Goal: Task Accomplishment & Management: Complete application form

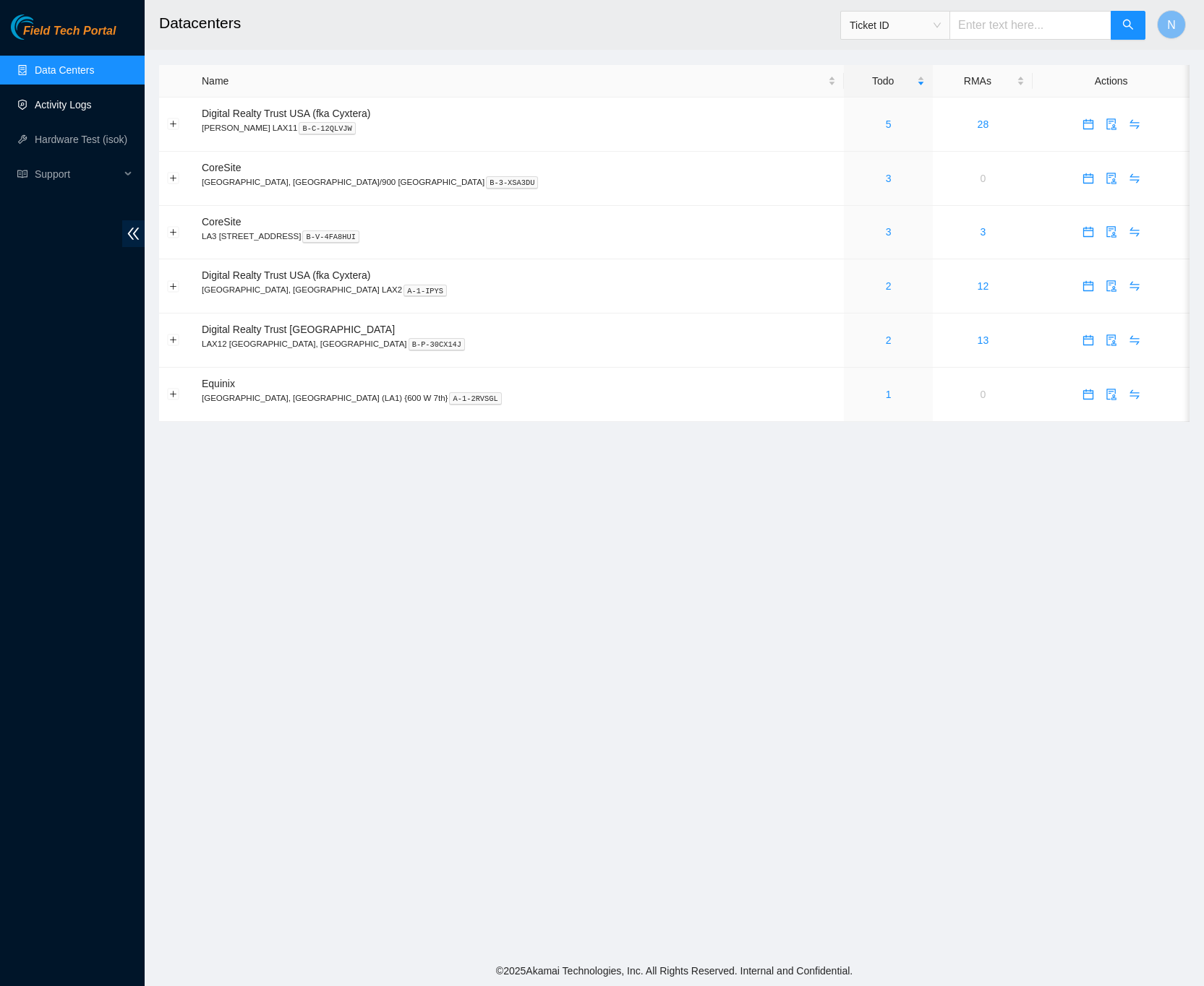
click at [53, 100] on link "Activity Logs" at bounding box center [63, 105] width 57 height 12
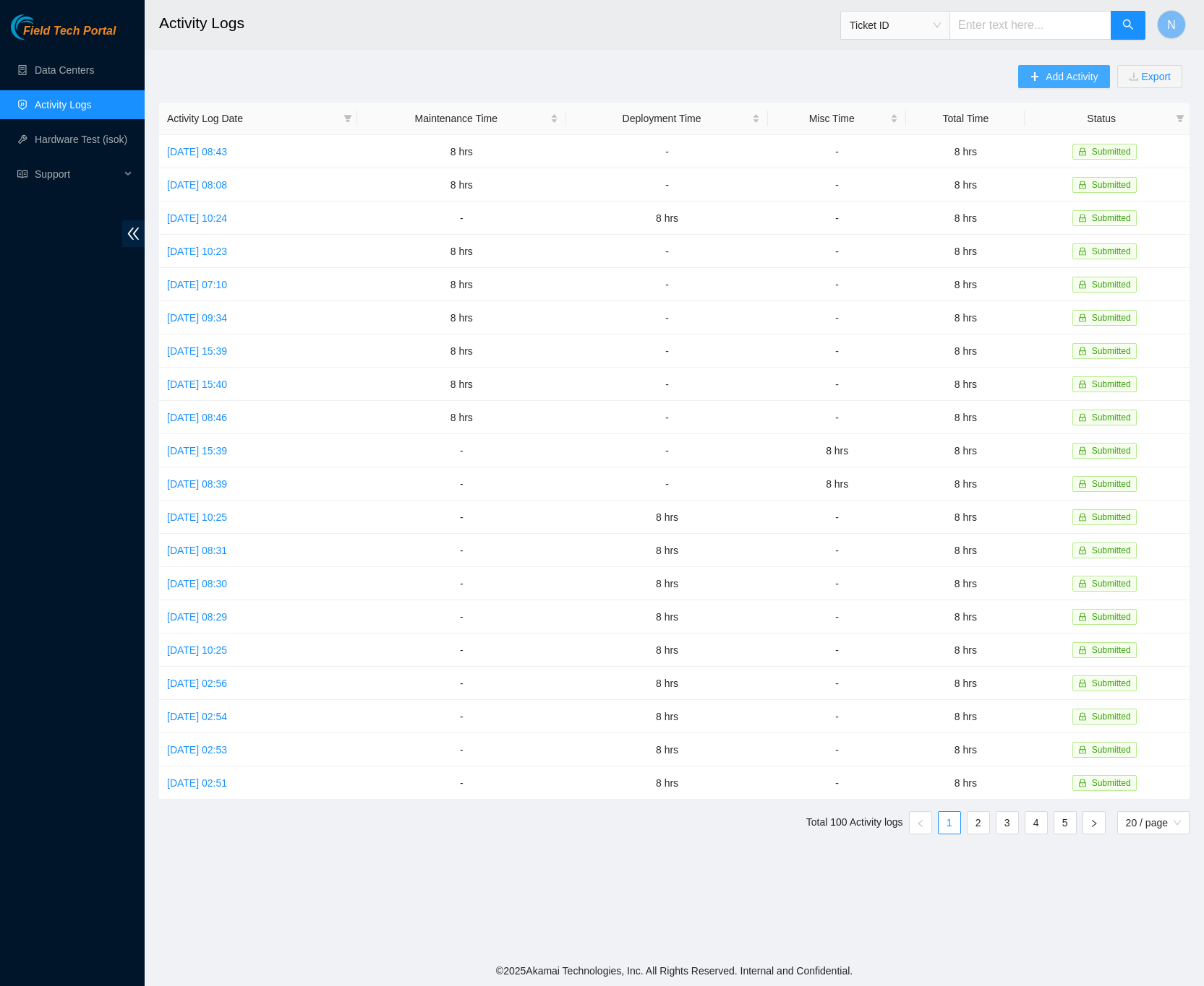
click at [1033, 81] on icon "plus" at bounding box center [1034, 77] width 10 height 10
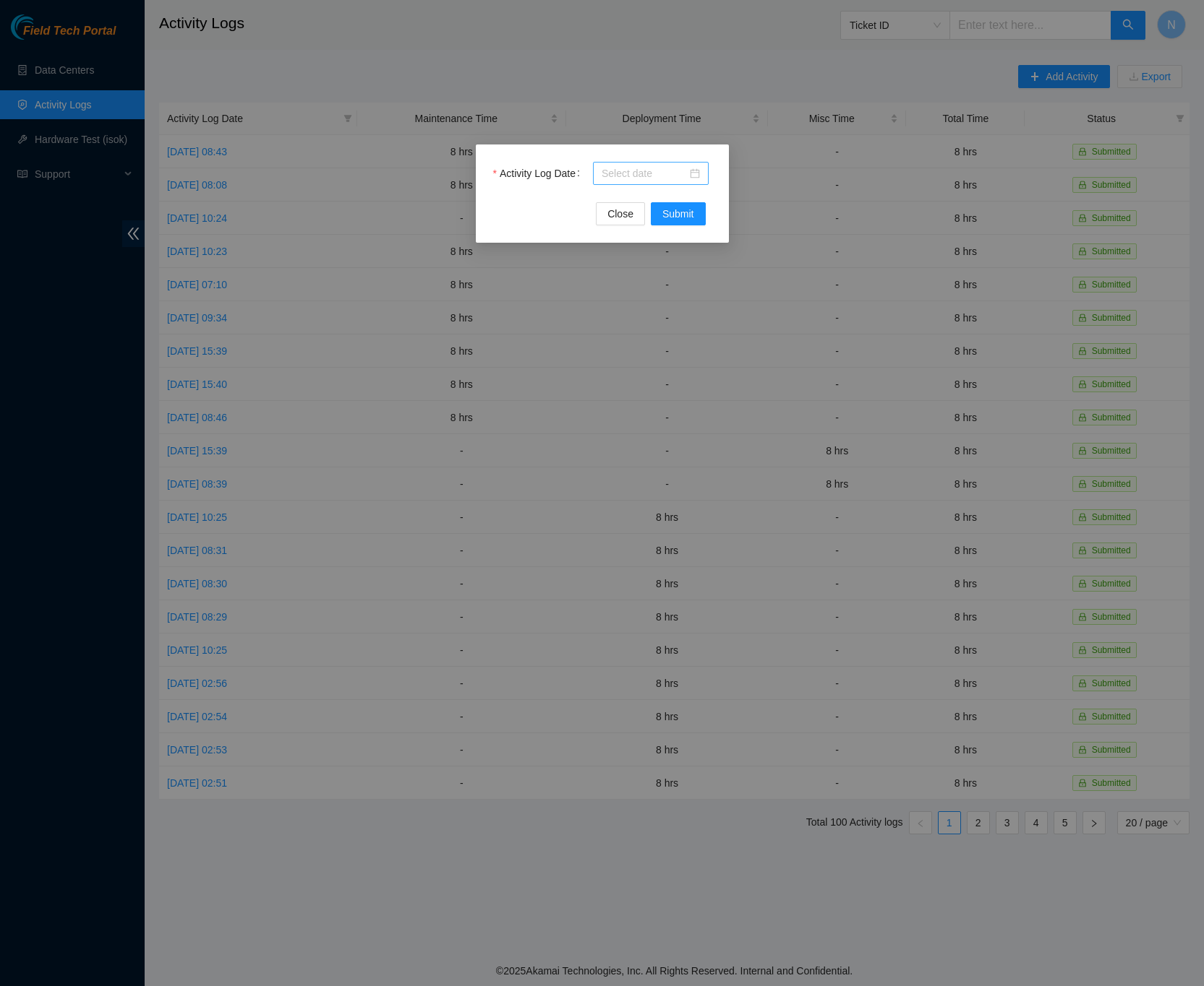
click at [693, 174] on div at bounding box center [651, 173] width 99 height 16
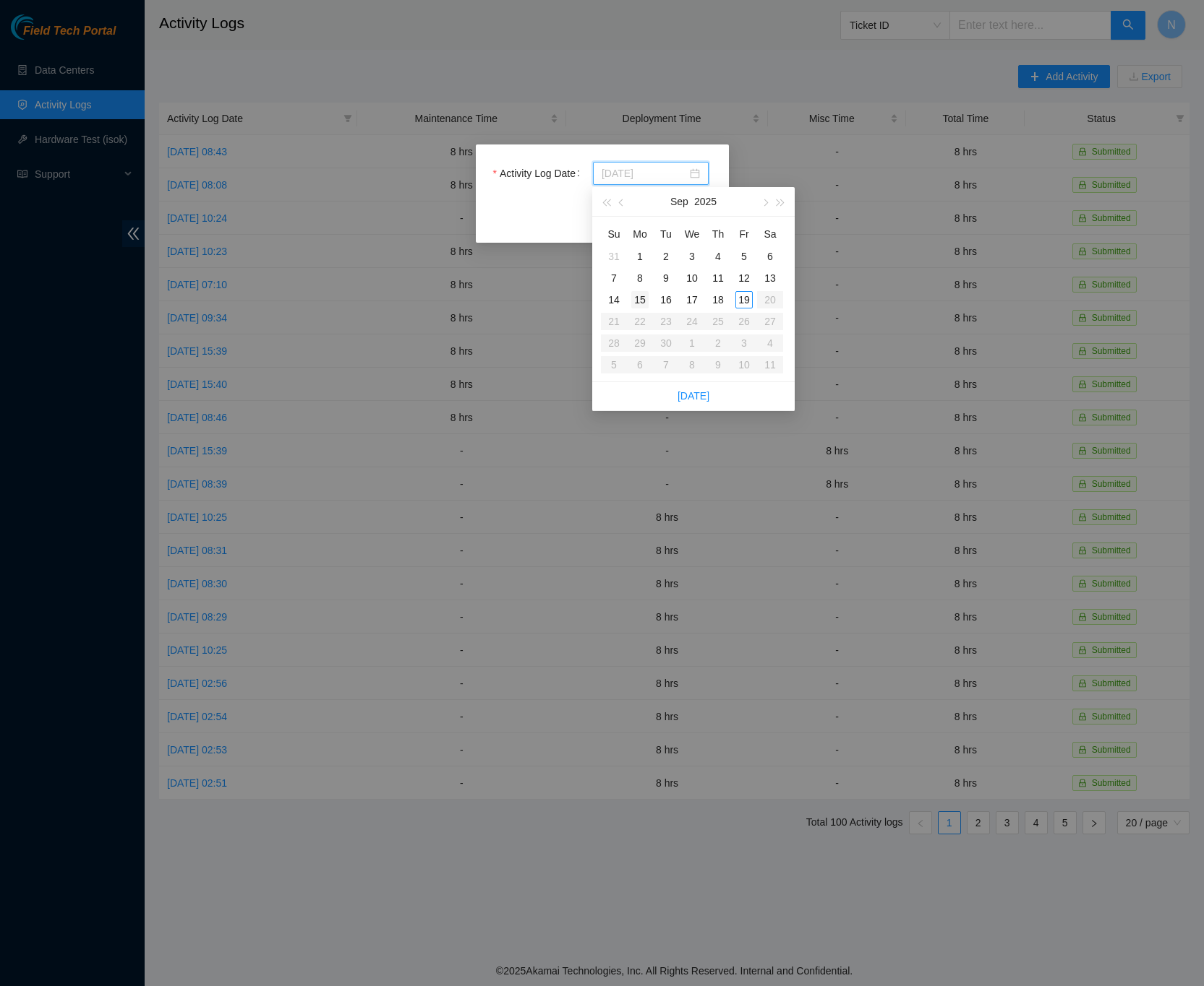
type input "2025-09-15"
click at [642, 300] on div "15" at bounding box center [640, 299] width 18 height 18
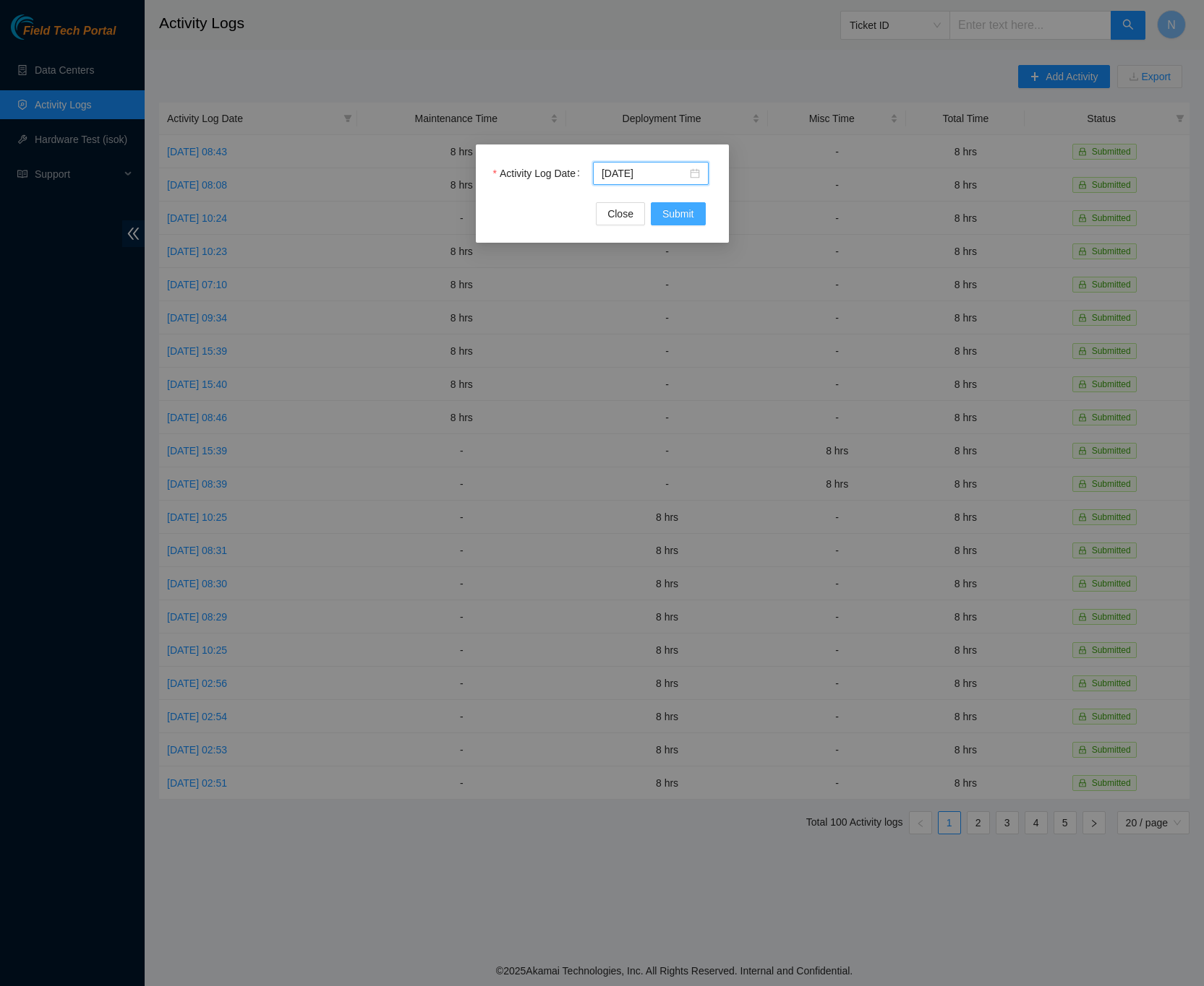
click at [690, 219] on span "Submit" at bounding box center [678, 213] width 32 height 16
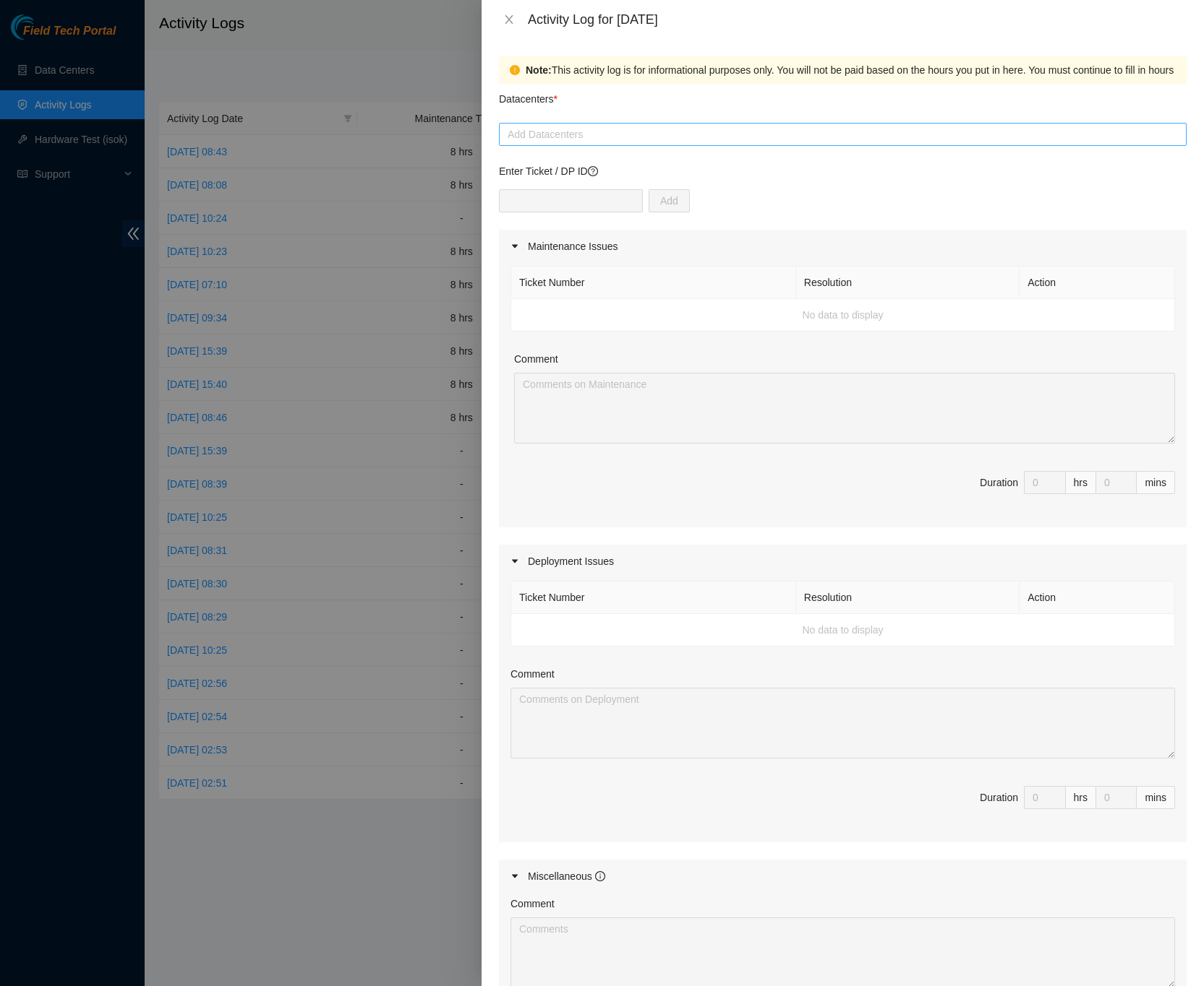
click at [577, 141] on div at bounding box center [842, 134] width 680 height 18
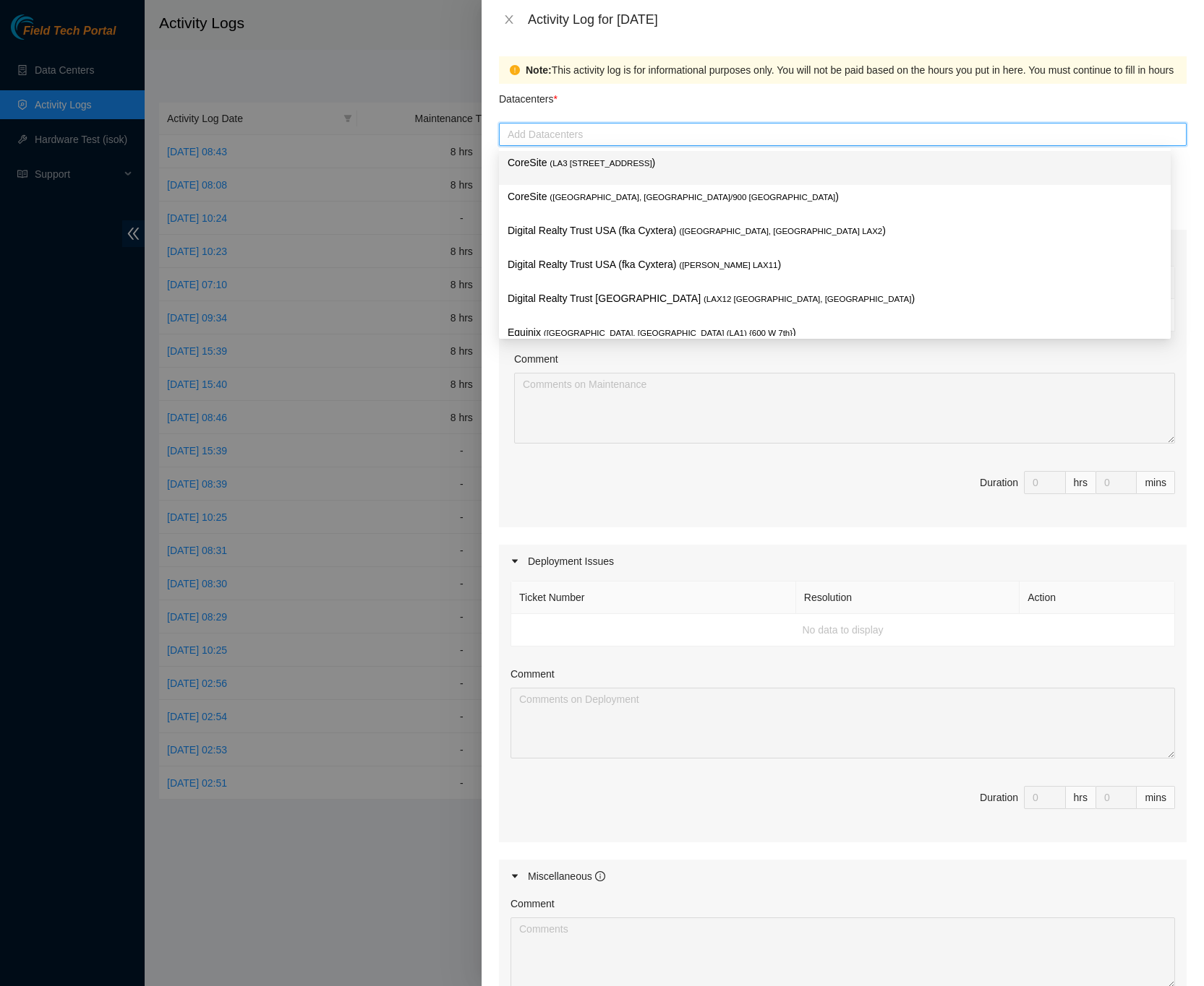
click at [592, 160] on span "( LA3 200 Bauchet St" at bounding box center [600, 163] width 102 height 8
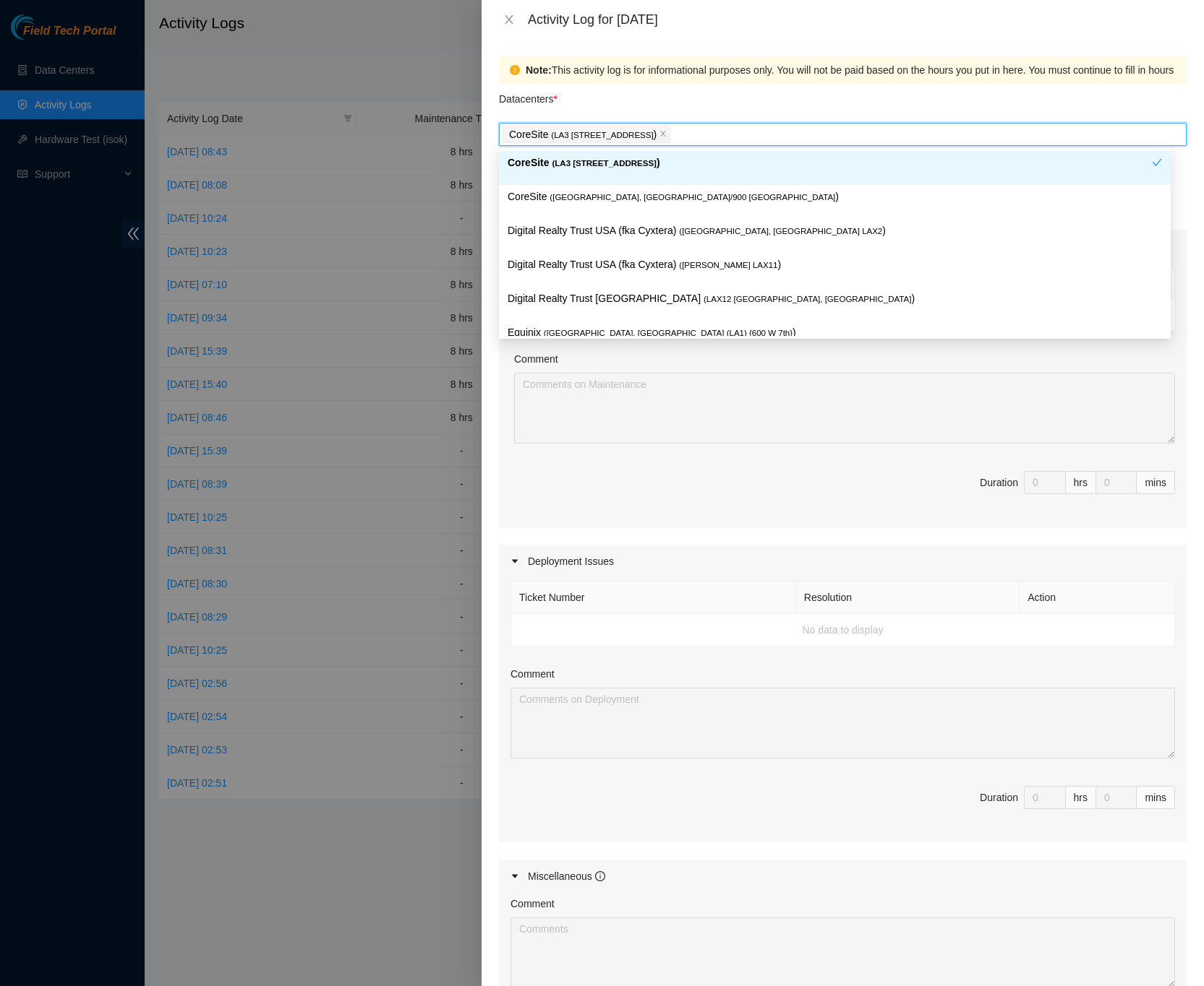
click at [900, 100] on div "Datacenters *" at bounding box center [842, 103] width 688 height 39
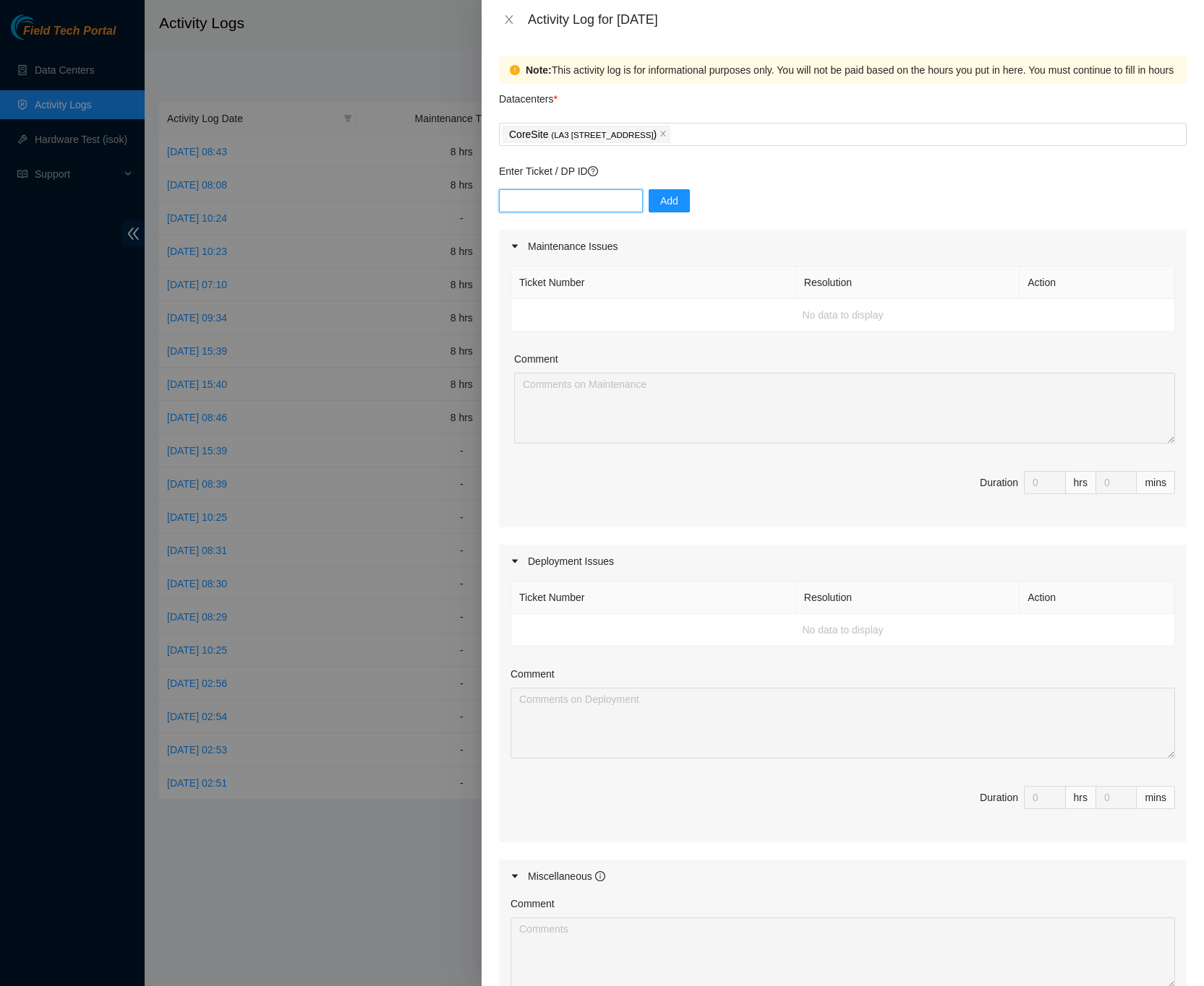
click at [534, 197] on input "text" at bounding box center [570, 200] width 143 height 23
type input "DP85108"
click at [881, 207] on div "DP85108 Add" at bounding box center [842, 209] width 688 height 40
drag, startPoint x: 667, startPoint y: 202, endPoint x: 674, endPoint y: 199, distance: 7.6
click at [667, 200] on span "Add" at bounding box center [668, 201] width 18 height 16
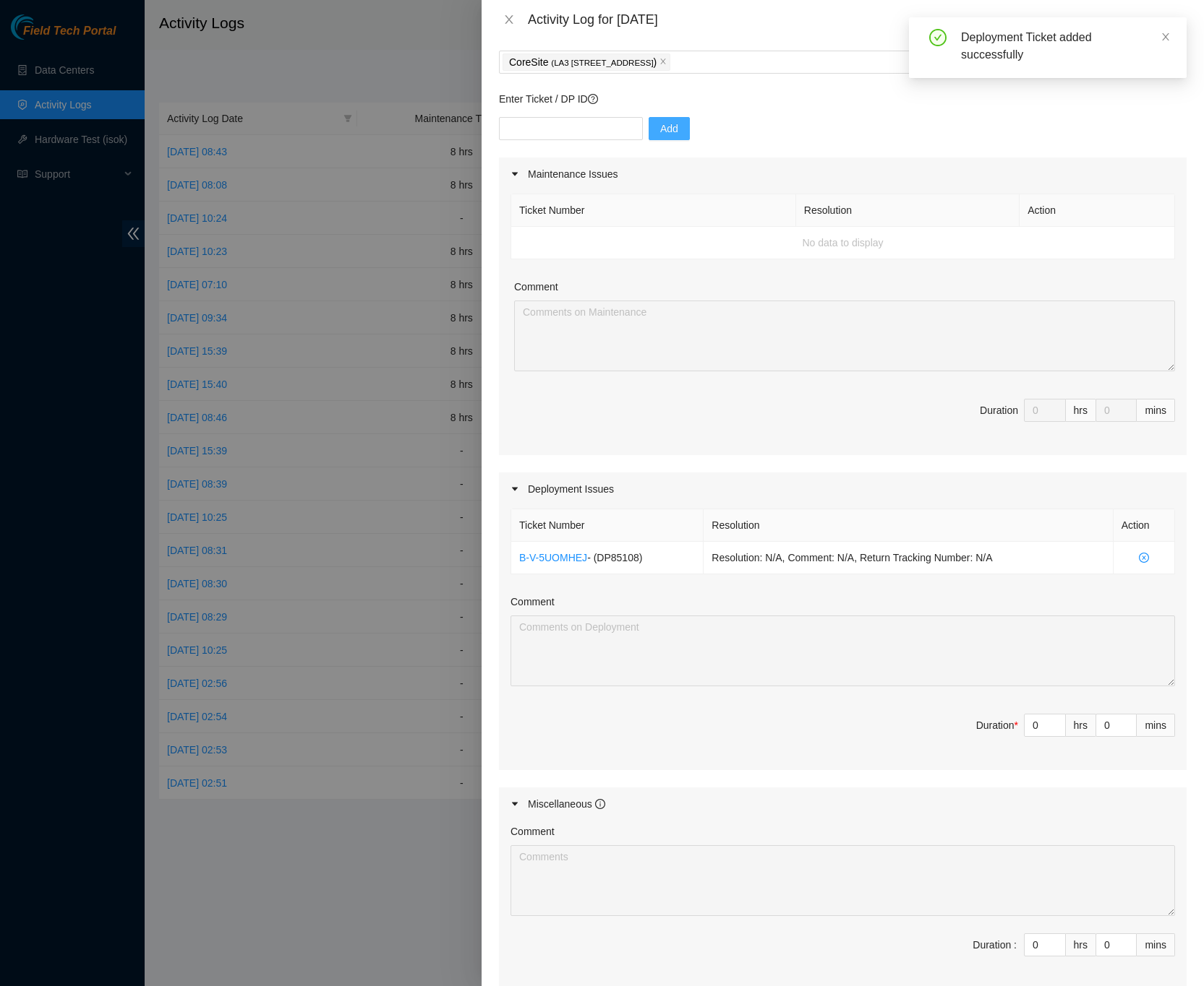
scroll to position [240, 0]
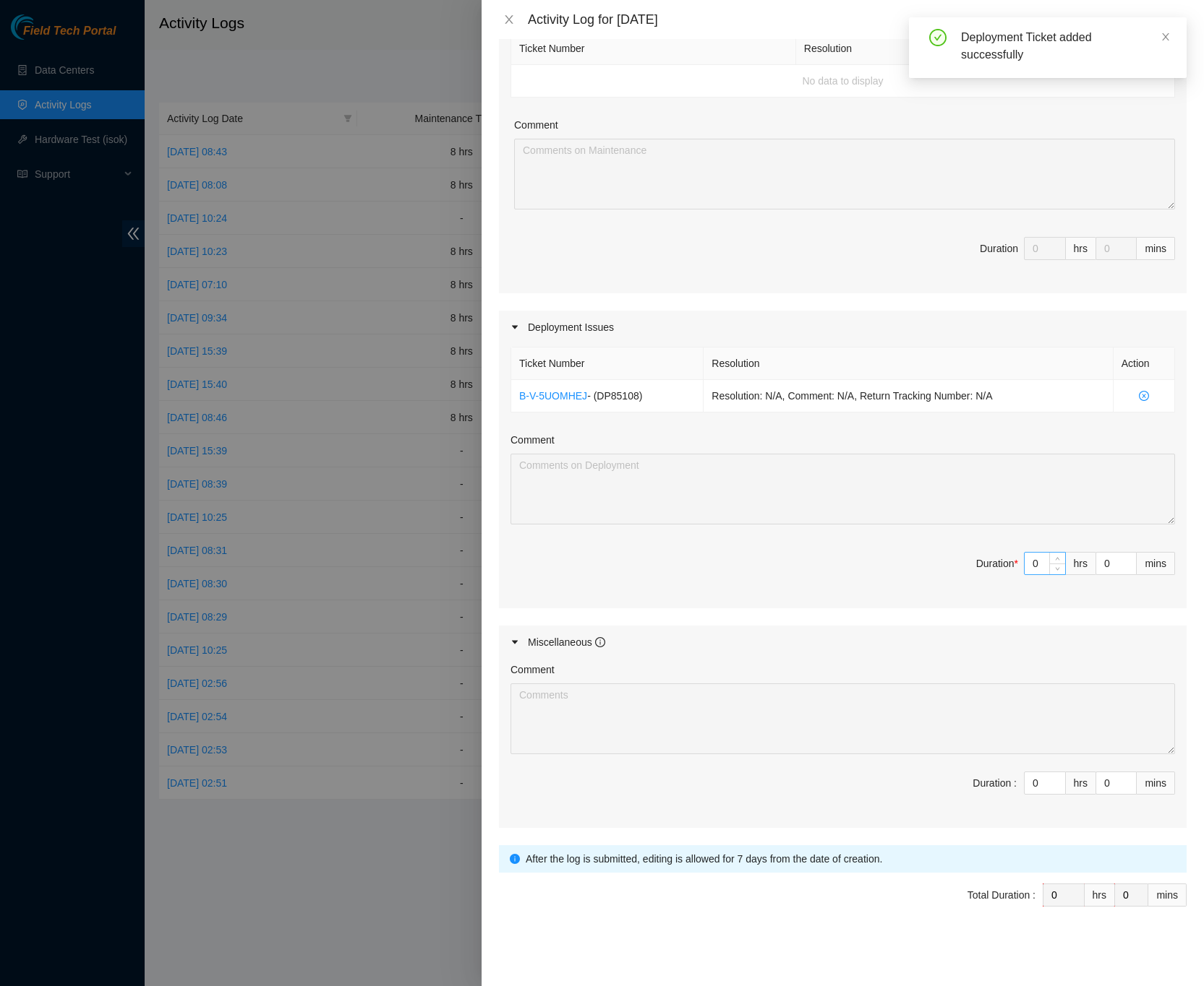
click at [1027, 552] on input "0" at bounding box center [1045, 563] width 40 height 22
type input "8"
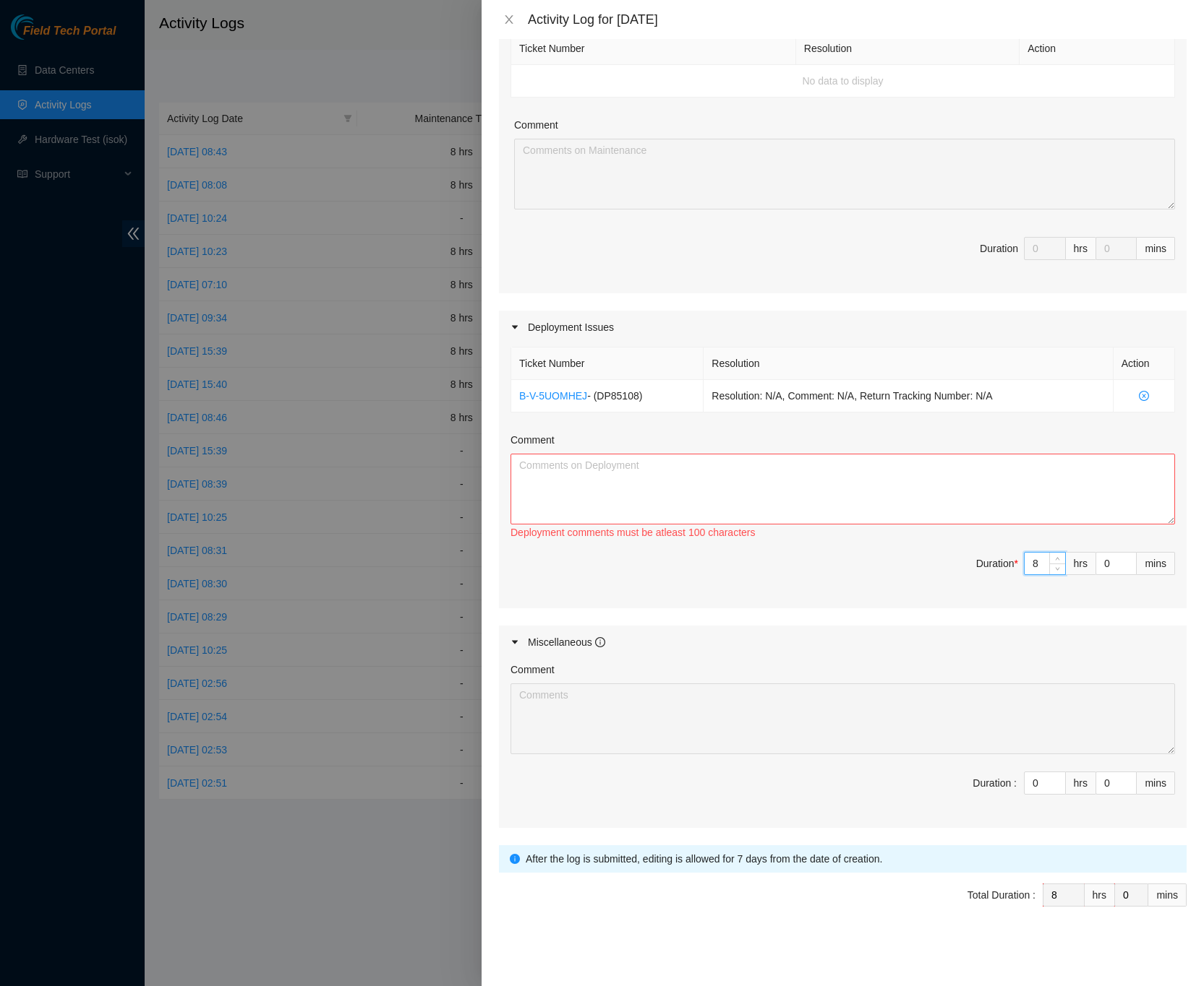
type input "8"
click at [1037, 475] on textarea "Comment" at bounding box center [842, 489] width 664 height 71
click at [669, 466] on textarea "Comment" at bounding box center [842, 489] width 664 height 71
paste textarea "DP85108 FireAnt Deployment -Printed fiber labels from LA3B-405 to patch panels …"
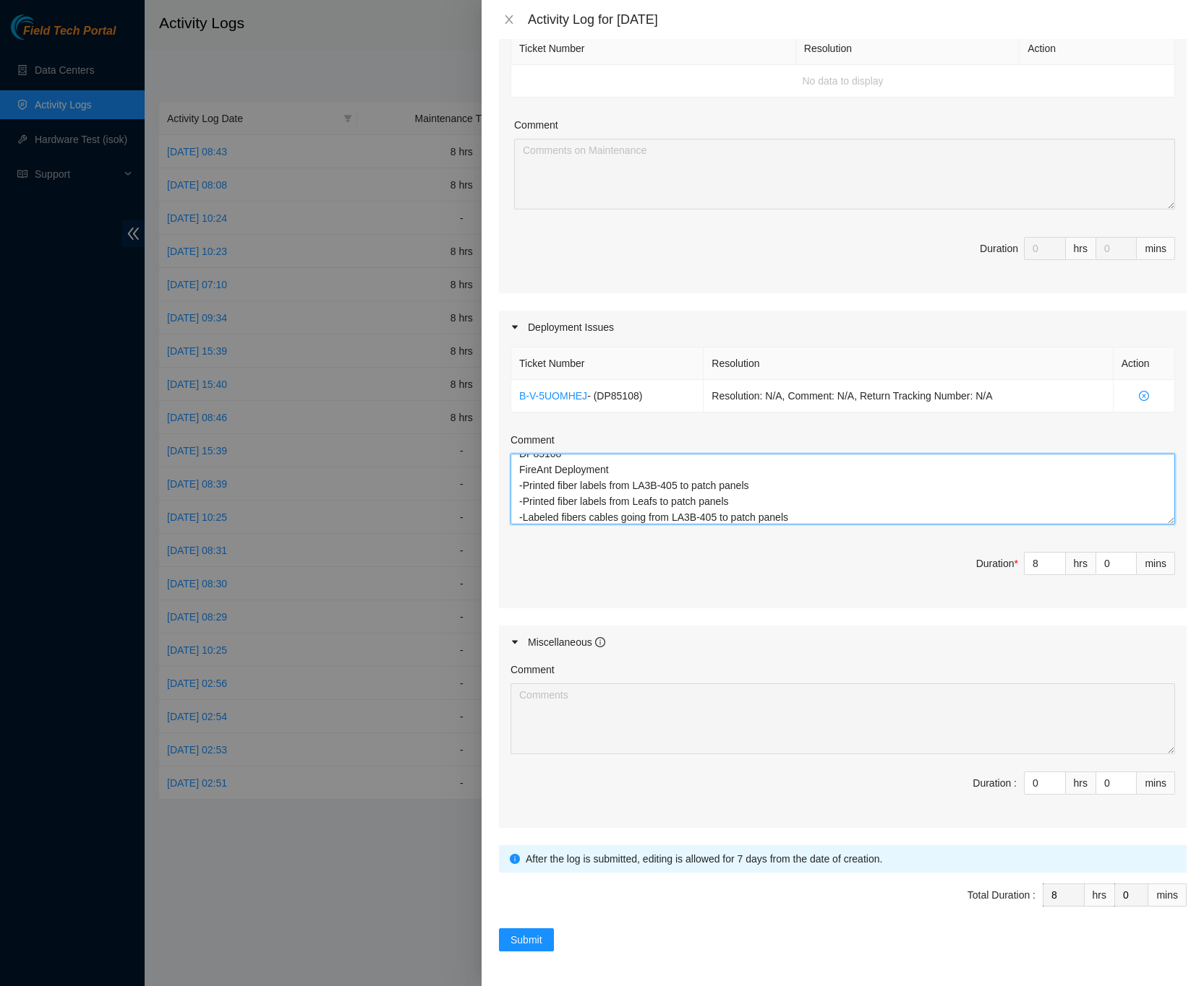
type textarea "DP85108 FireAnt Deployment -Printed fiber labels from LA3B-405 to patch panels …"
click at [1174, 522] on div "Note: This activity log is for informational purposes only. You will not be pai…" at bounding box center [843, 512] width 722 height 947
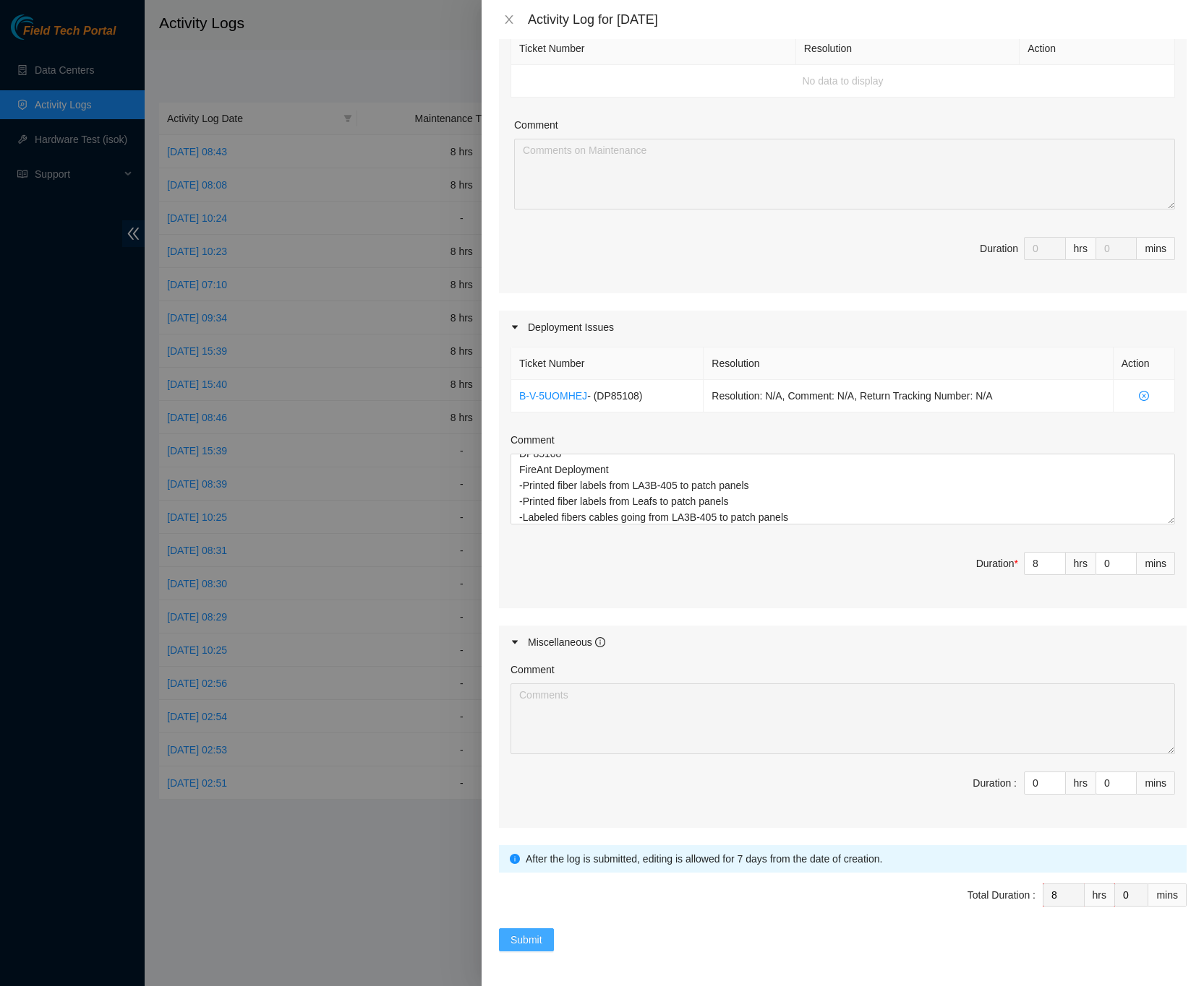
click at [541, 946] on span "Submit" at bounding box center [526, 940] width 32 height 16
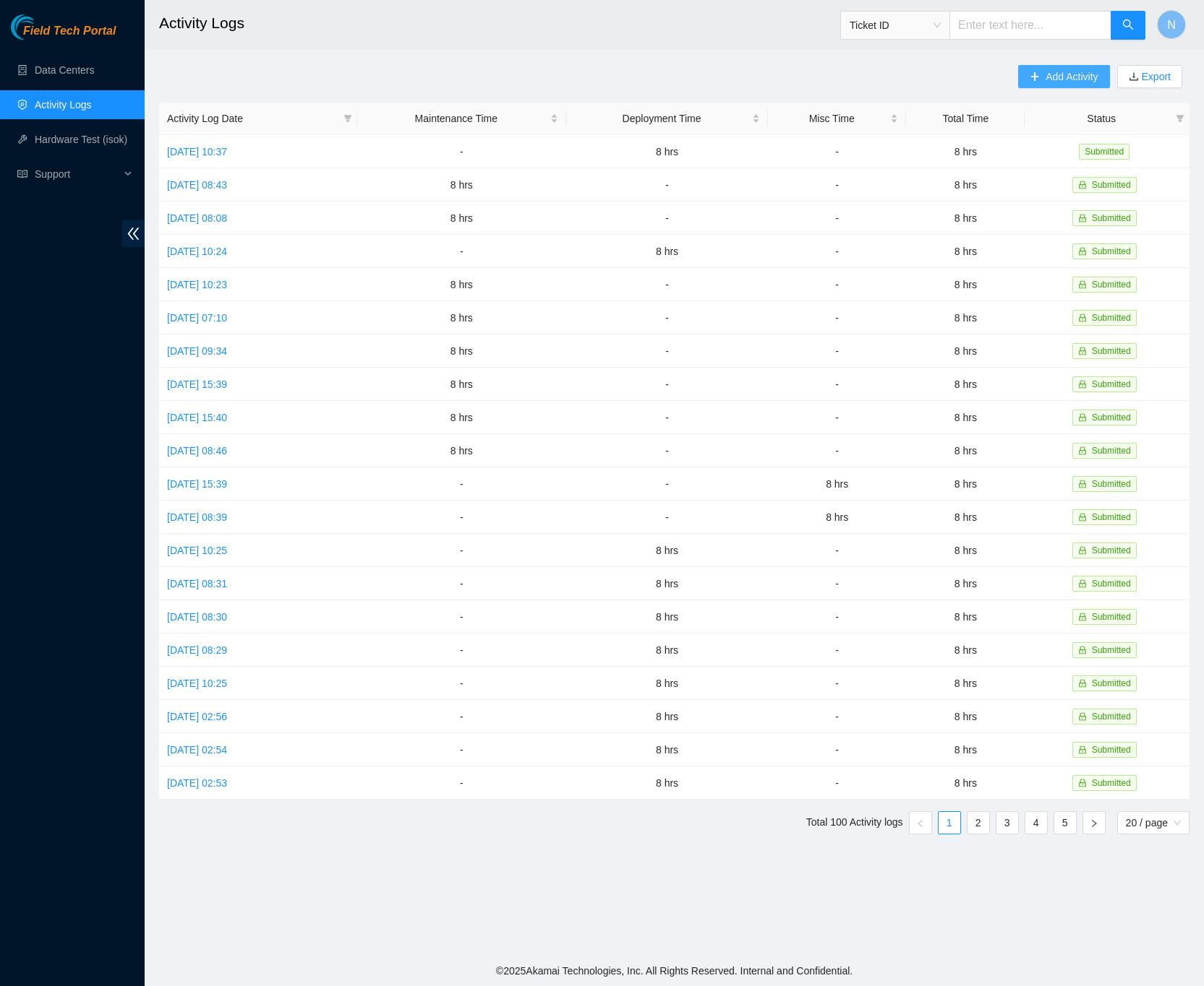
click at [1034, 74] on icon "plus" at bounding box center [1034, 77] width 10 height 10
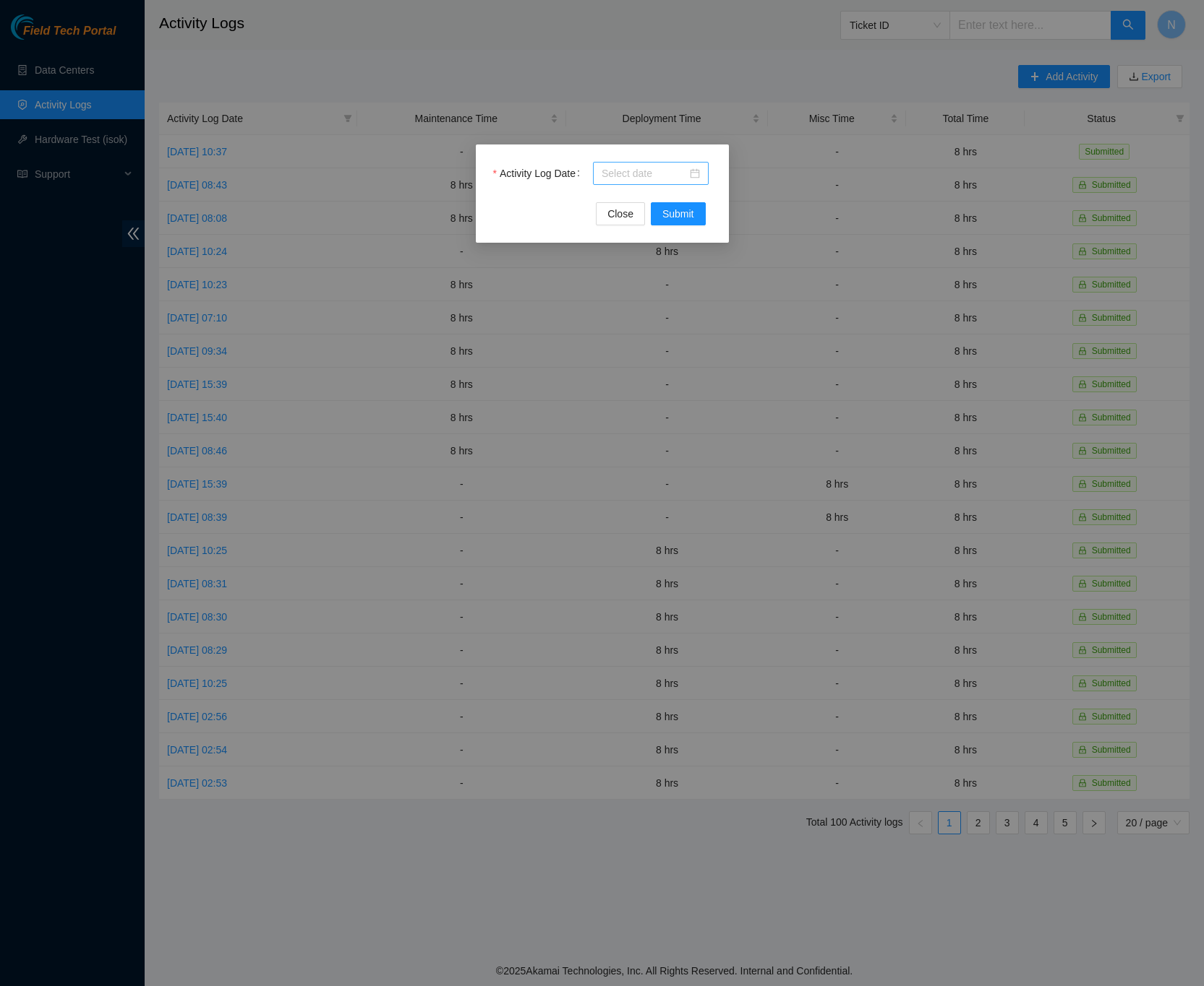
click at [696, 175] on div at bounding box center [651, 173] width 99 height 16
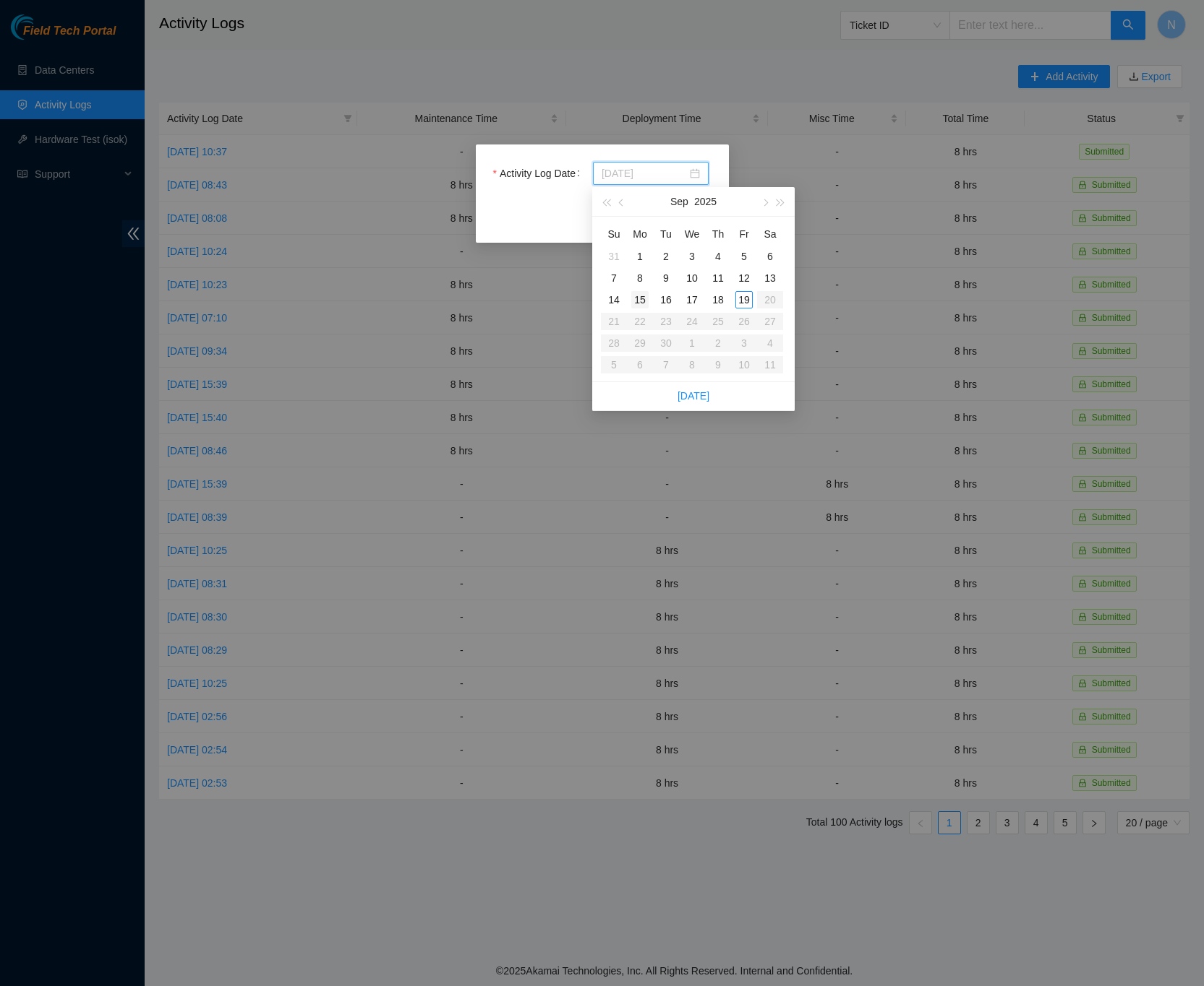
type input "2025-09-15"
click at [642, 295] on div "15" at bounding box center [640, 299] width 18 height 18
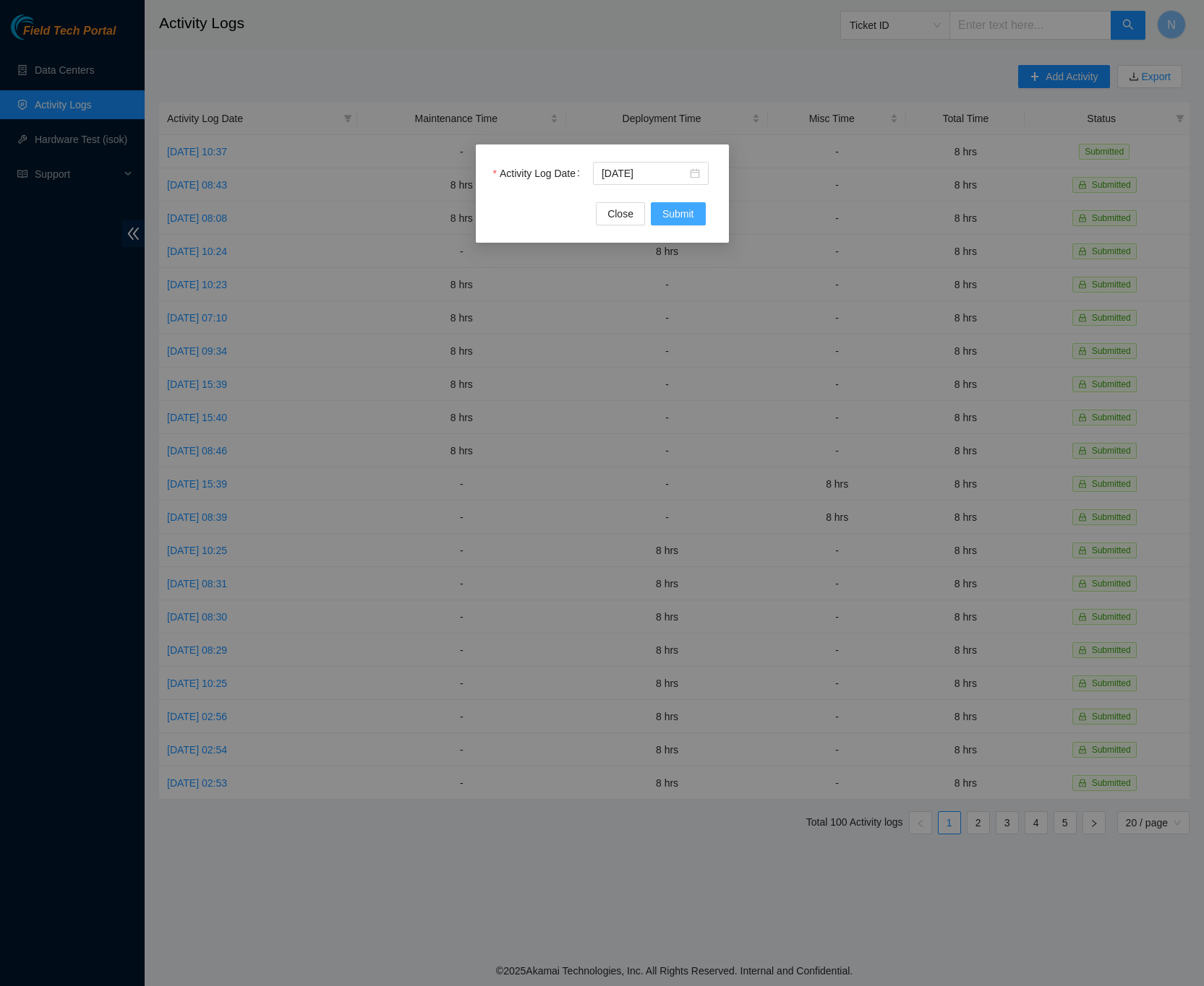
click at [692, 213] on span "Submit" at bounding box center [678, 213] width 32 height 16
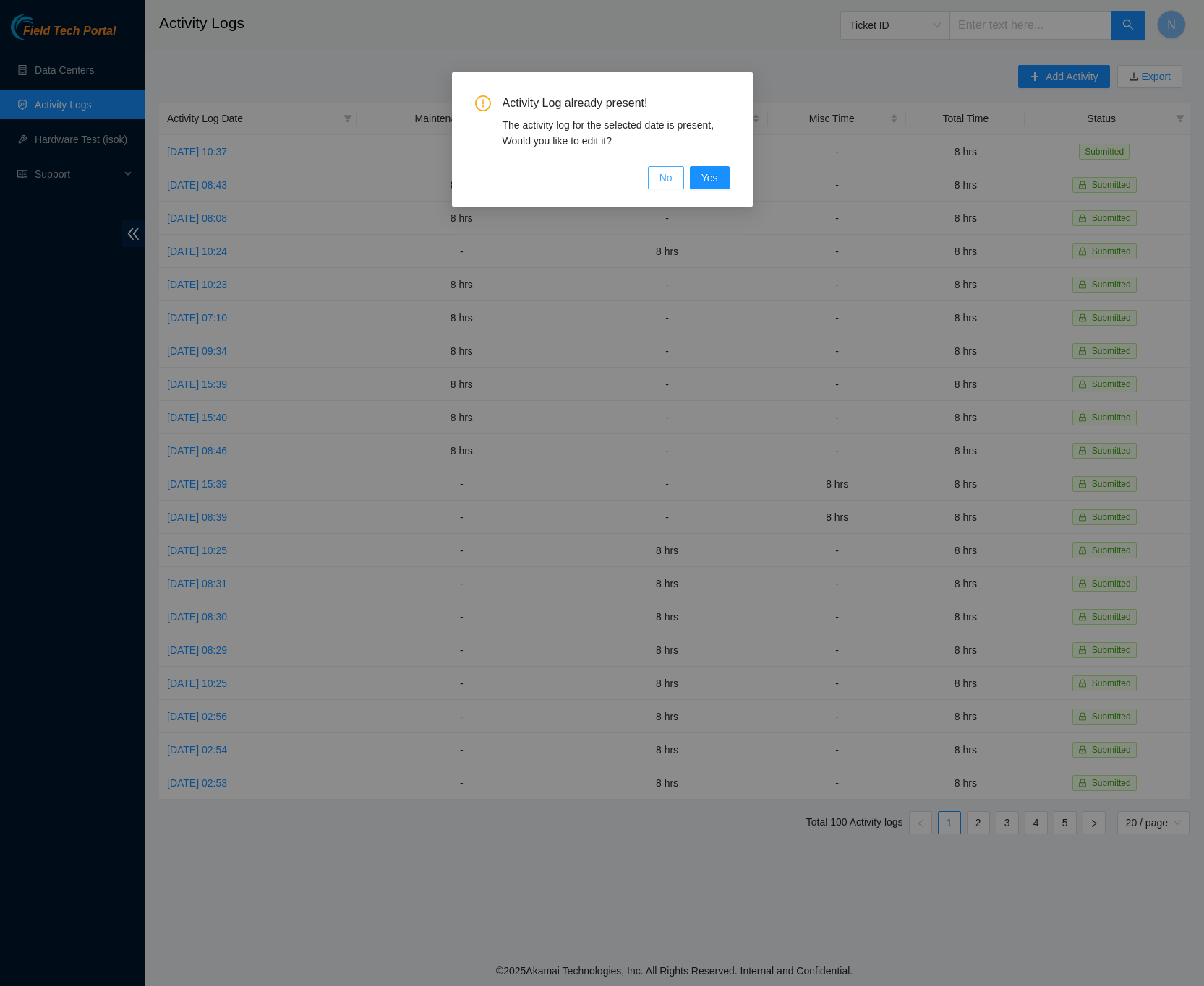
click at [672, 175] on span "No" at bounding box center [665, 177] width 13 height 16
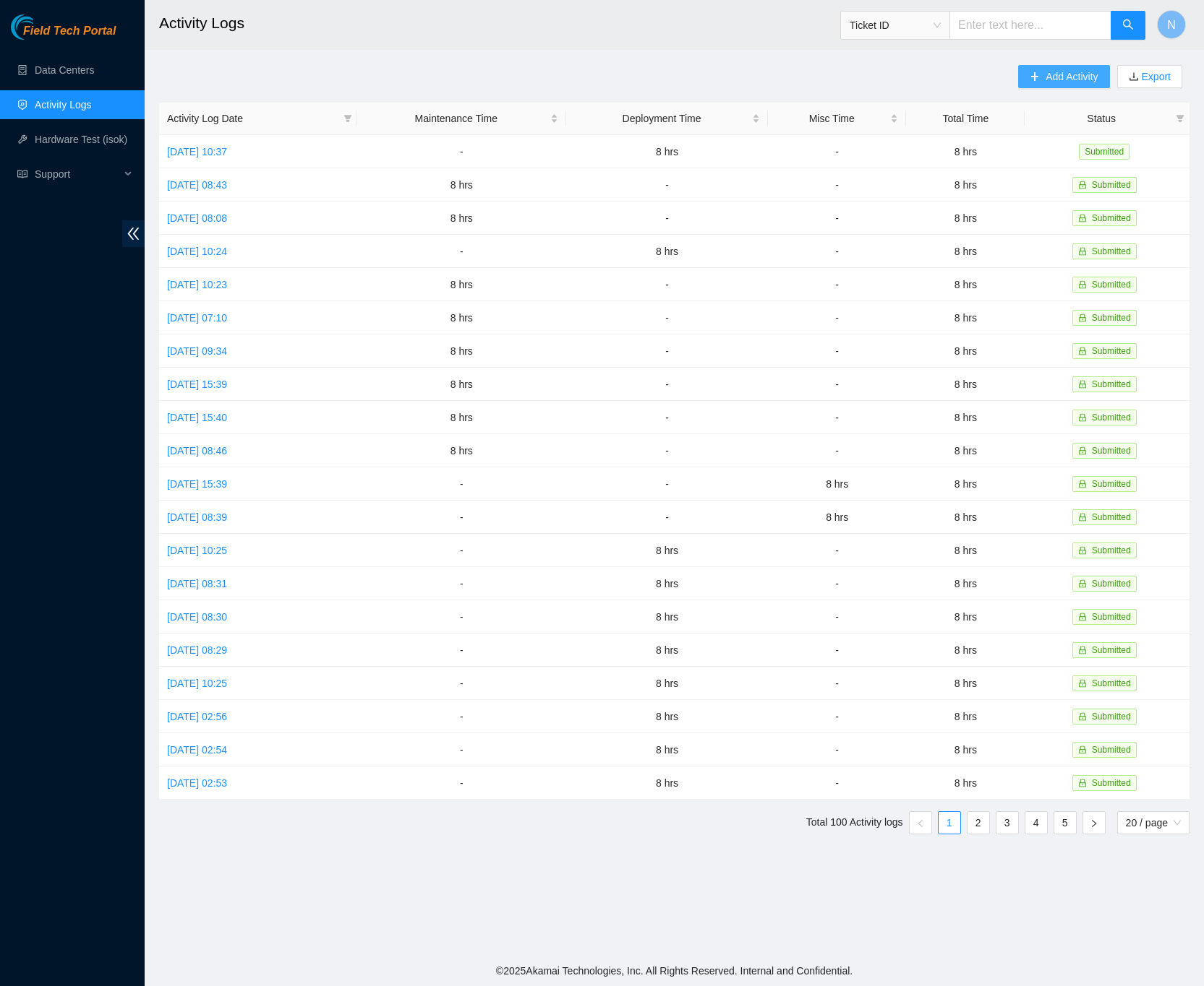
click at [1035, 77] on icon "plus" at bounding box center [1034, 76] width 8 height 1
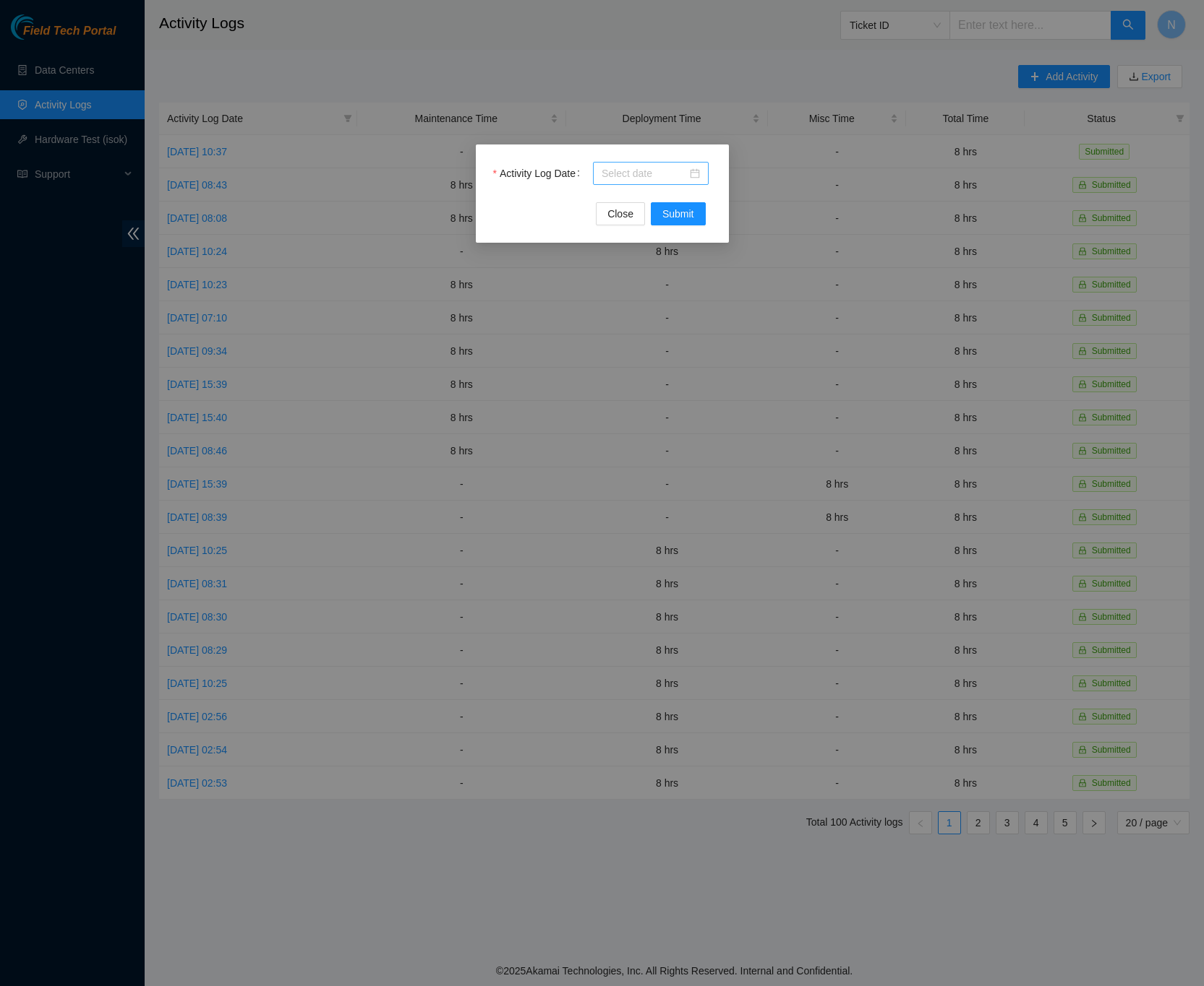
click at [699, 175] on div at bounding box center [651, 173] width 116 height 23
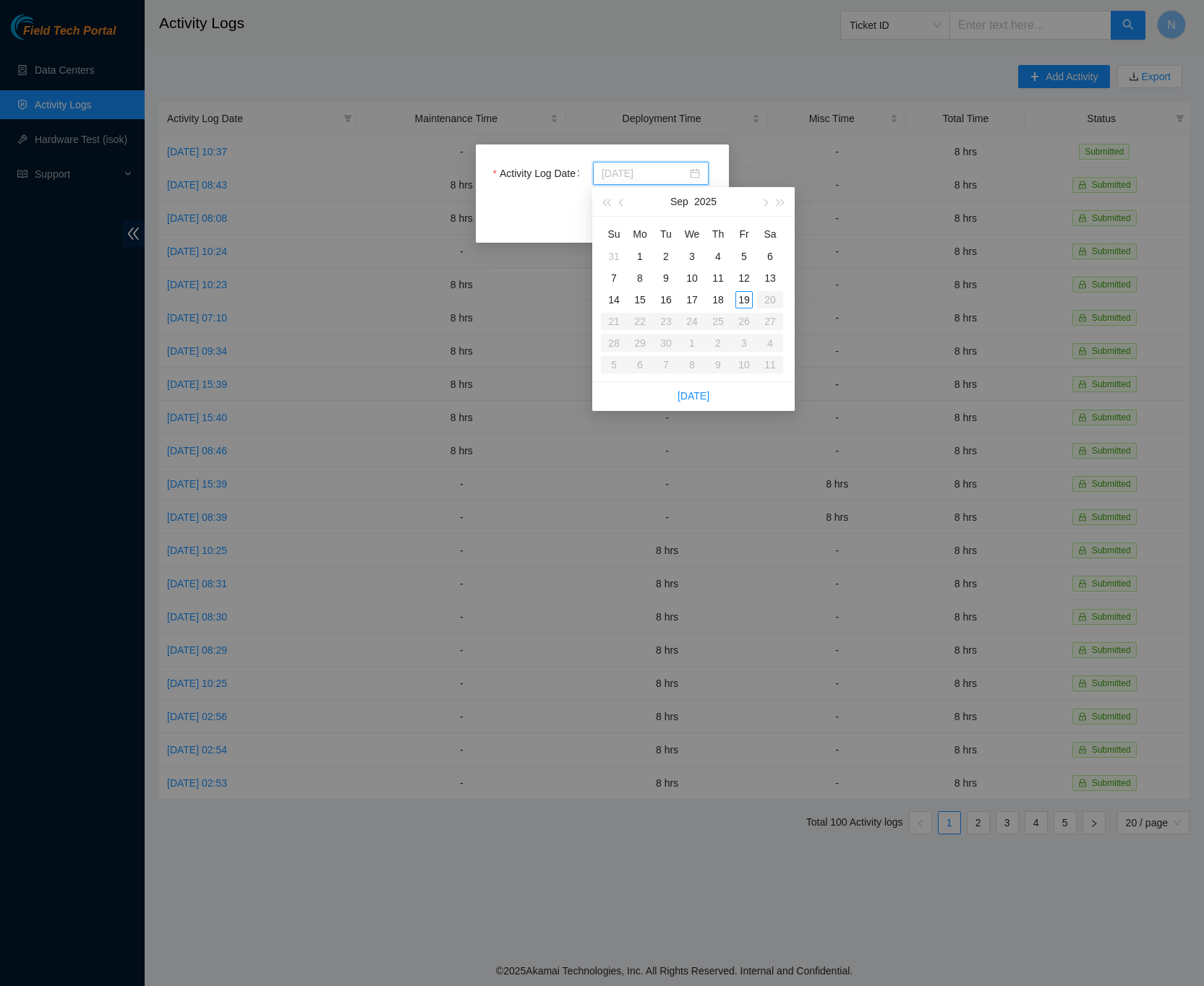
type input "2025-09-01"
type input "2025-09-15"
type input "2025-09-16"
click at [668, 300] on div "16" at bounding box center [666, 299] width 18 height 18
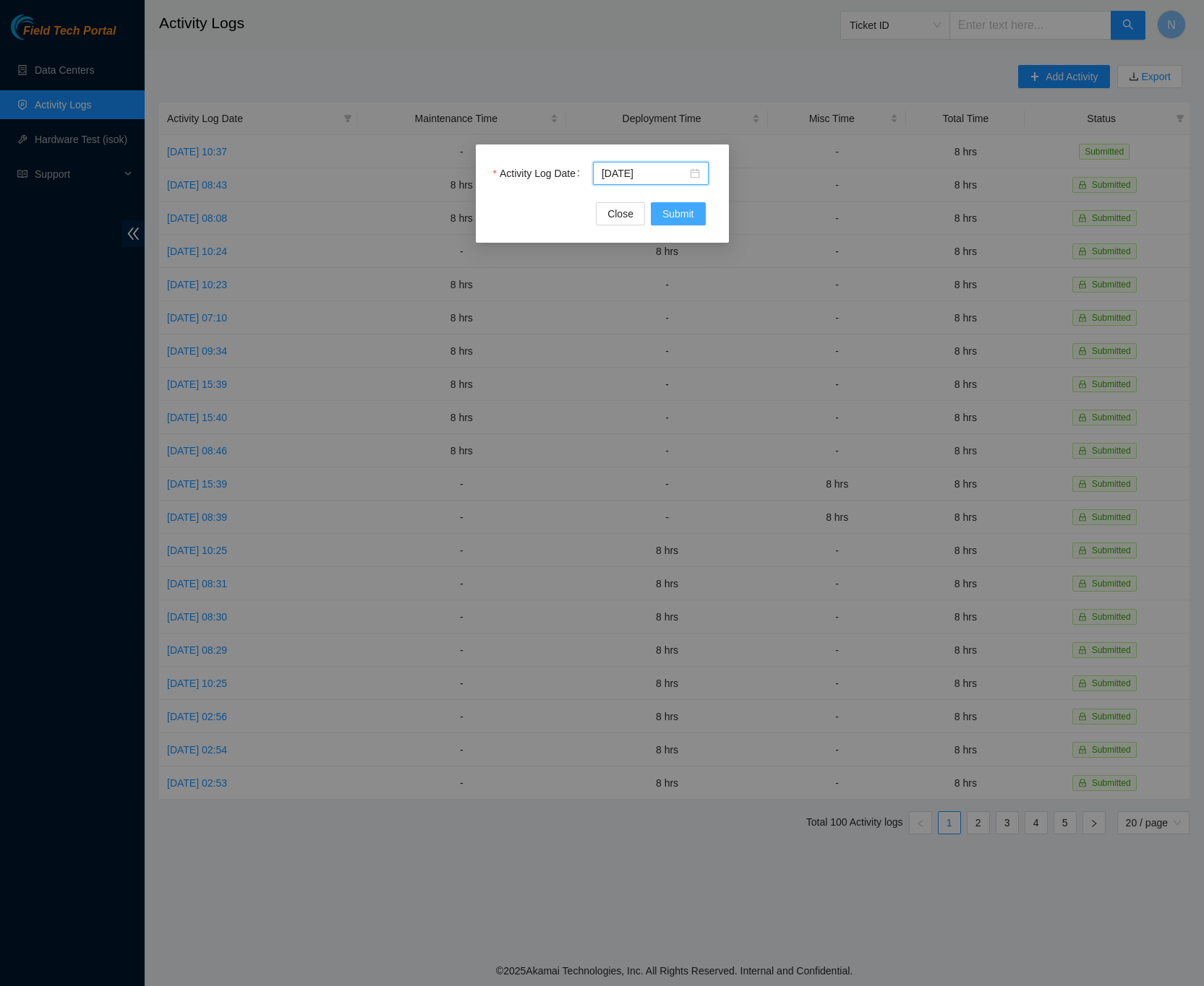
click at [689, 217] on span "Submit" at bounding box center [678, 213] width 32 height 16
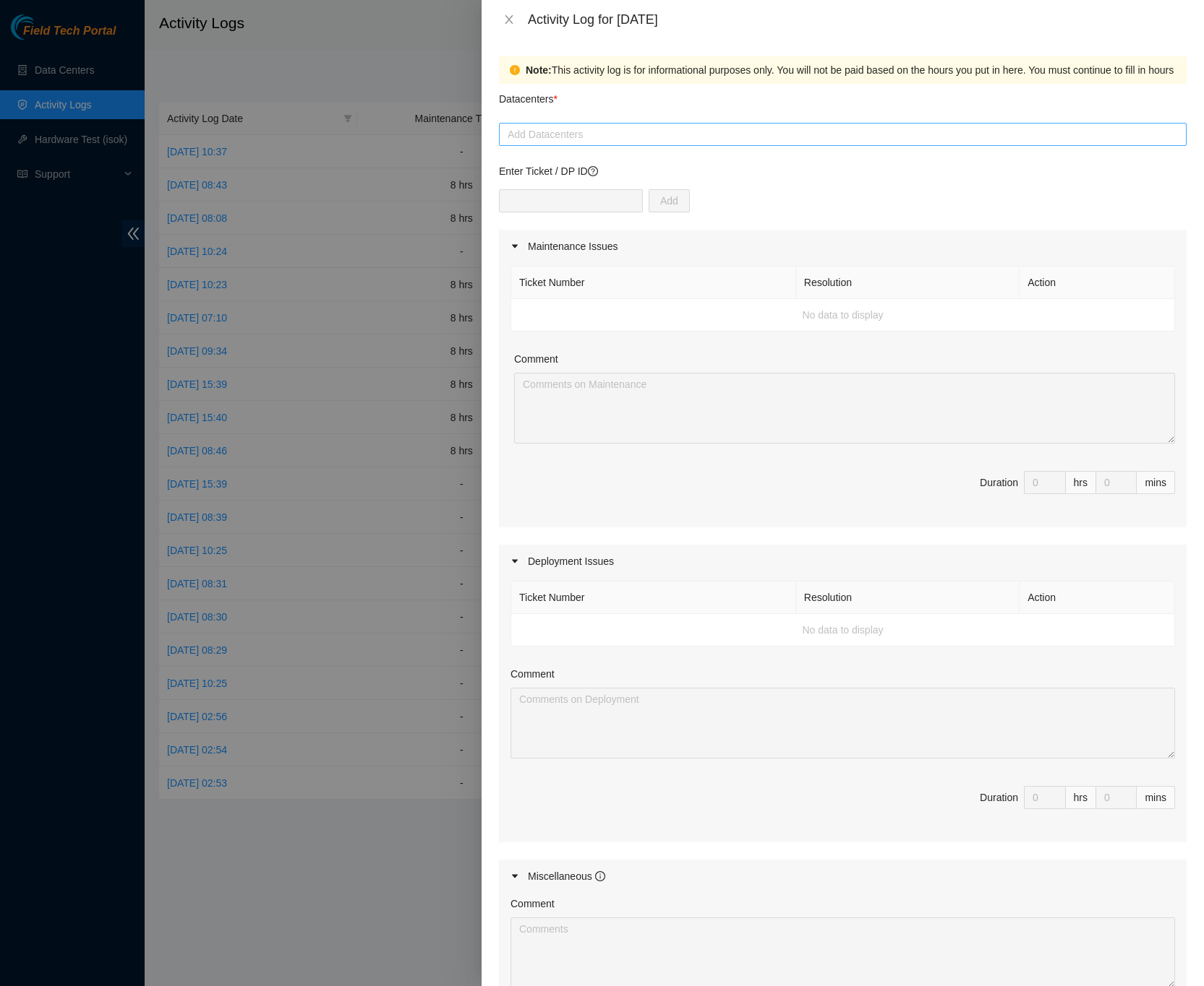
click at [553, 142] on div at bounding box center [842, 134] width 680 height 18
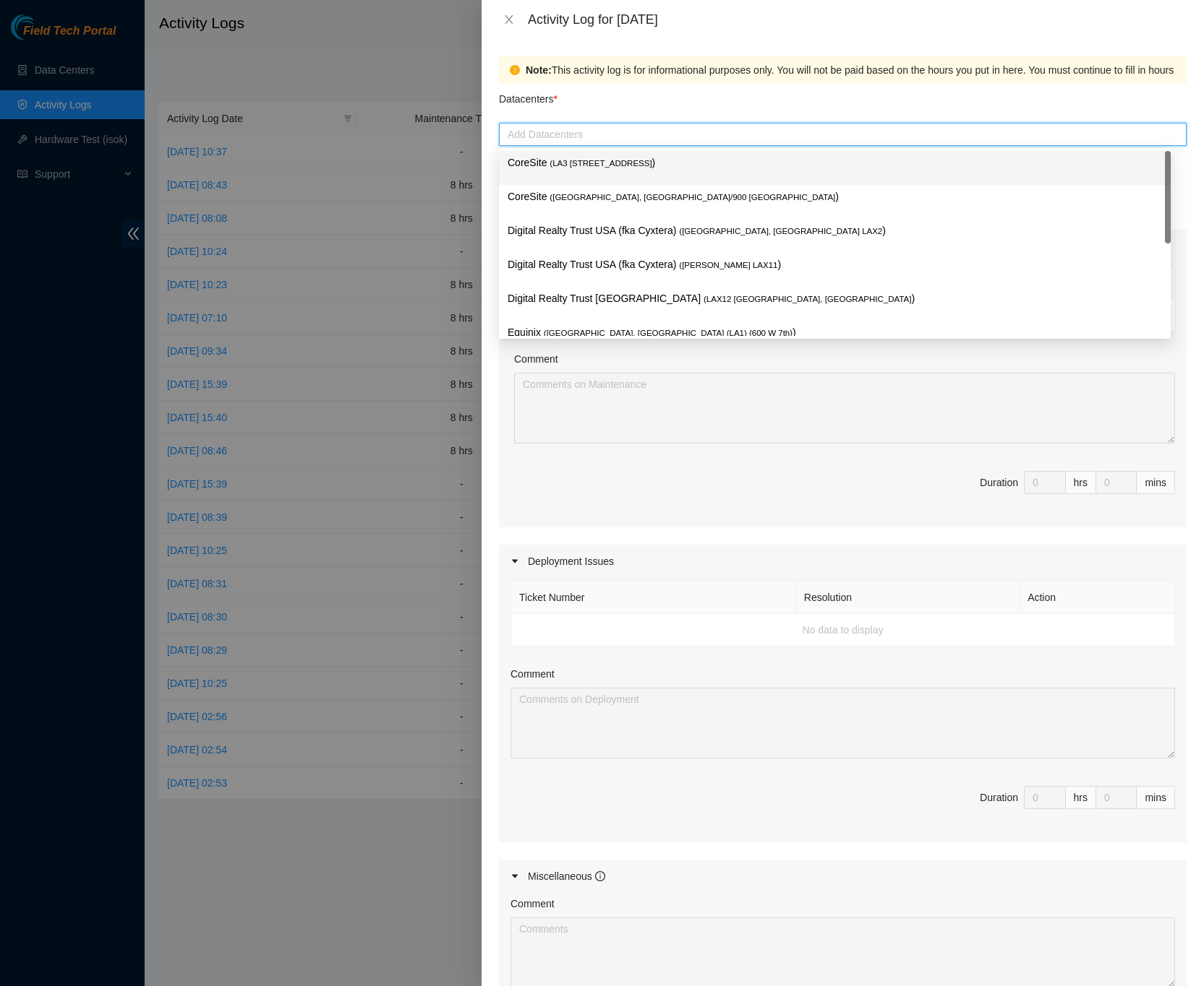
click at [607, 164] on span "( LA3 200 Bauchet St" at bounding box center [600, 163] width 102 height 8
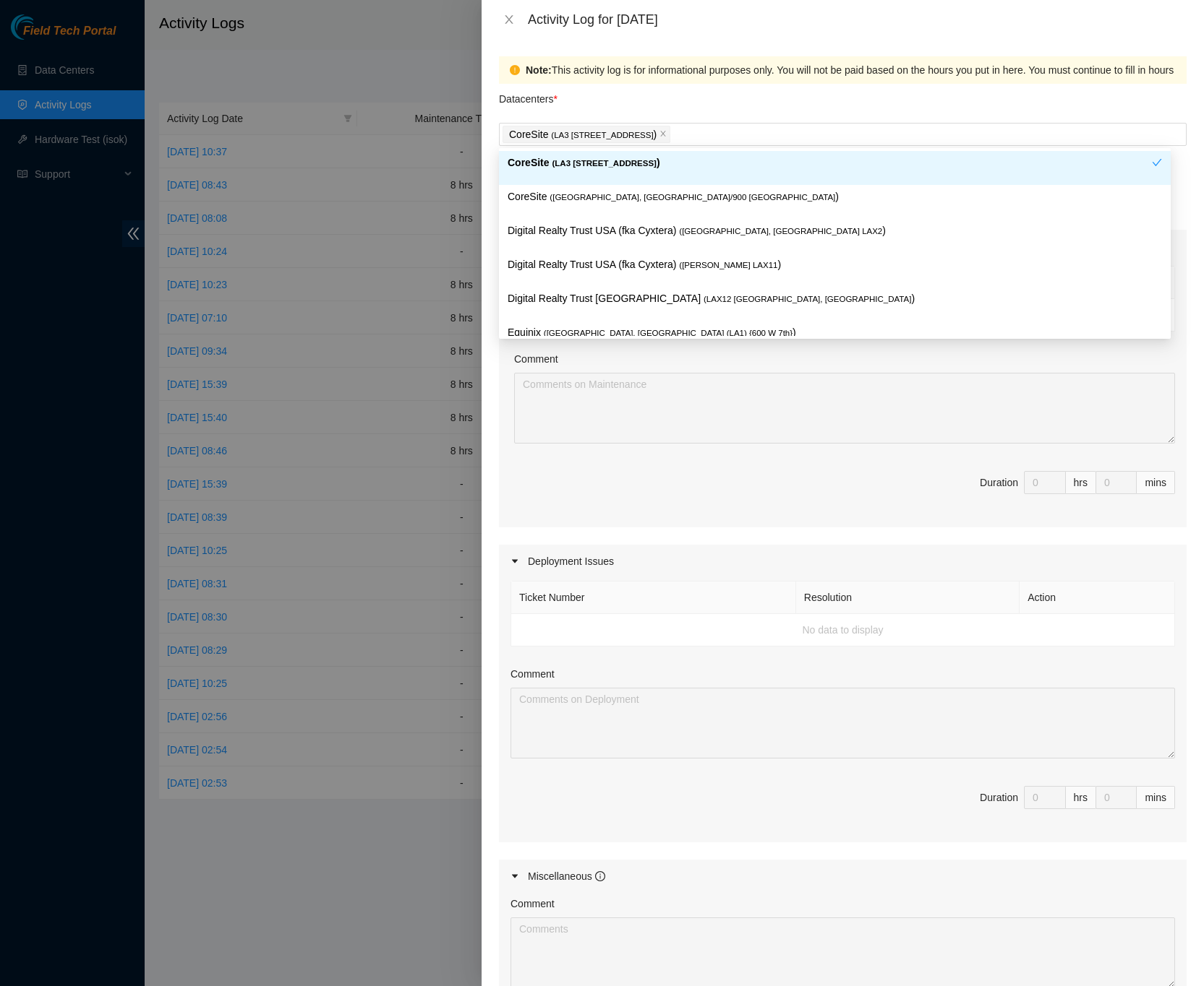
click at [883, 89] on div "Datacenters *" at bounding box center [842, 103] width 688 height 39
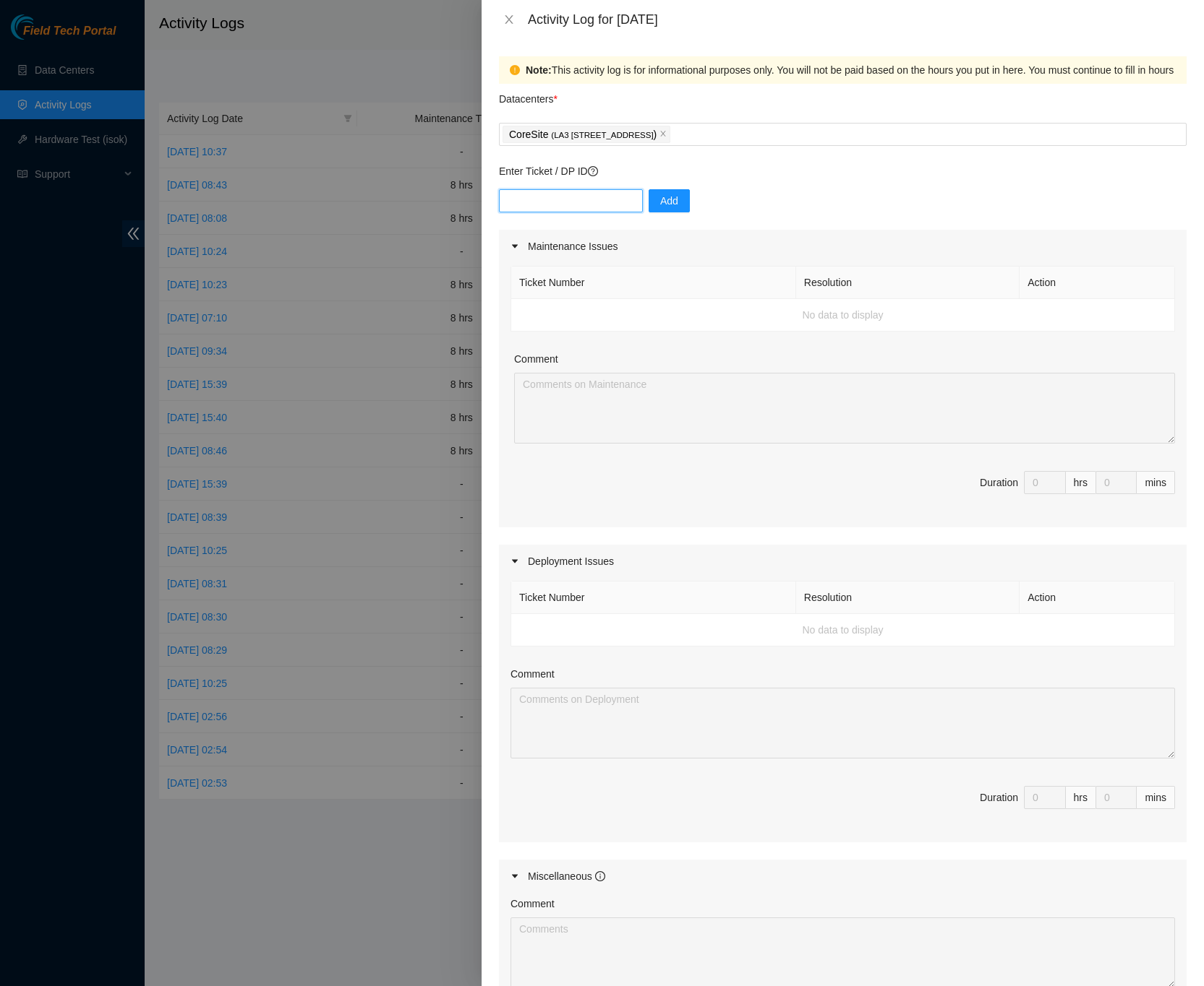
click at [603, 197] on input "text" at bounding box center [570, 200] width 143 height 23
type input "DP85108"
click at [669, 200] on button "Add" at bounding box center [669, 200] width 41 height 23
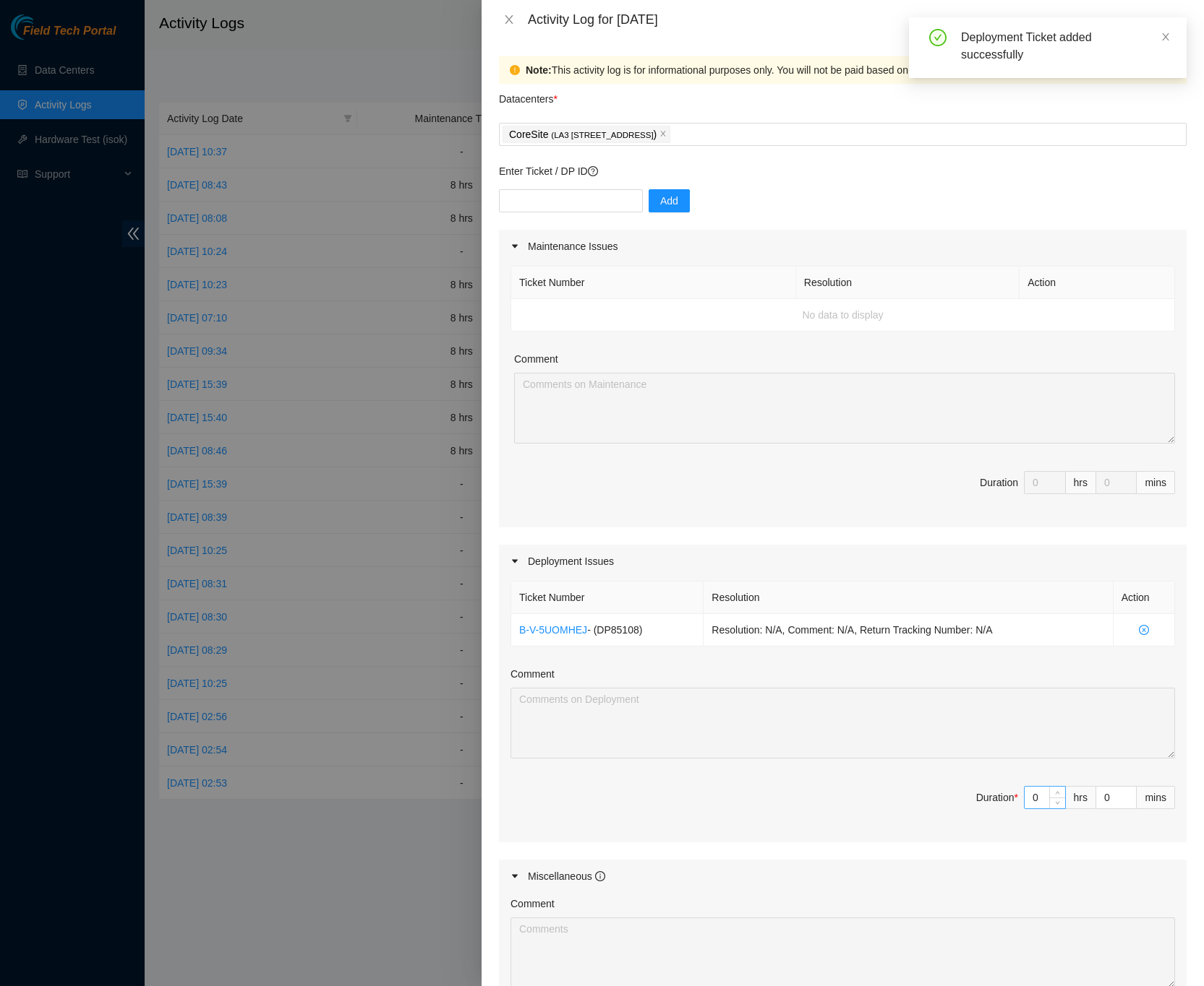
click at [1026, 803] on input "0" at bounding box center [1045, 798] width 40 height 22
type input "8"
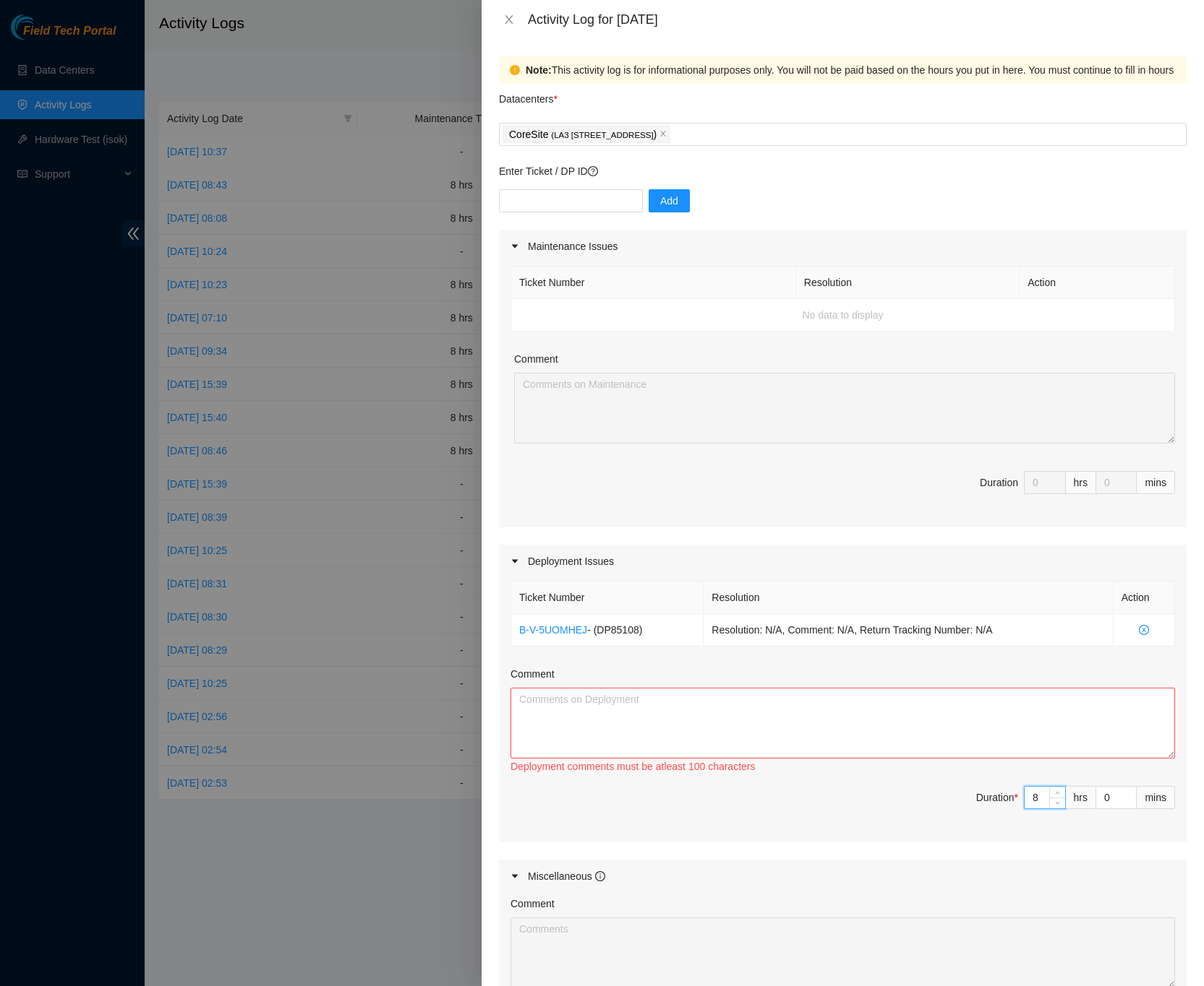
type input "8"
click at [791, 694] on textarea "Comment" at bounding box center [842, 724] width 664 height 71
paste textarea "DP85108 FireAnt Deployment -Ran fibers from LA3B-405 to patch panels -Scoped an…"
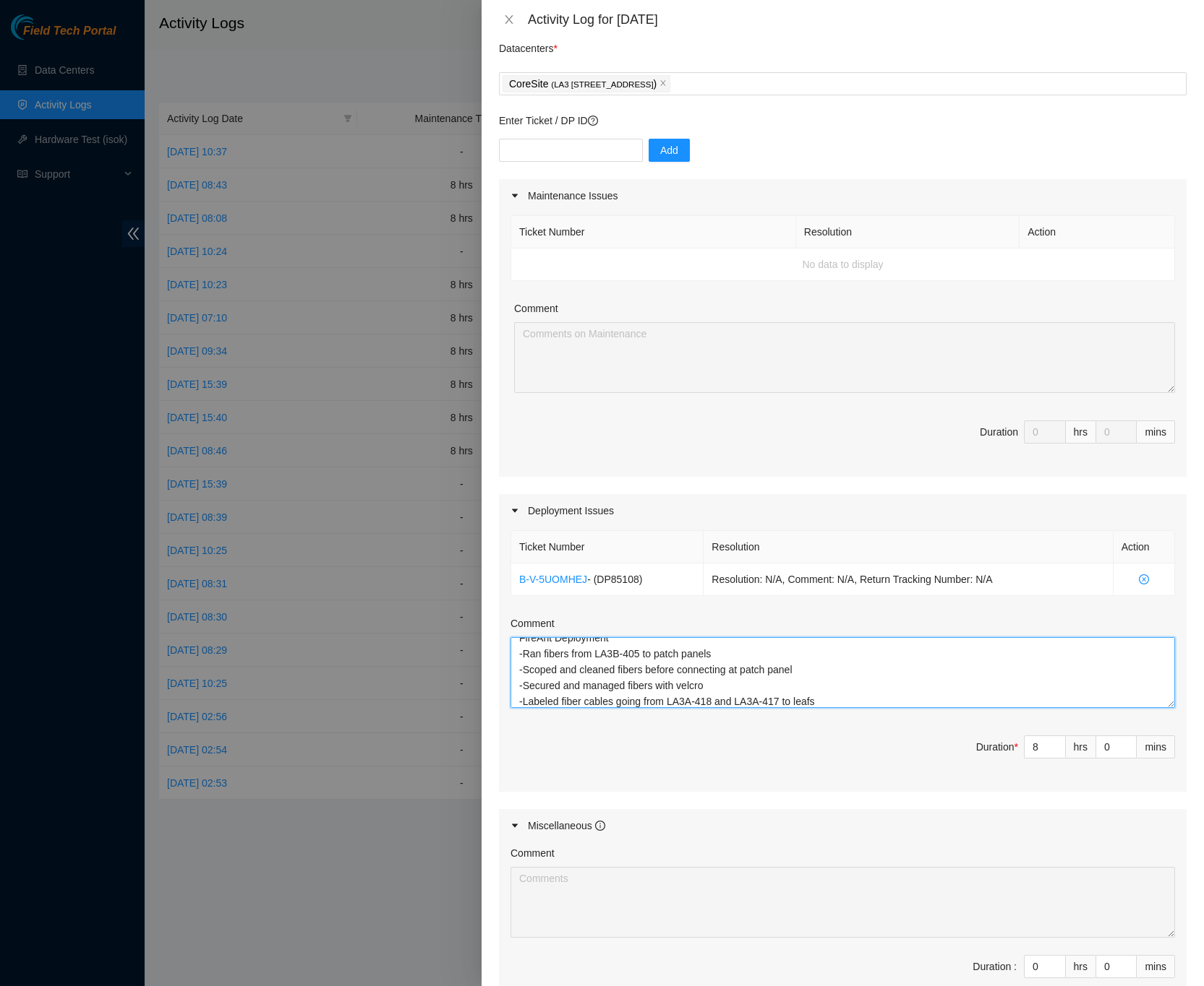
scroll to position [240, 0]
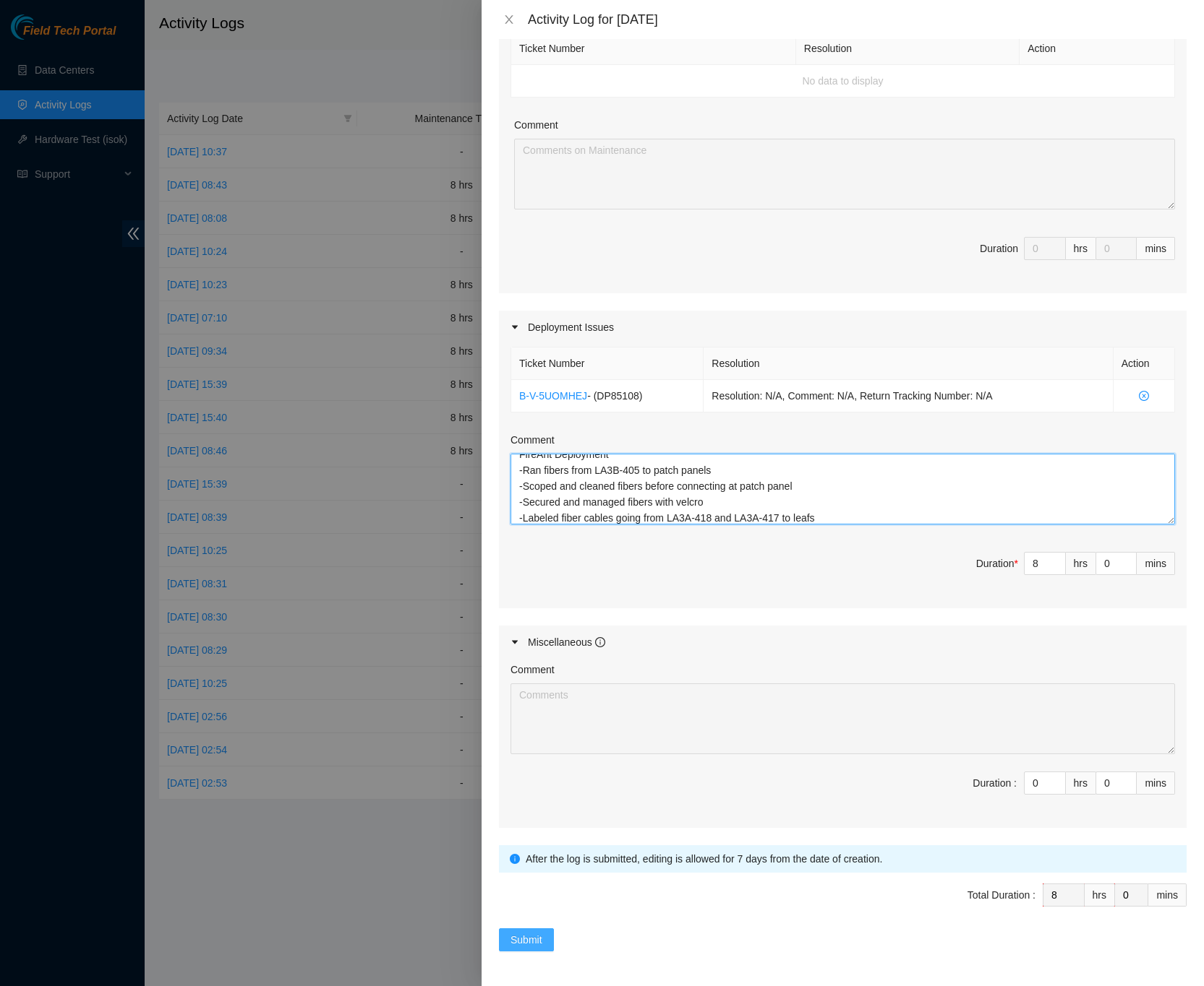
type textarea "DP85108 FireAnt Deployment -Ran fibers from LA3B-405 to patch panels -Scoped an…"
click at [537, 935] on span "Submit" at bounding box center [526, 940] width 32 height 16
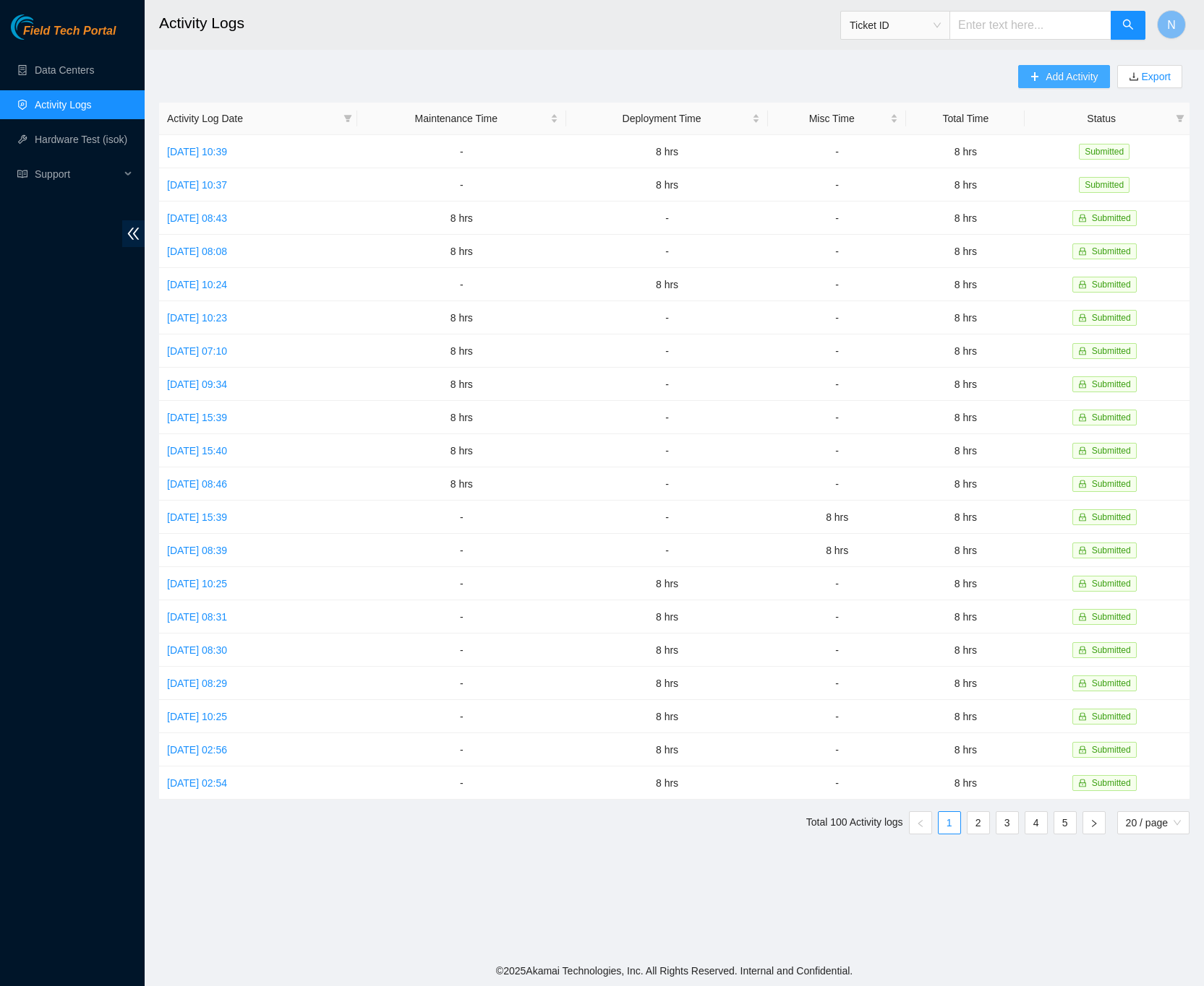
click at [1026, 76] on button "Add Activity" at bounding box center [1063, 76] width 91 height 23
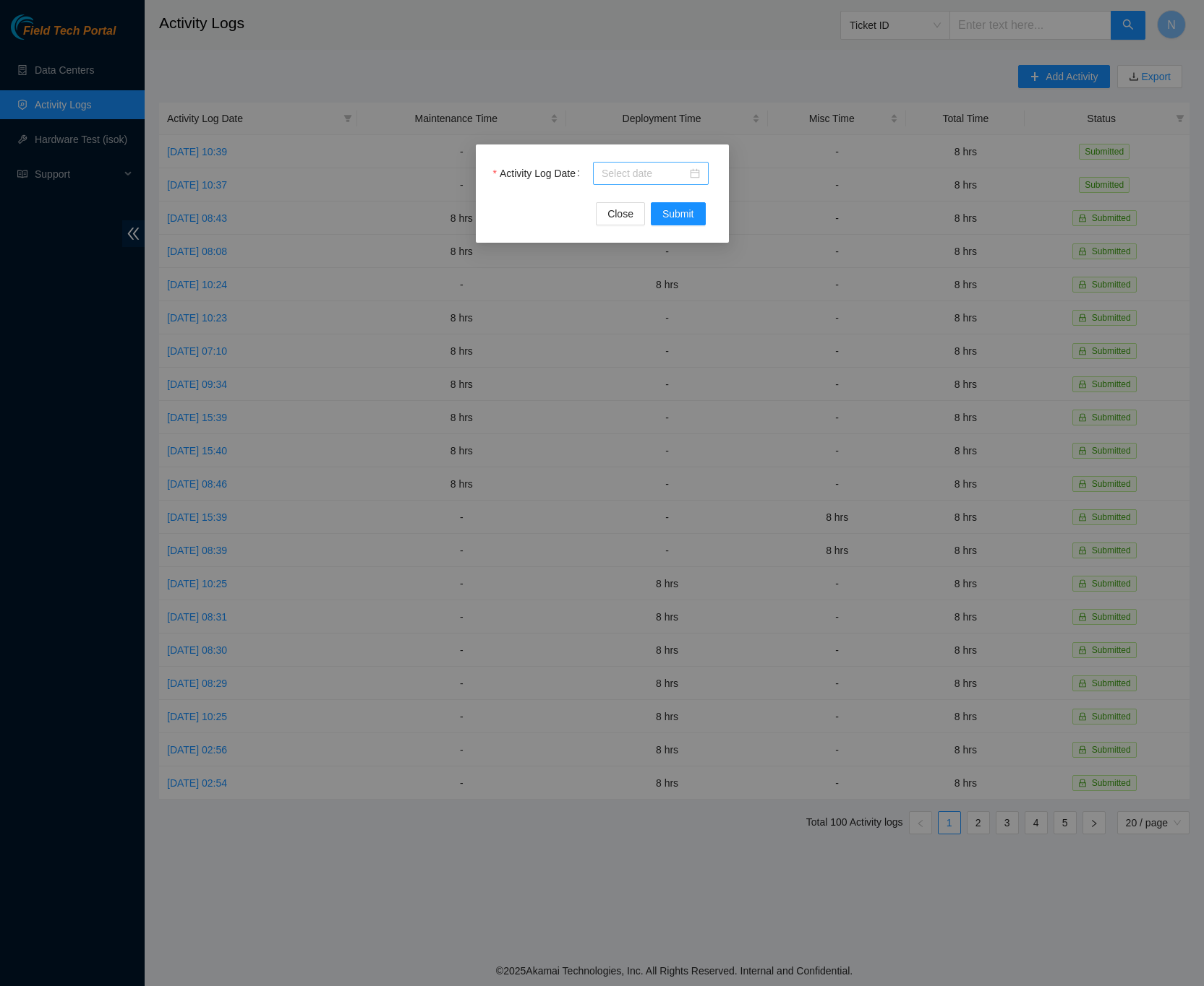
click at [690, 174] on div at bounding box center [651, 173] width 99 height 16
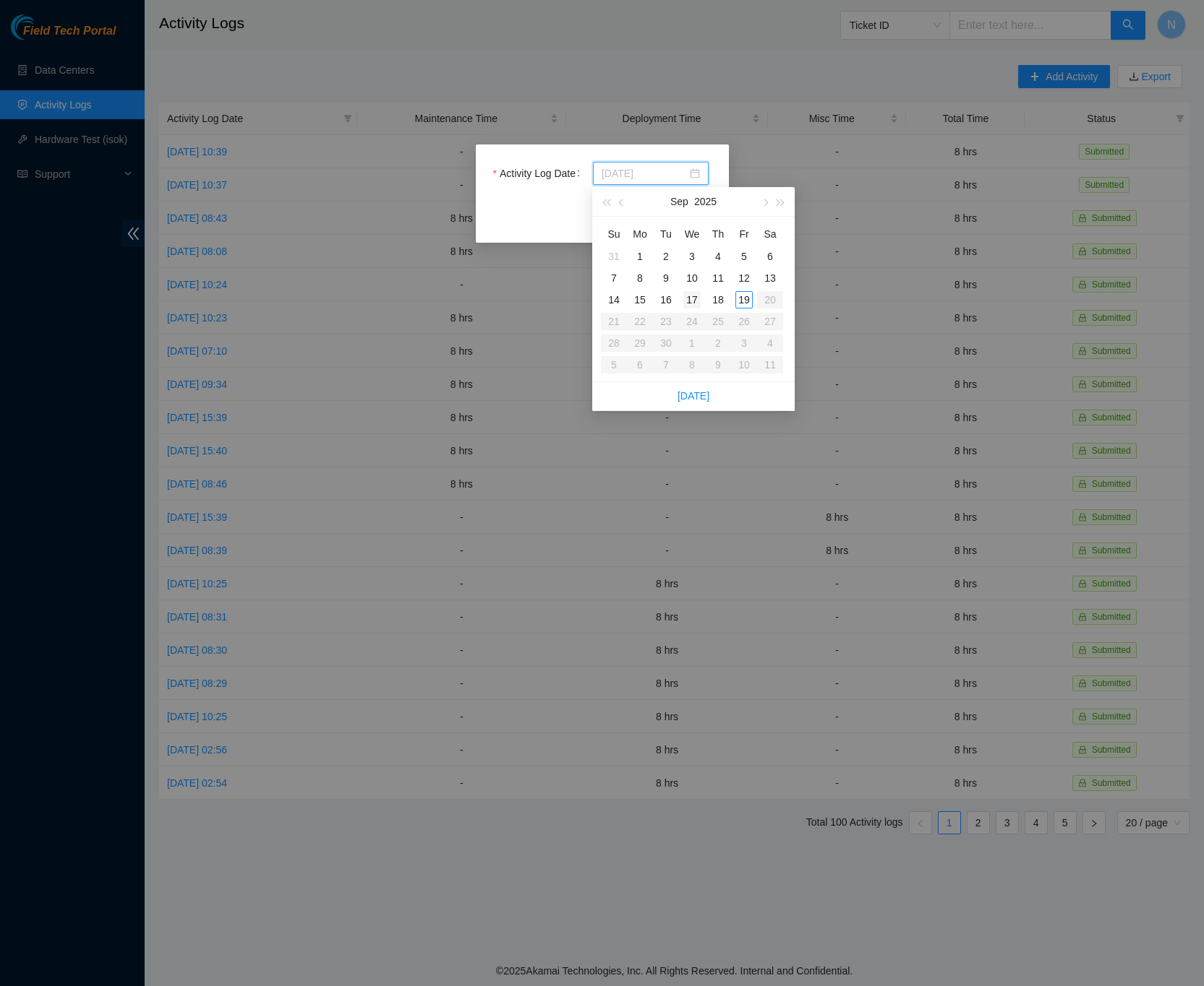
type input "2025-09-17"
click at [688, 300] on div "17" at bounding box center [692, 299] width 18 height 18
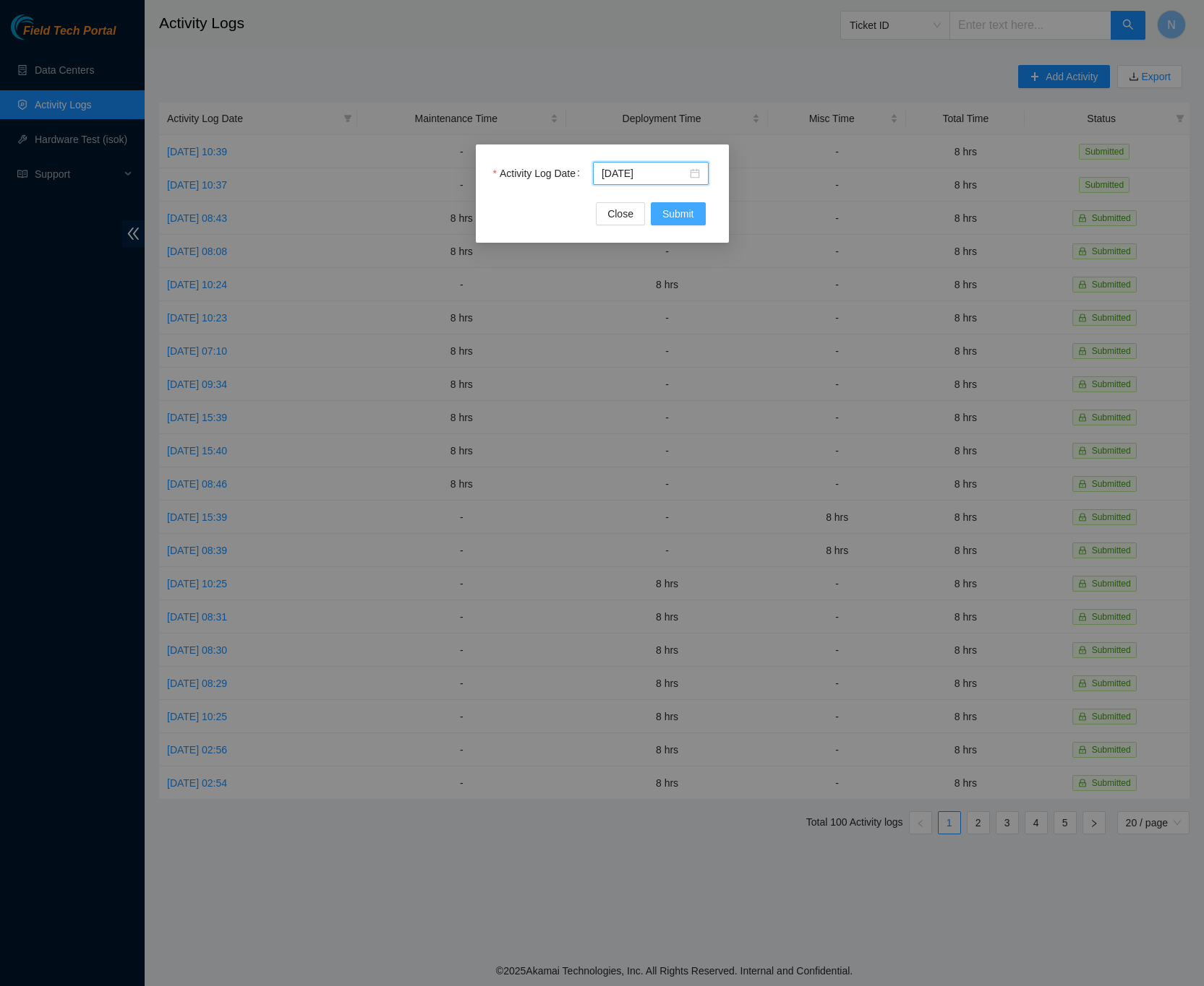
click at [694, 204] on button "Submit" at bounding box center [678, 213] width 55 height 23
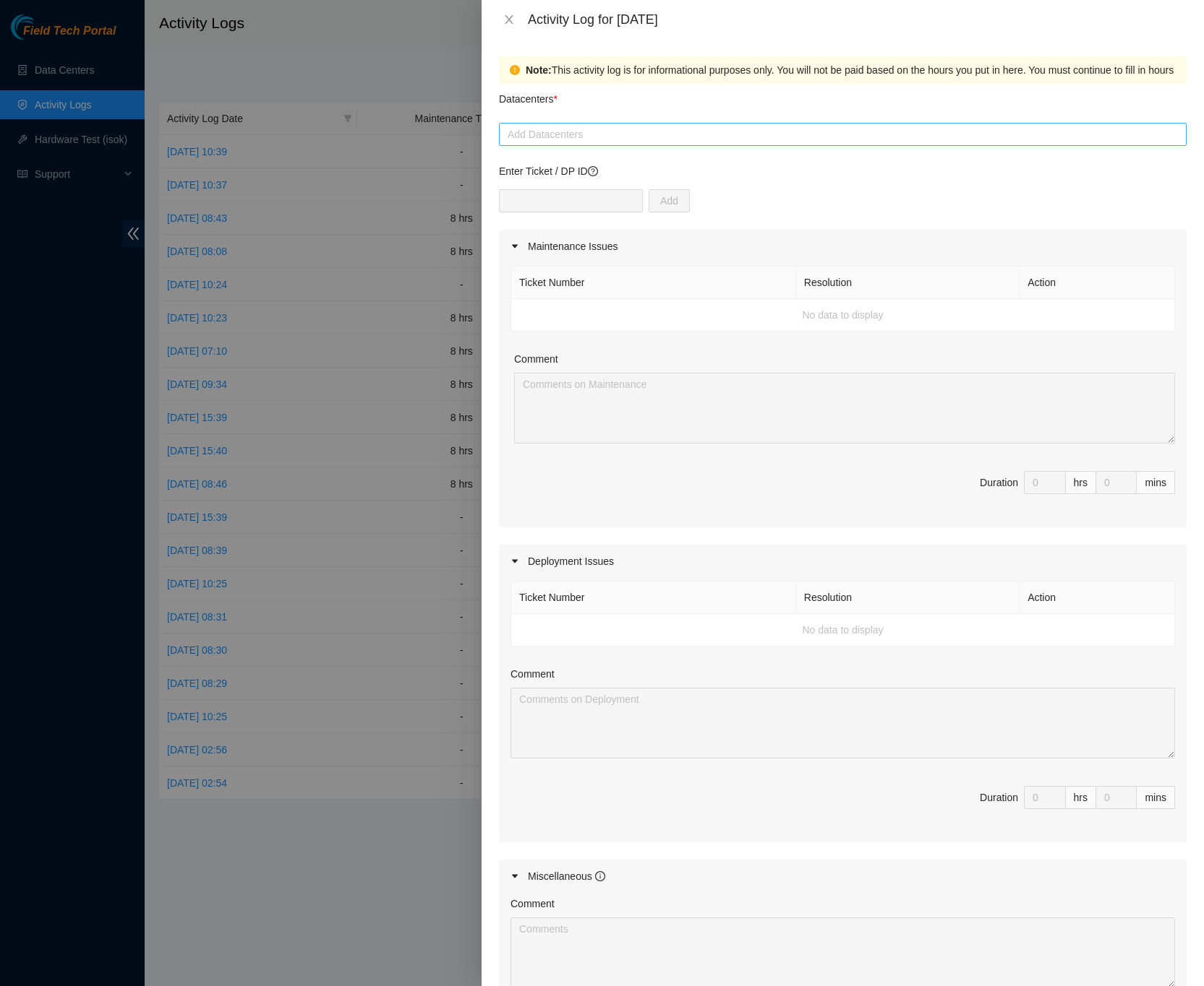
click at [616, 138] on div at bounding box center [842, 134] width 680 height 18
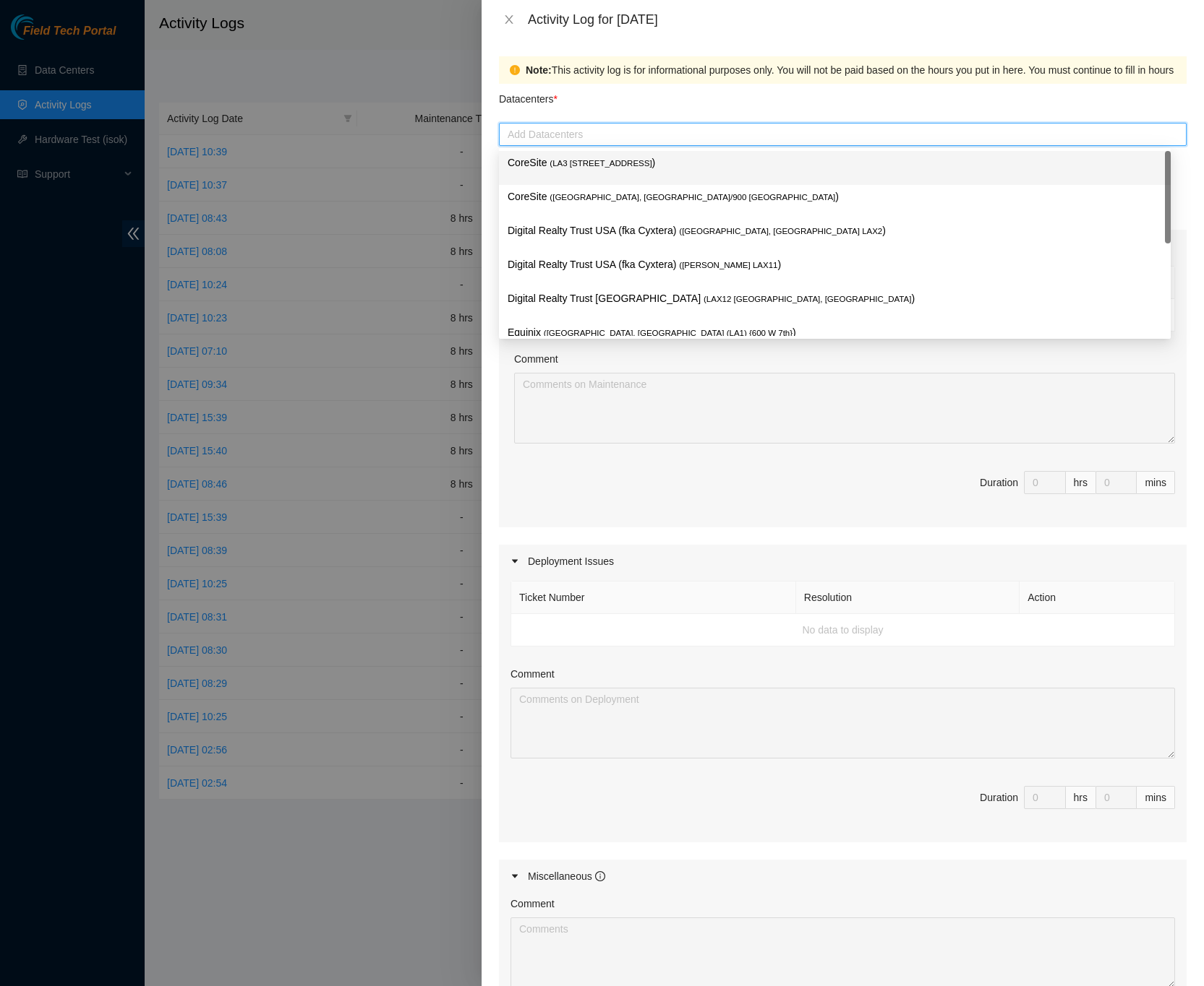
click at [623, 165] on p "CoreSite ( LA3 200 Bauchet St )" at bounding box center [834, 163] width 654 height 17
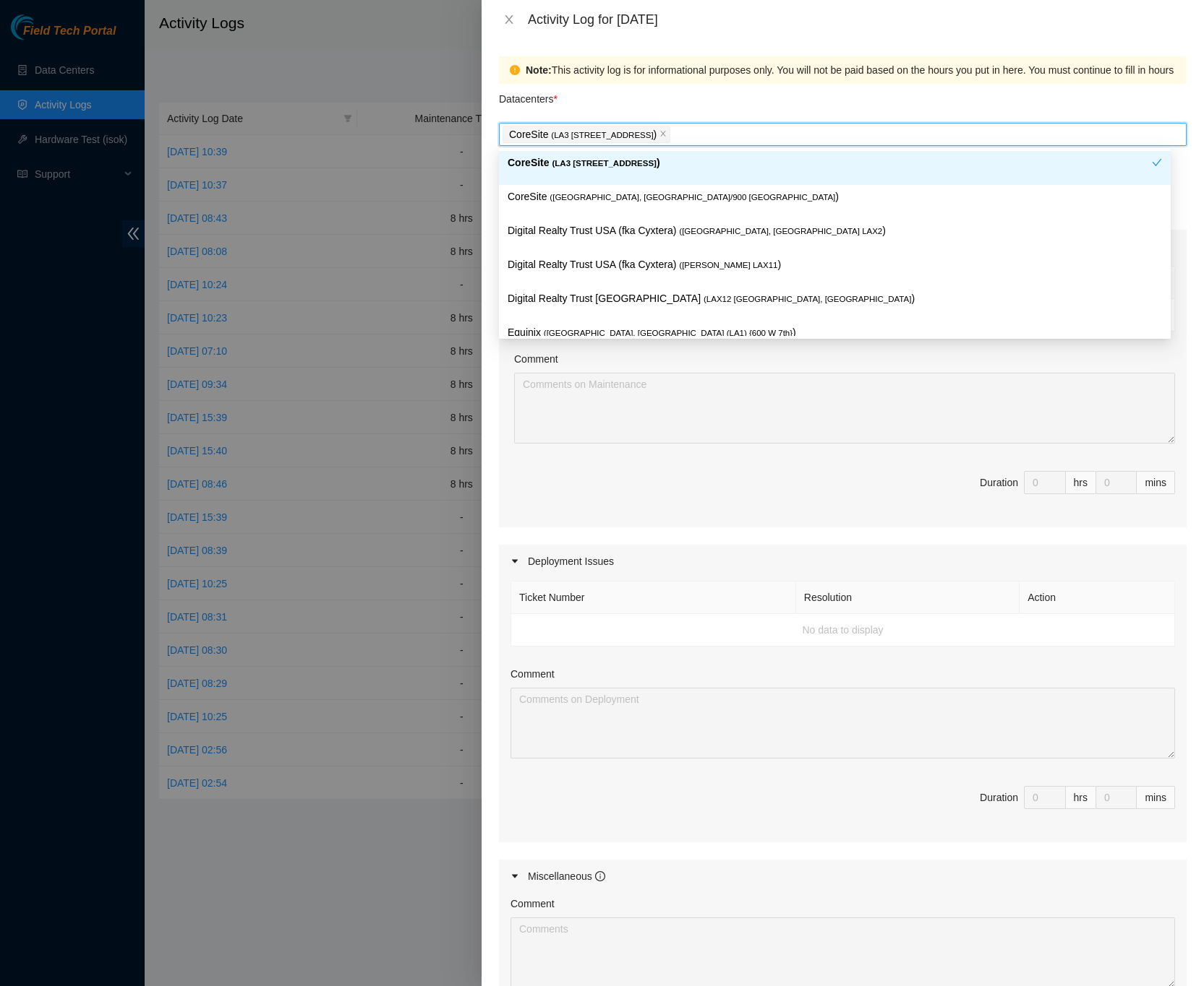
click at [701, 107] on div "Datacenters *" at bounding box center [842, 103] width 688 height 39
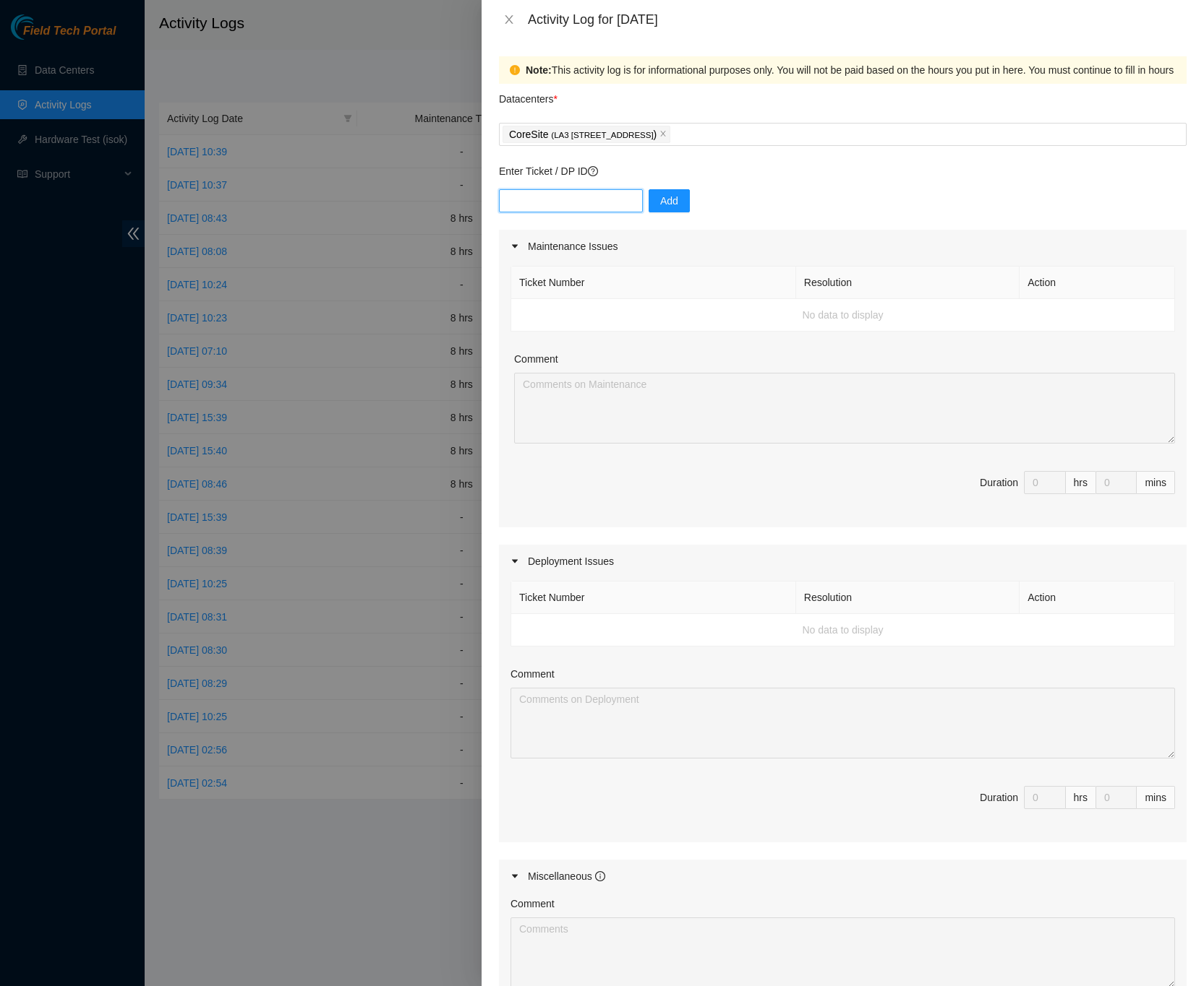
click at [624, 199] on input "text" at bounding box center [570, 200] width 143 height 23
paste input "DP85108"
type input "DP85108"
click at [660, 206] on span "Add" at bounding box center [668, 201] width 18 height 16
click at [1024, 799] on input "0" at bounding box center [1045, 798] width 40 height 22
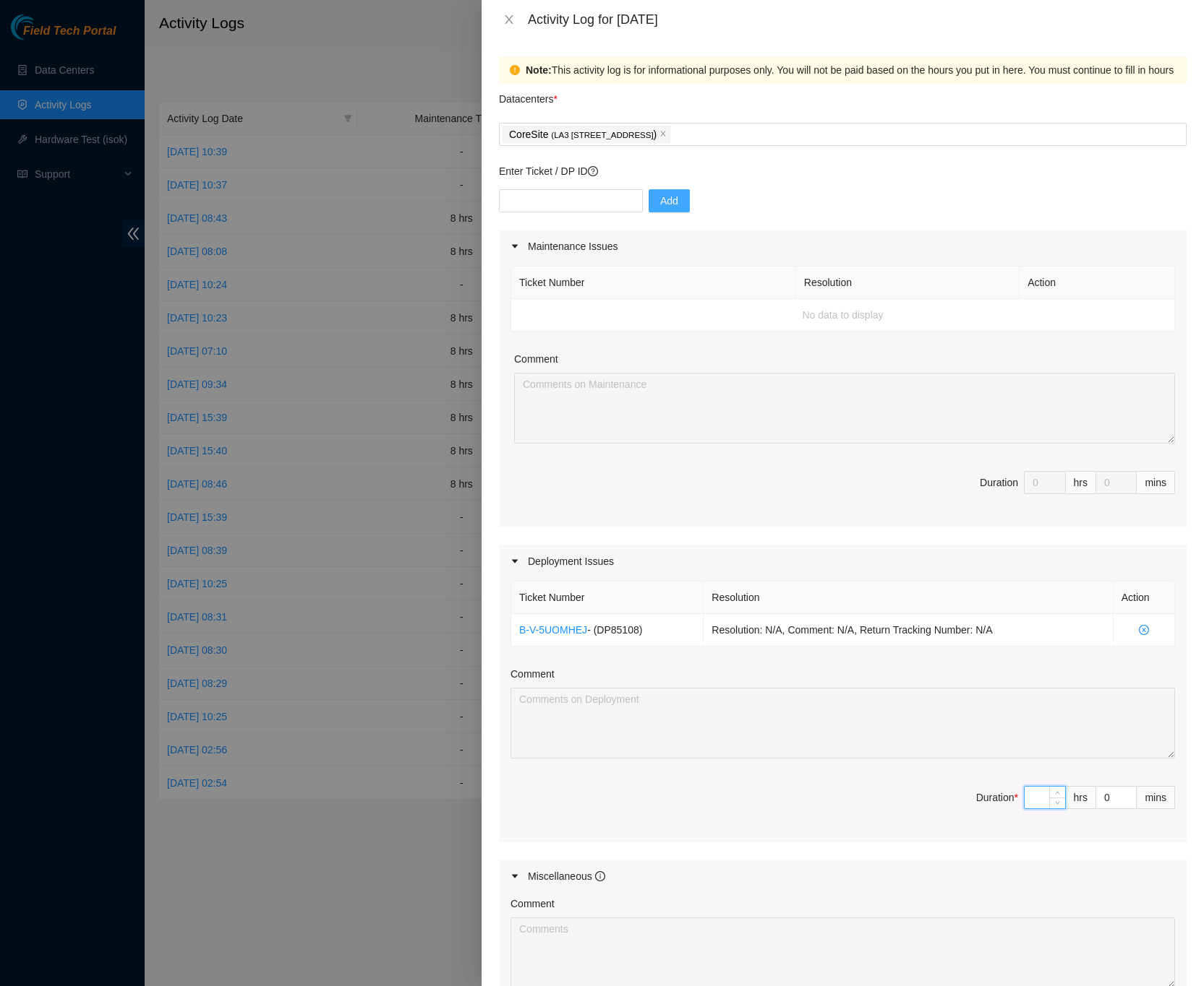
type input "8"
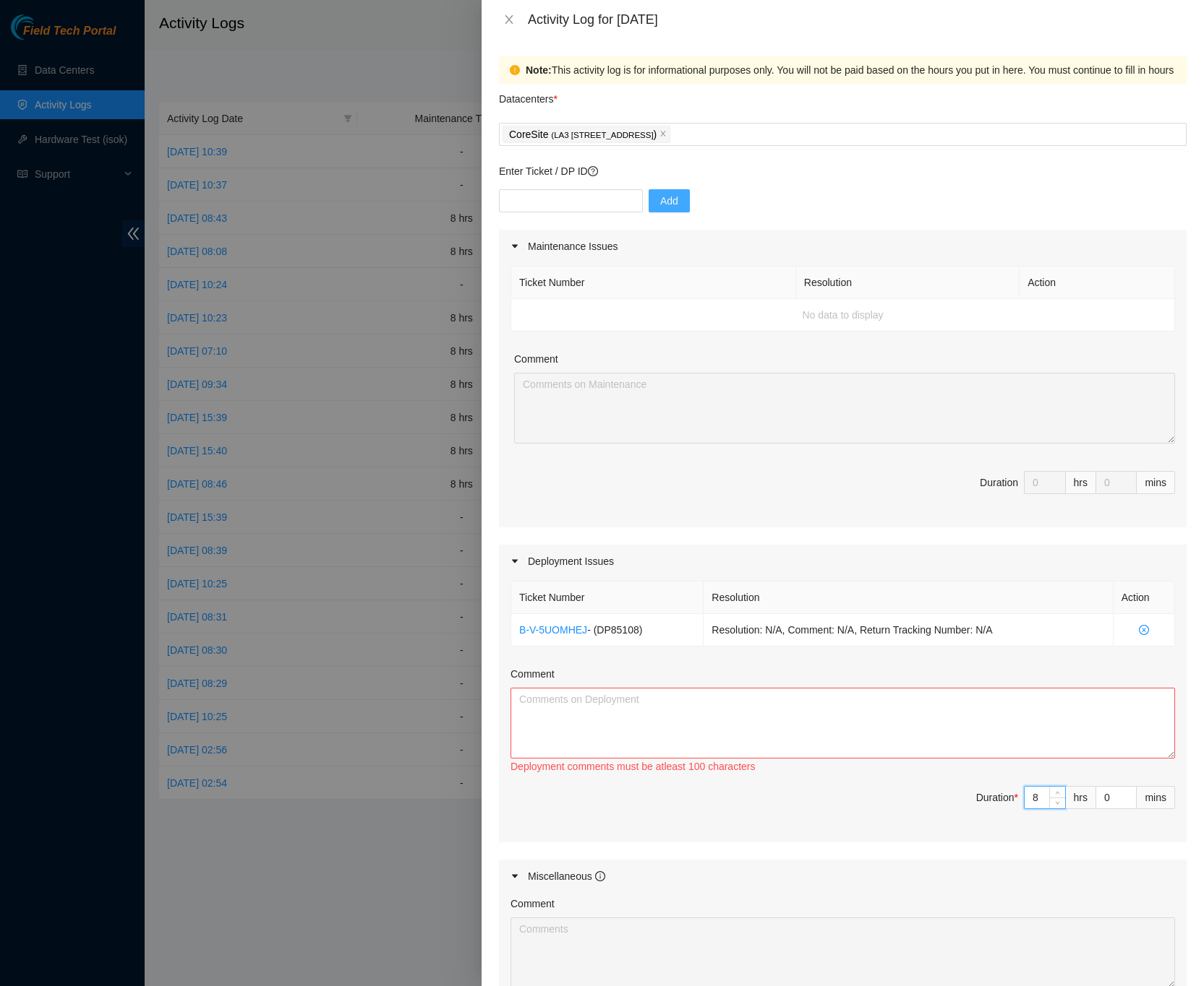
type input "8"
click at [937, 725] on textarea "Comment" at bounding box center [842, 724] width 664 height 71
paste textarea "DP85108 FireAnt Deployment -Ran fibers from LA3A-417 and LA3A-418 to leafs -Sco…"
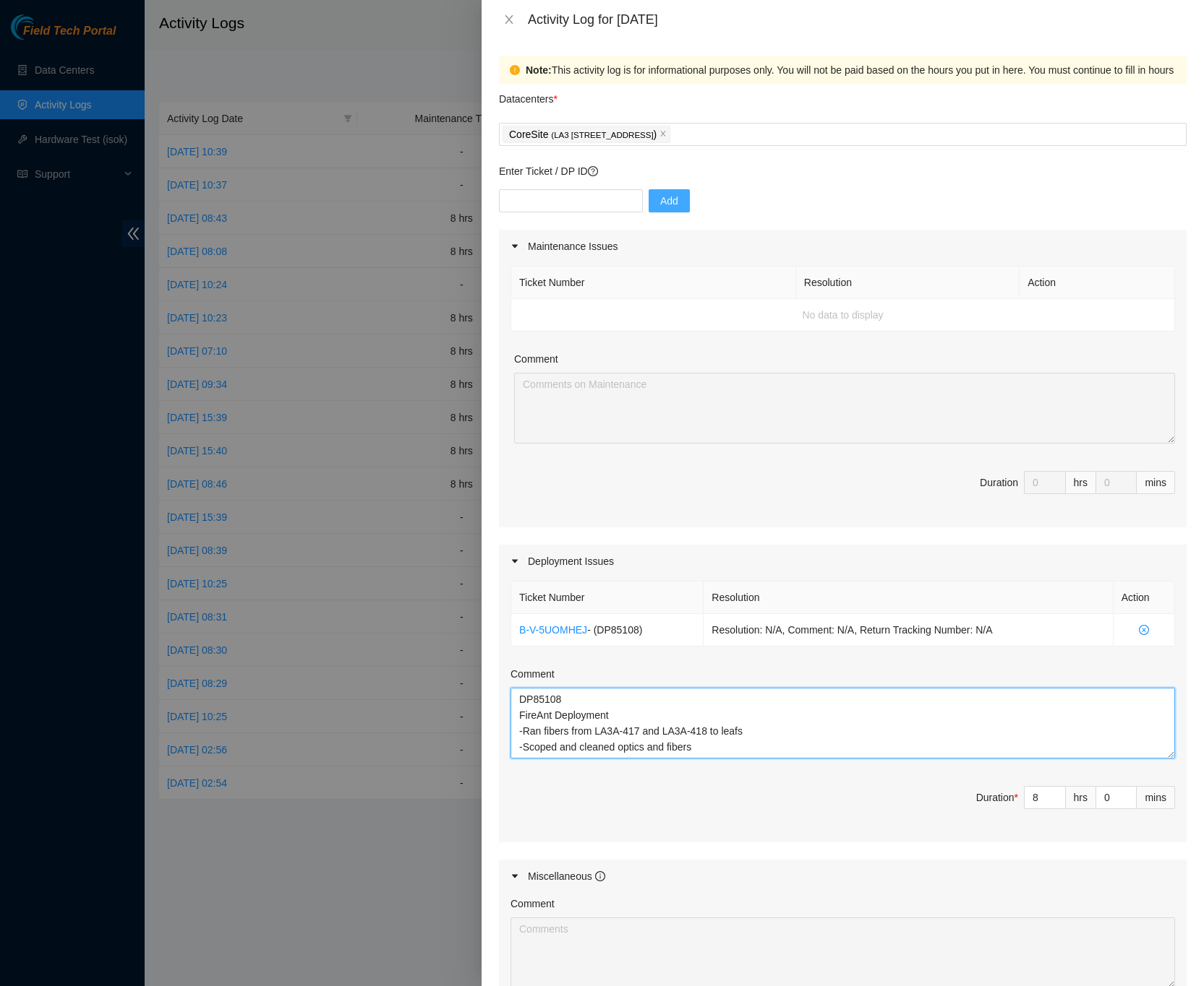
scroll to position [43, 0]
type textarea "DP85108 FireAnt Deployment -Ran fibers from LA3A-417 and LA3A-418 to leafs -Sco…"
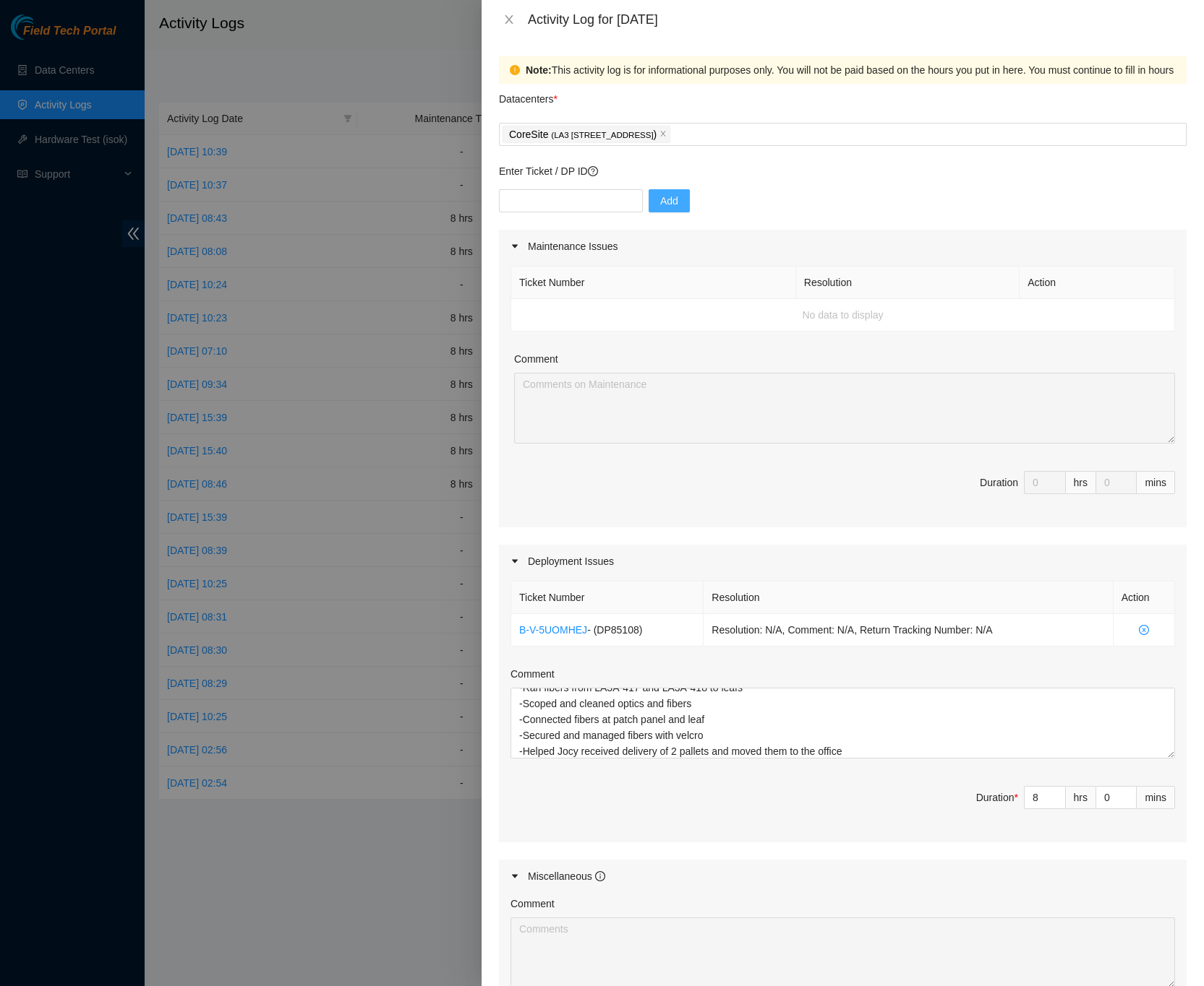
click at [1176, 789] on div "Note: This activity log is for informational purposes only. You will not be pai…" at bounding box center [843, 512] width 722 height 947
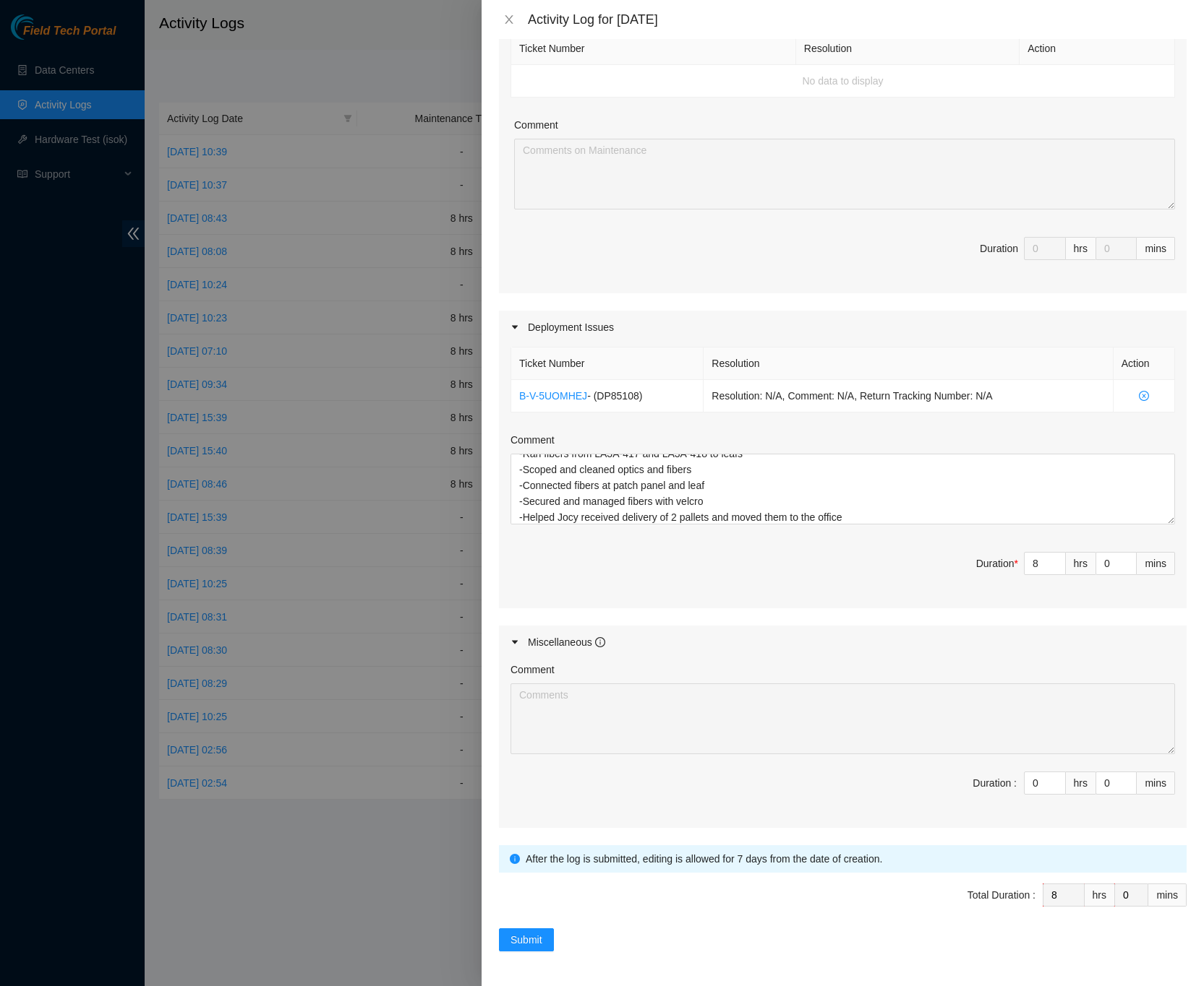
scroll to position [240, 0]
click at [523, 937] on span "Submit" at bounding box center [526, 940] width 32 height 16
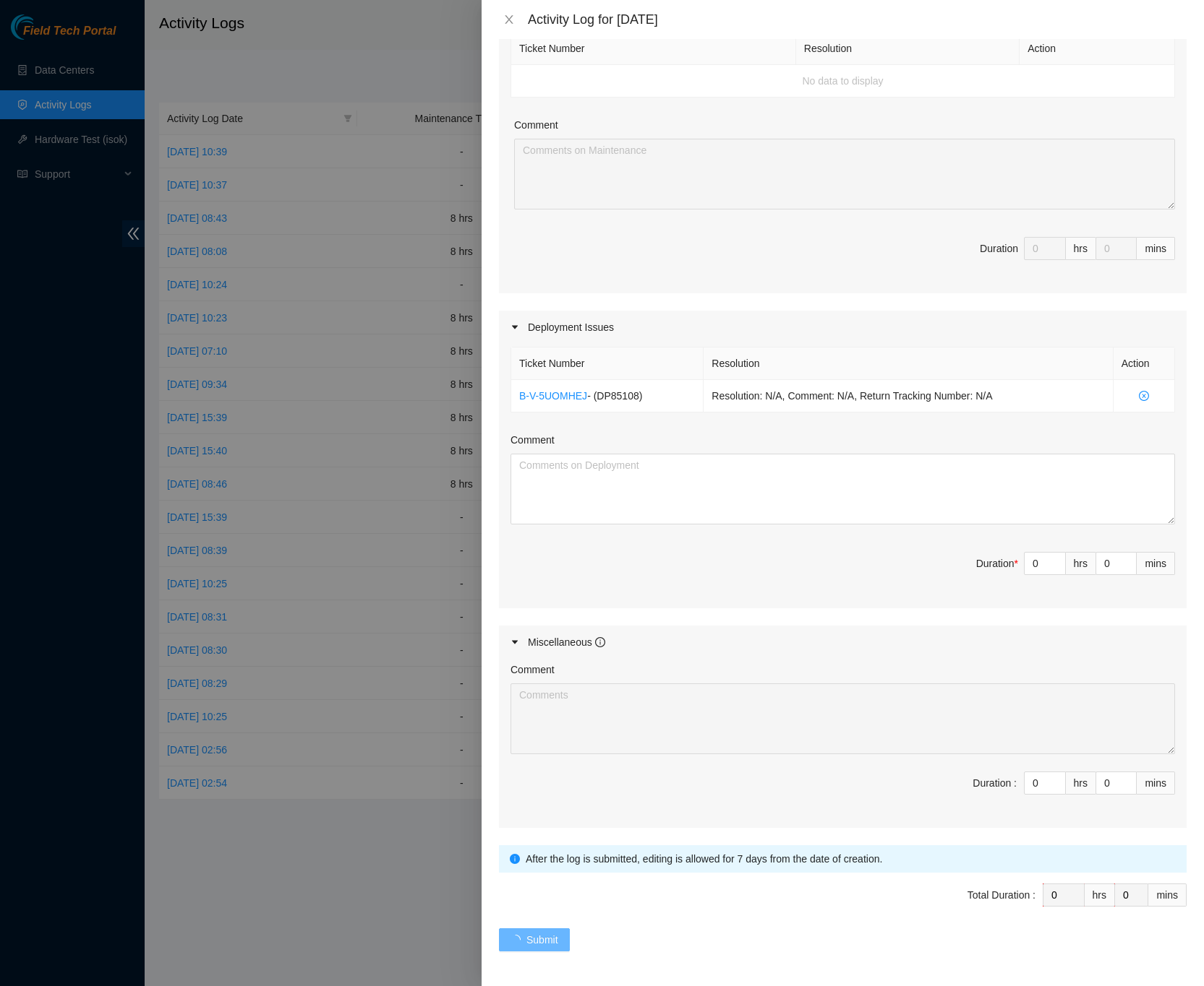
scroll to position [0, 0]
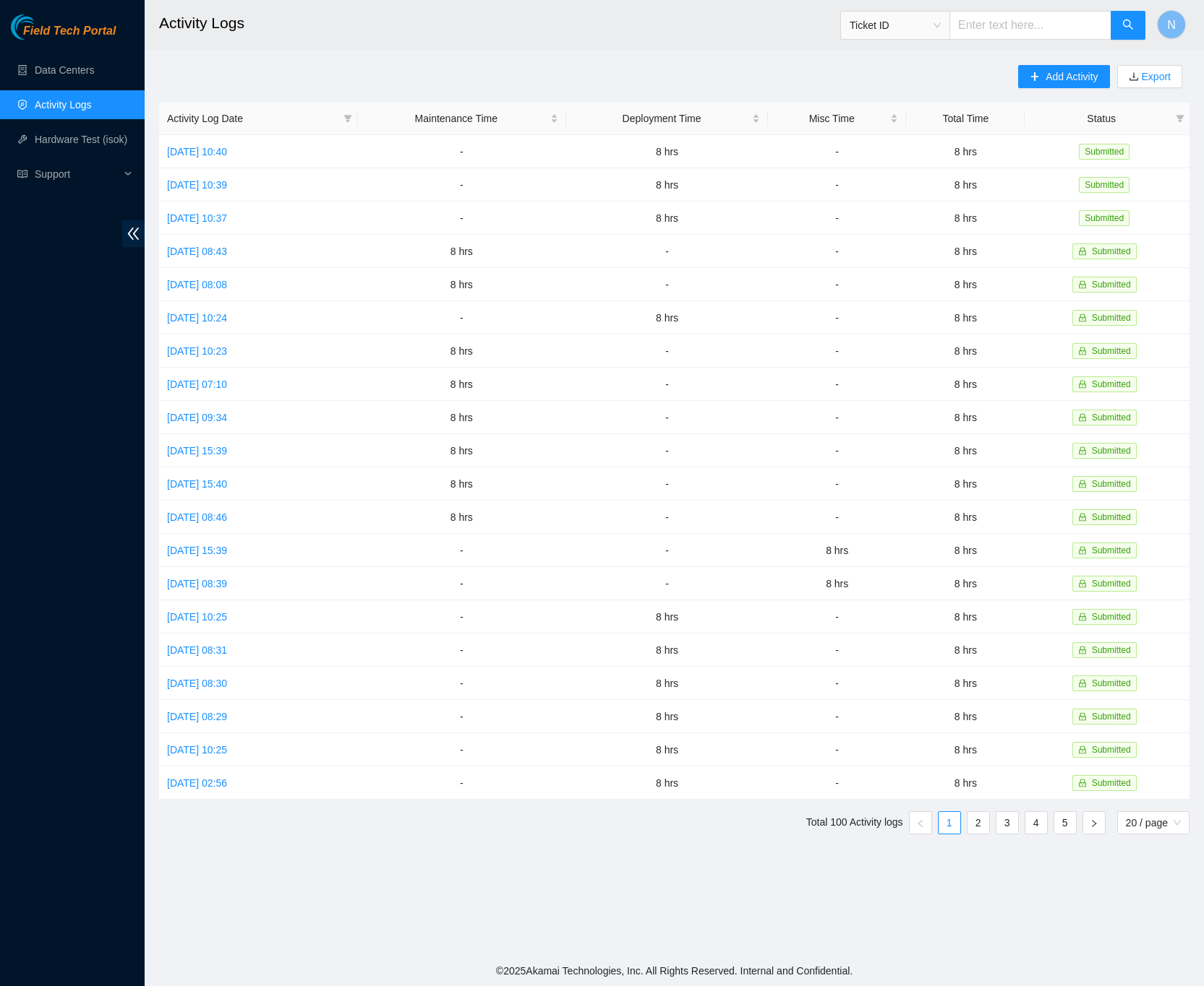
click at [872, 73] on div "Add Activity Export Activity Log Date Maintenance Time Deployment Time Misc Tim…" at bounding box center [673, 455] width 1030 height 781
click at [1045, 73] on span "Add Activity" at bounding box center [1072, 76] width 52 height 16
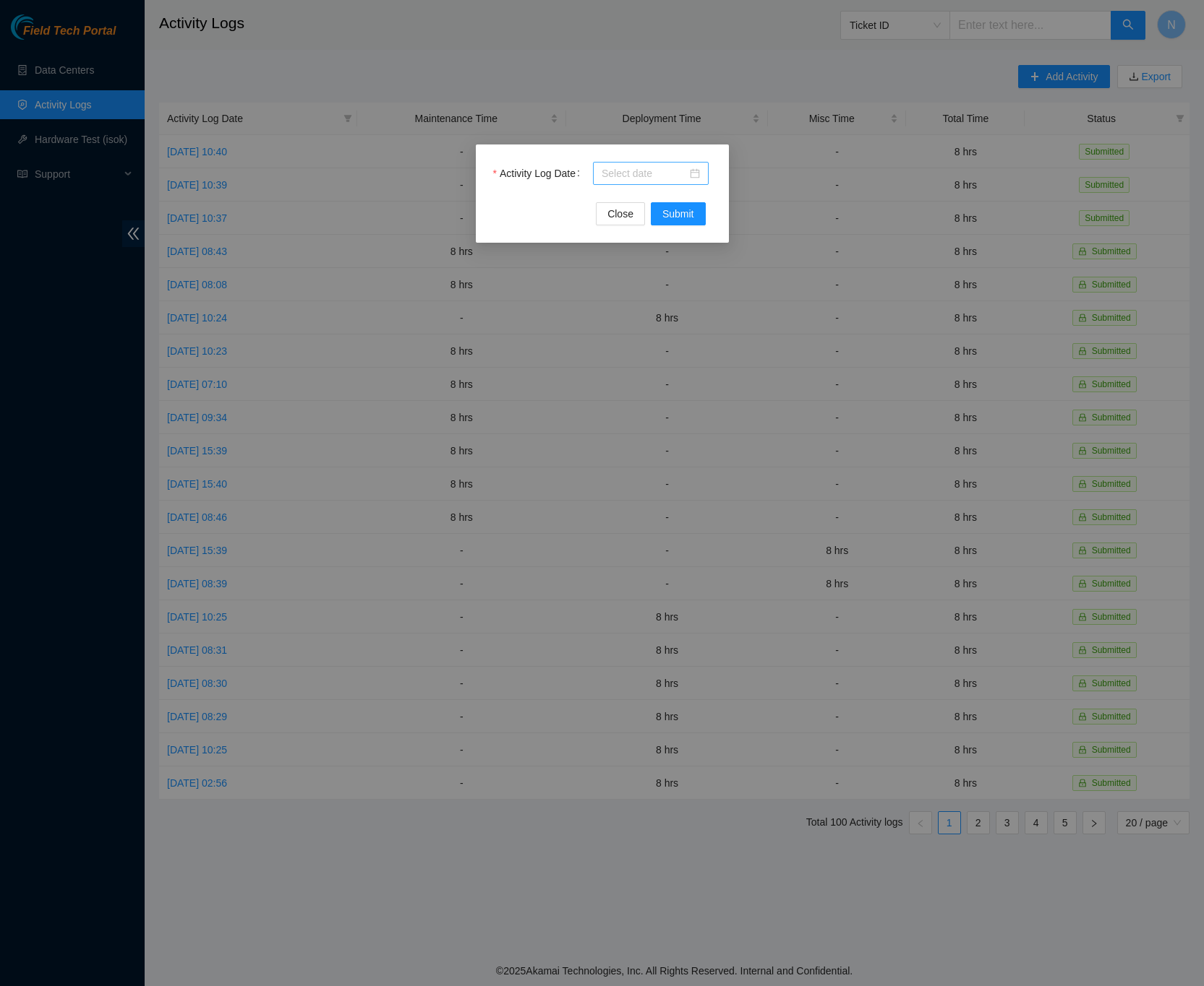
click at [694, 171] on div at bounding box center [651, 173] width 99 height 16
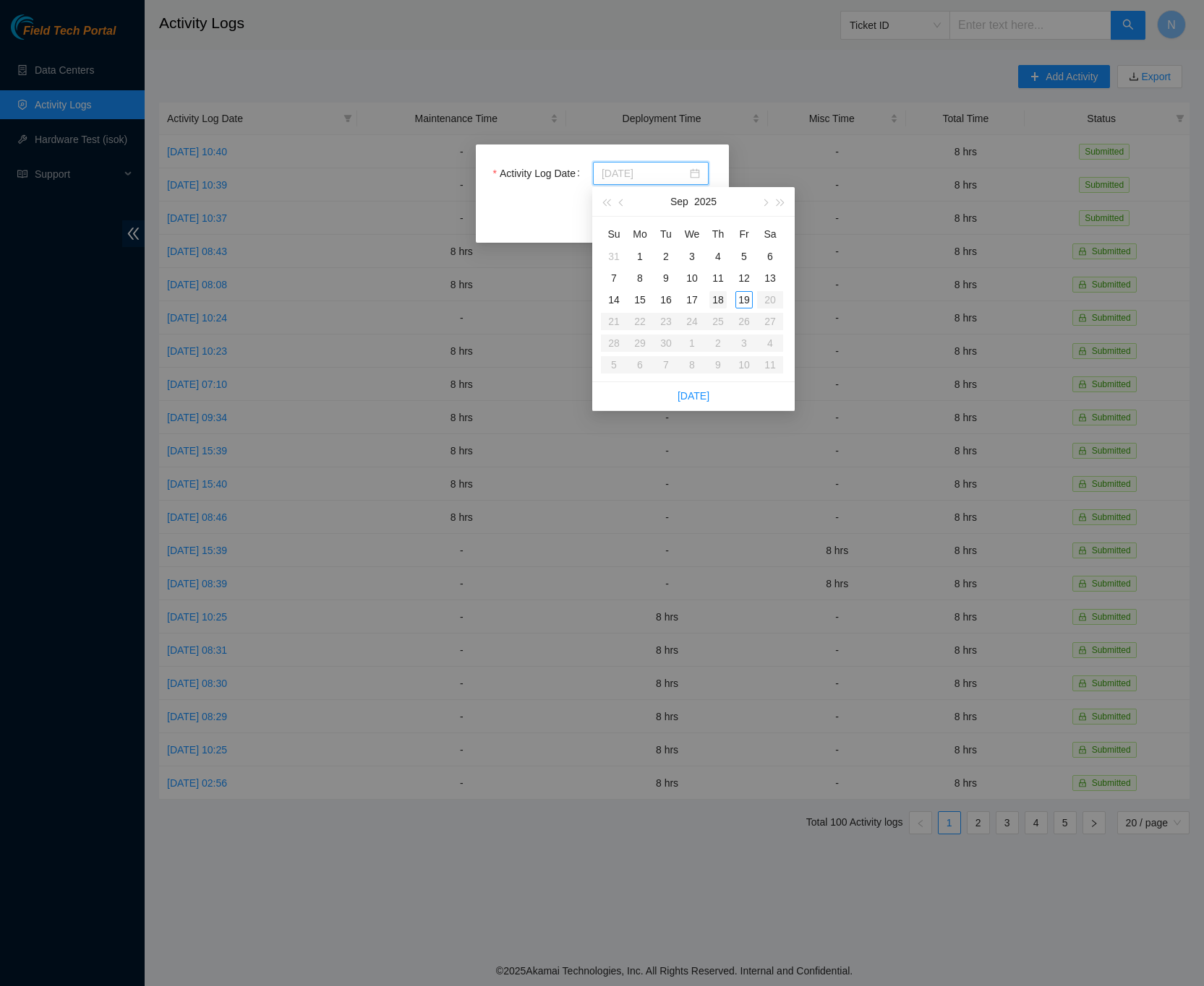
type input "2025-09-18"
click at [721, 297] on div "18" at bounding box center [717, 299] width 18 height 18
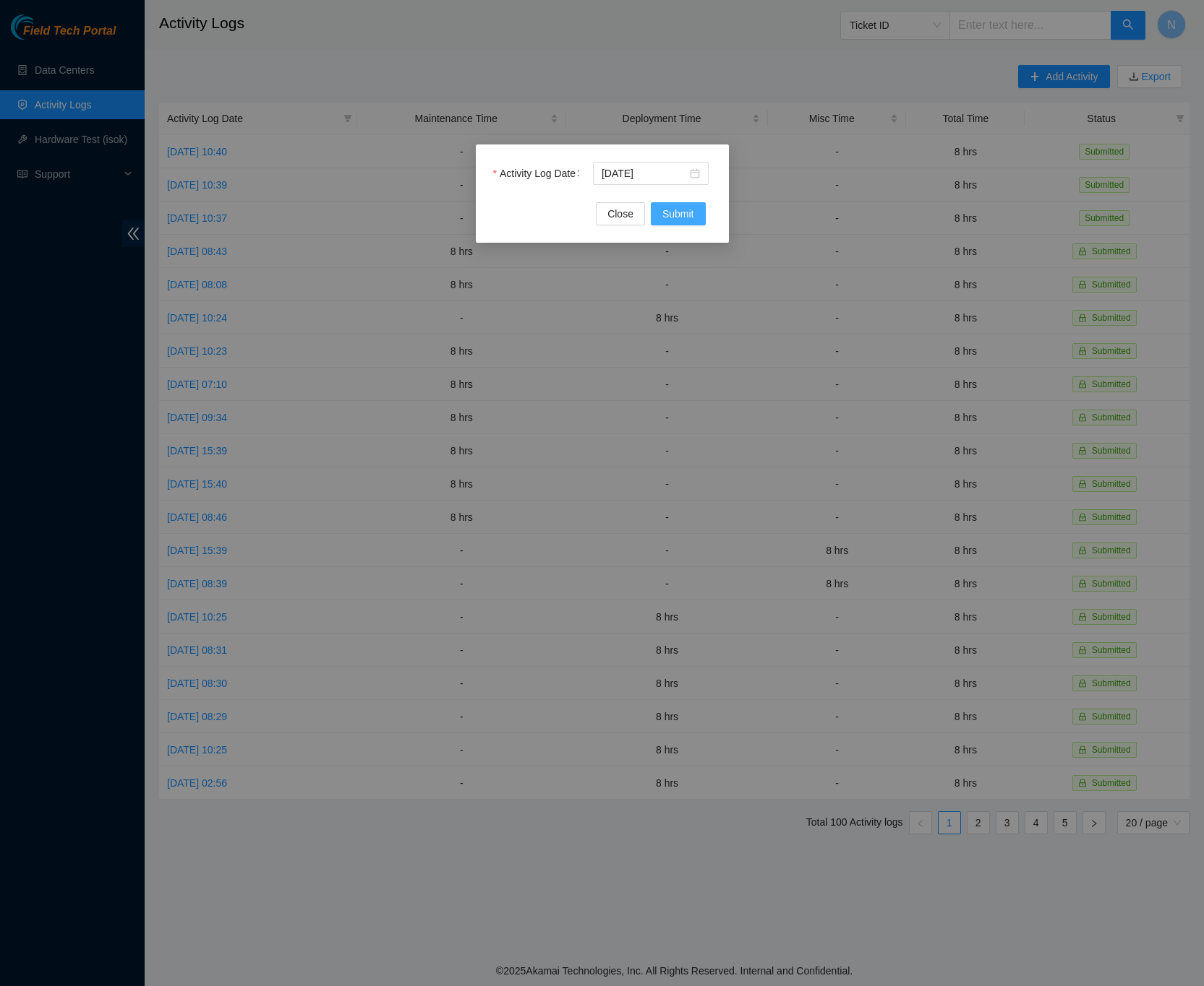
click at [683, 213] on span "Submit" at bounding box center [678, 213] width 32 height 16
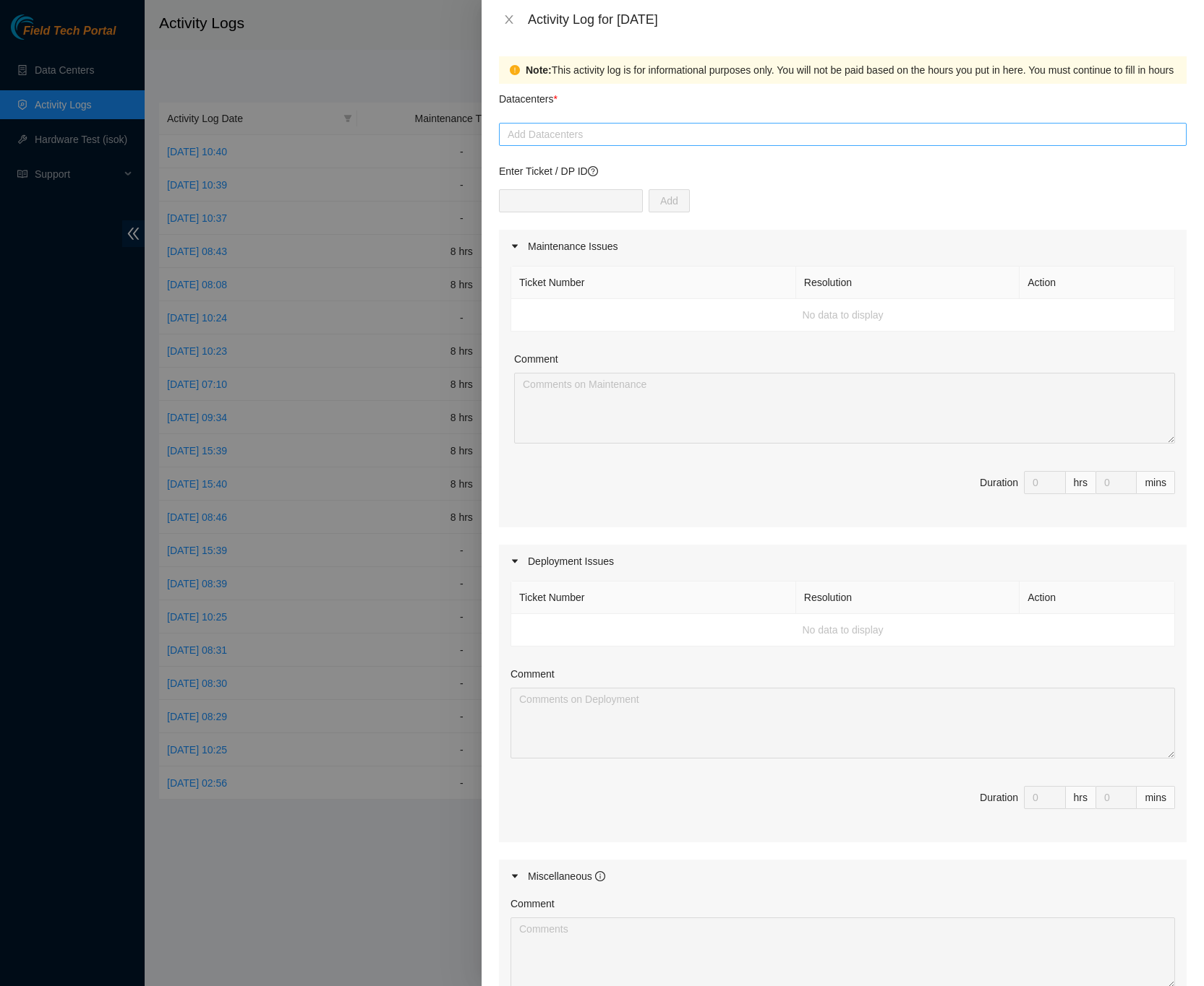
click at [683, 137] on div at bounding box center [842, 134] width 680 height 18
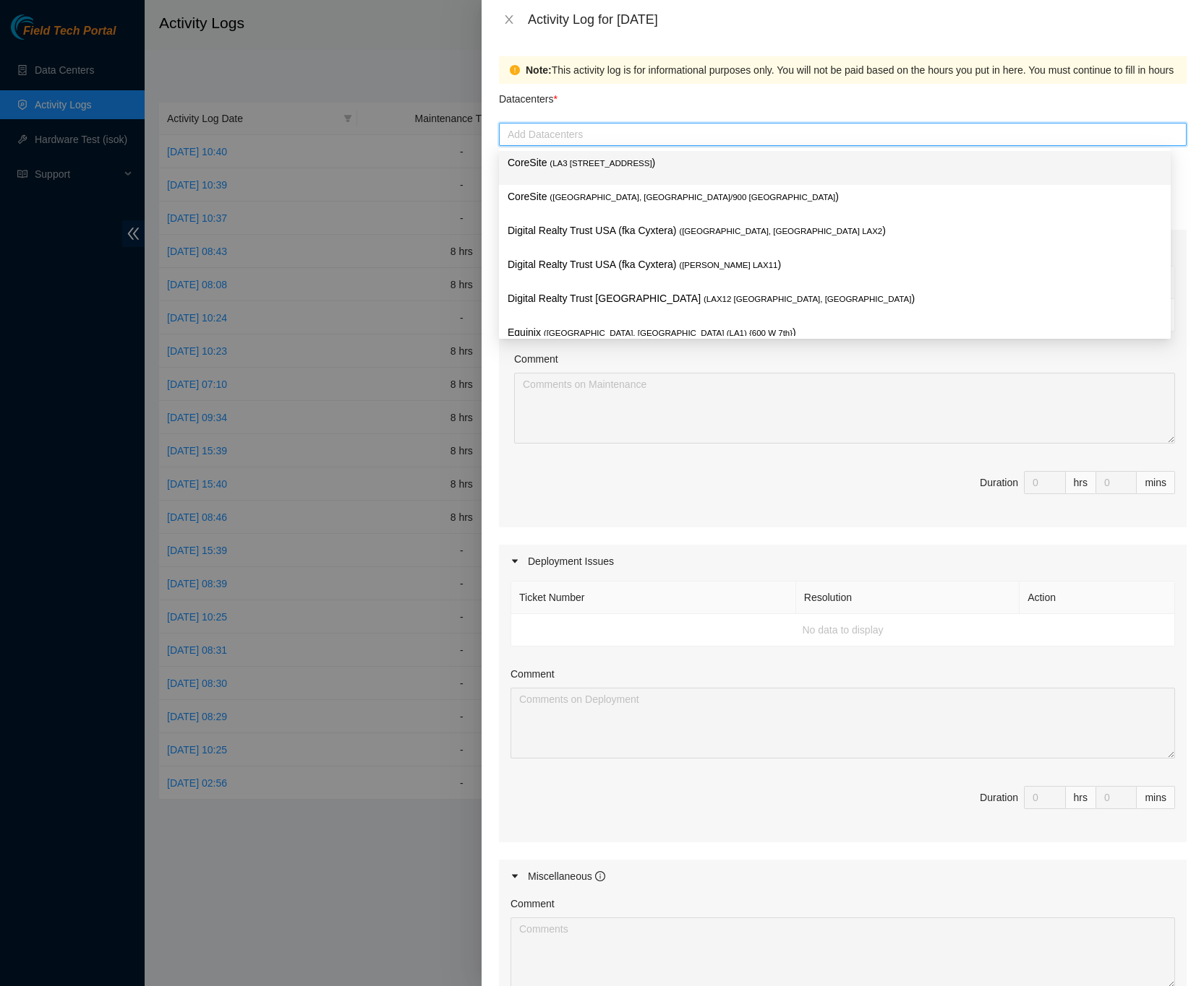
click at [588, 160] on span "( LA3 200 Bauchet St" at bounding box center [600, 163] width 102 height 8
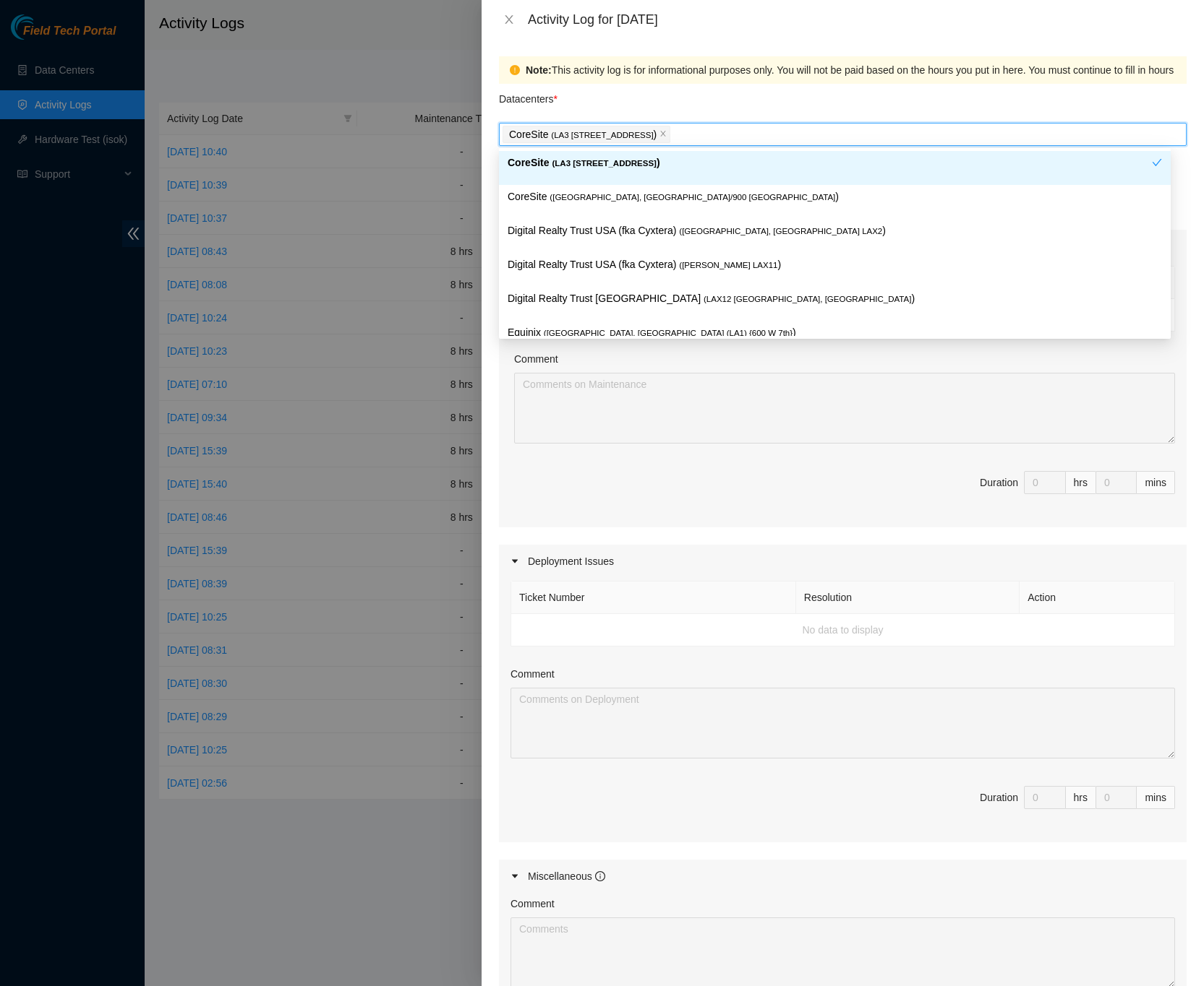
click at [1182, 124] on div "Note: This activity log is for informational purposes only. You will not be pai…" at bounding box center [843, 512] width 722 height 947
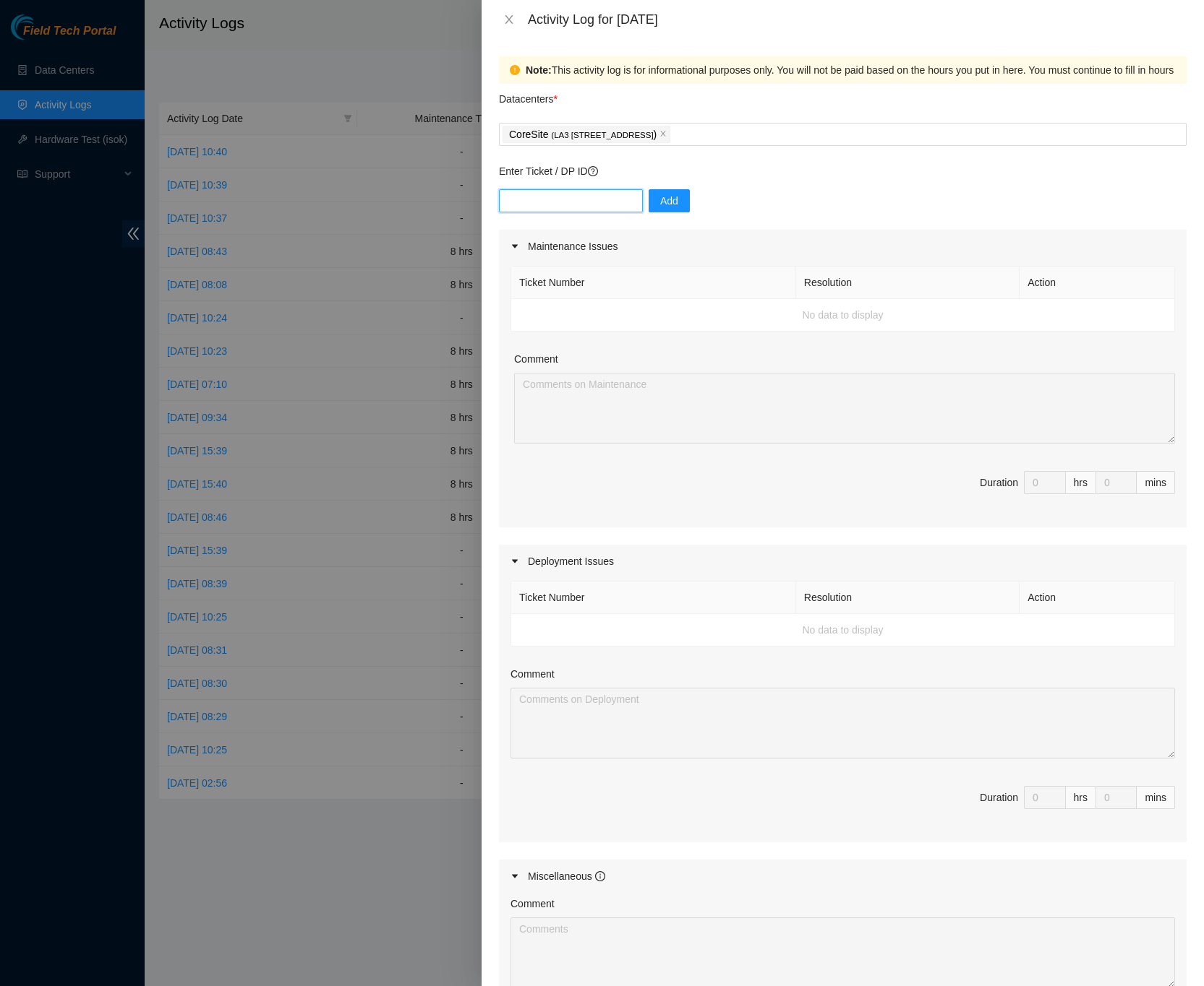
click at [605, 204] on input "text" at bounding box center [570, 200] width 143 height 23
type input "DP85106"
click at [664, 207] on span "Add" at bounding box center [668, 201] width 18 height 16
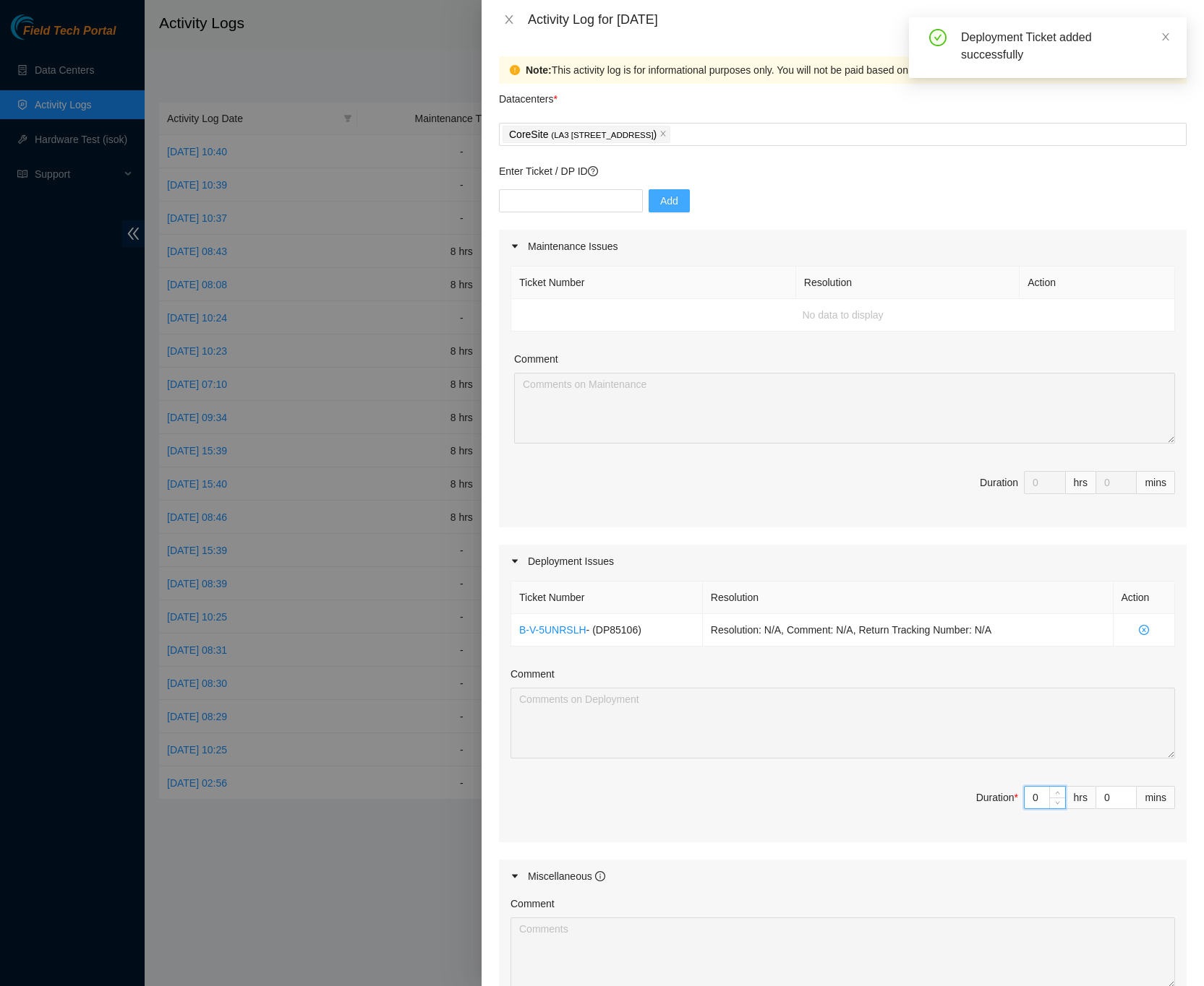
click at [1026, 809] on input "0" at bounding box center [1045, 798] width 40 height 22
type input "8"
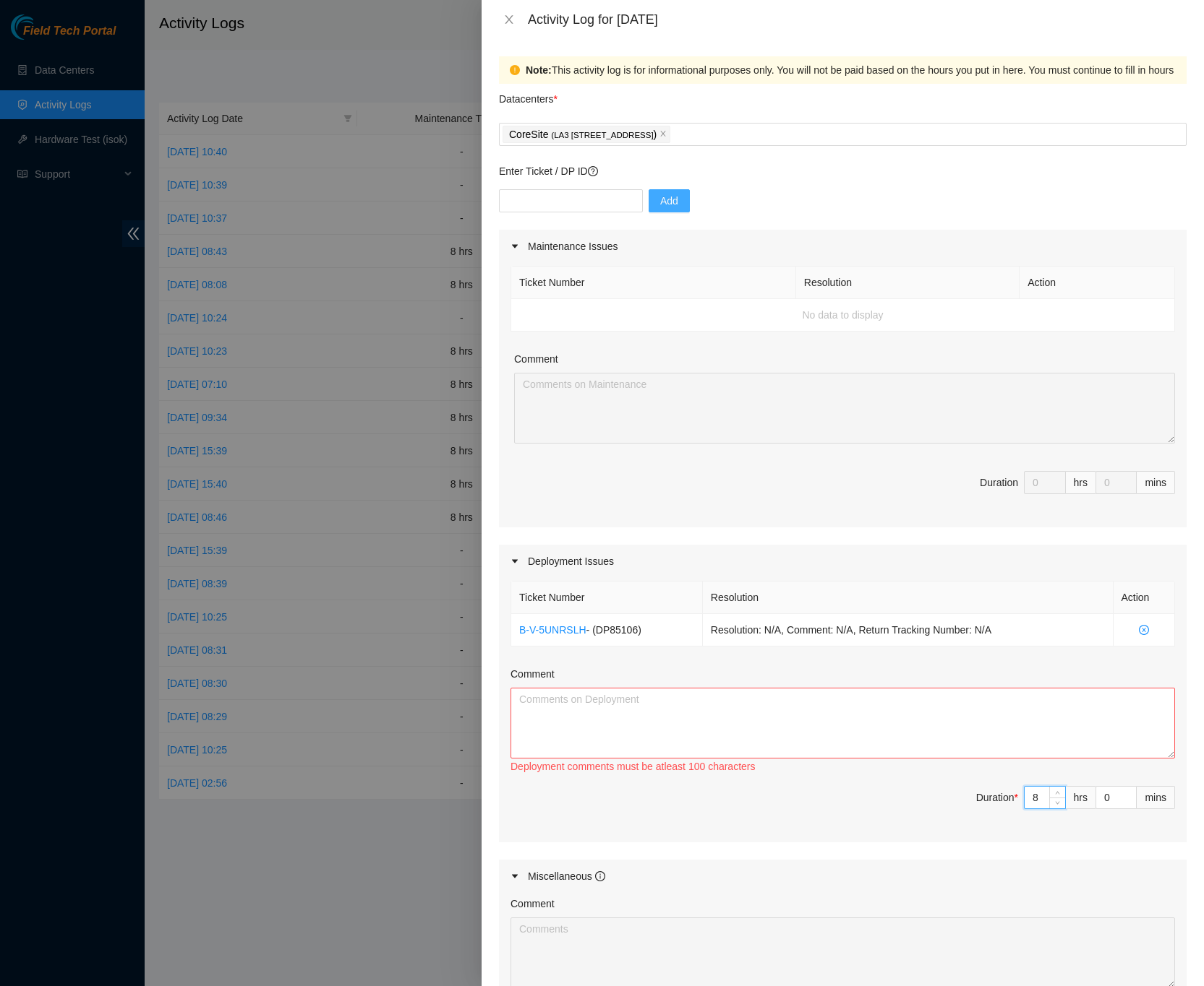
type input "8"
click at [901, 714] on textarea "Comment" at bounding box center [842, 724] width 664 height 71
paste textarea "DP85106 FireAnt Deployment -Ran mgmt fibers from patch panels to mgmt switchs i…"
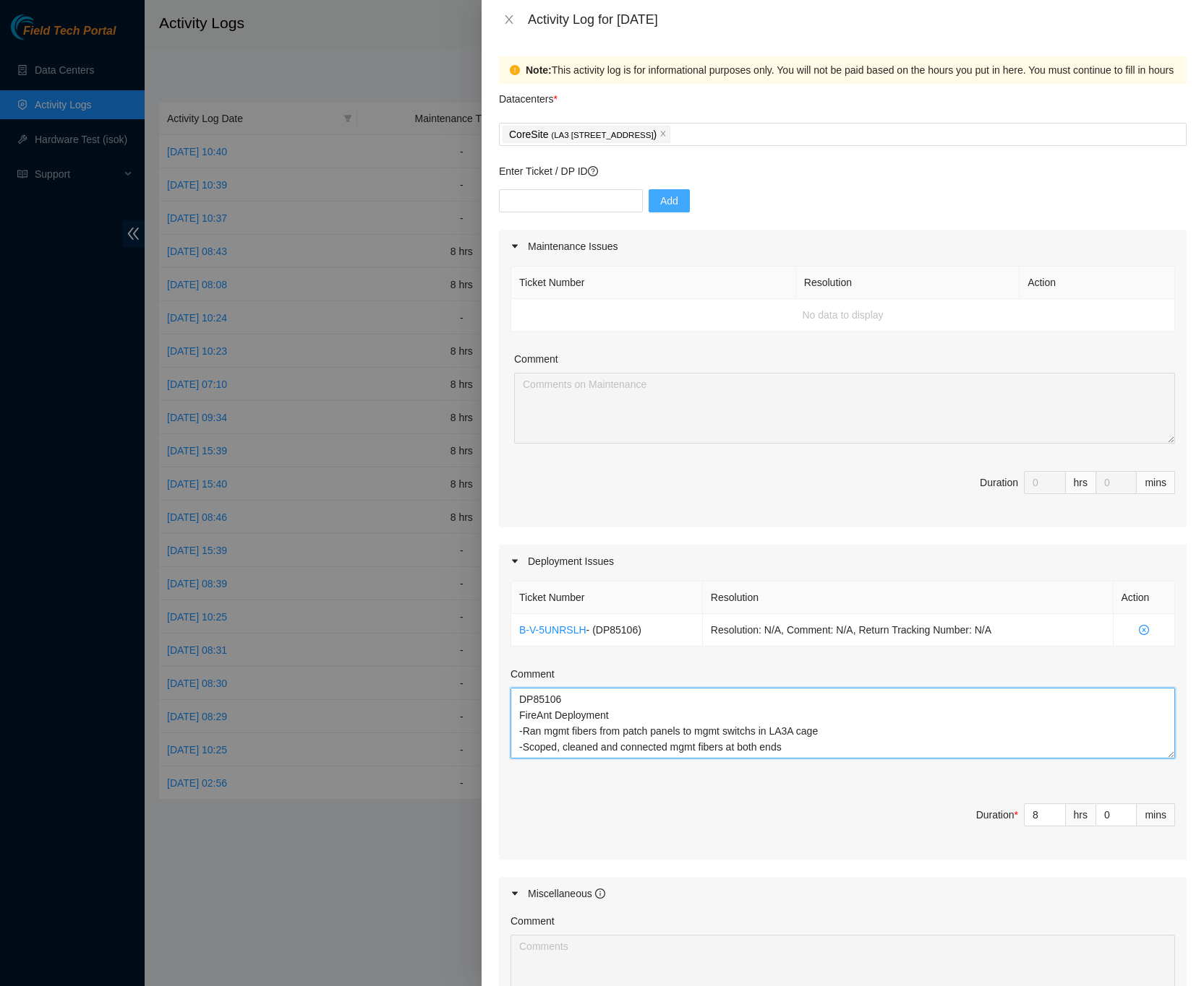
scroll to position [91, 0]
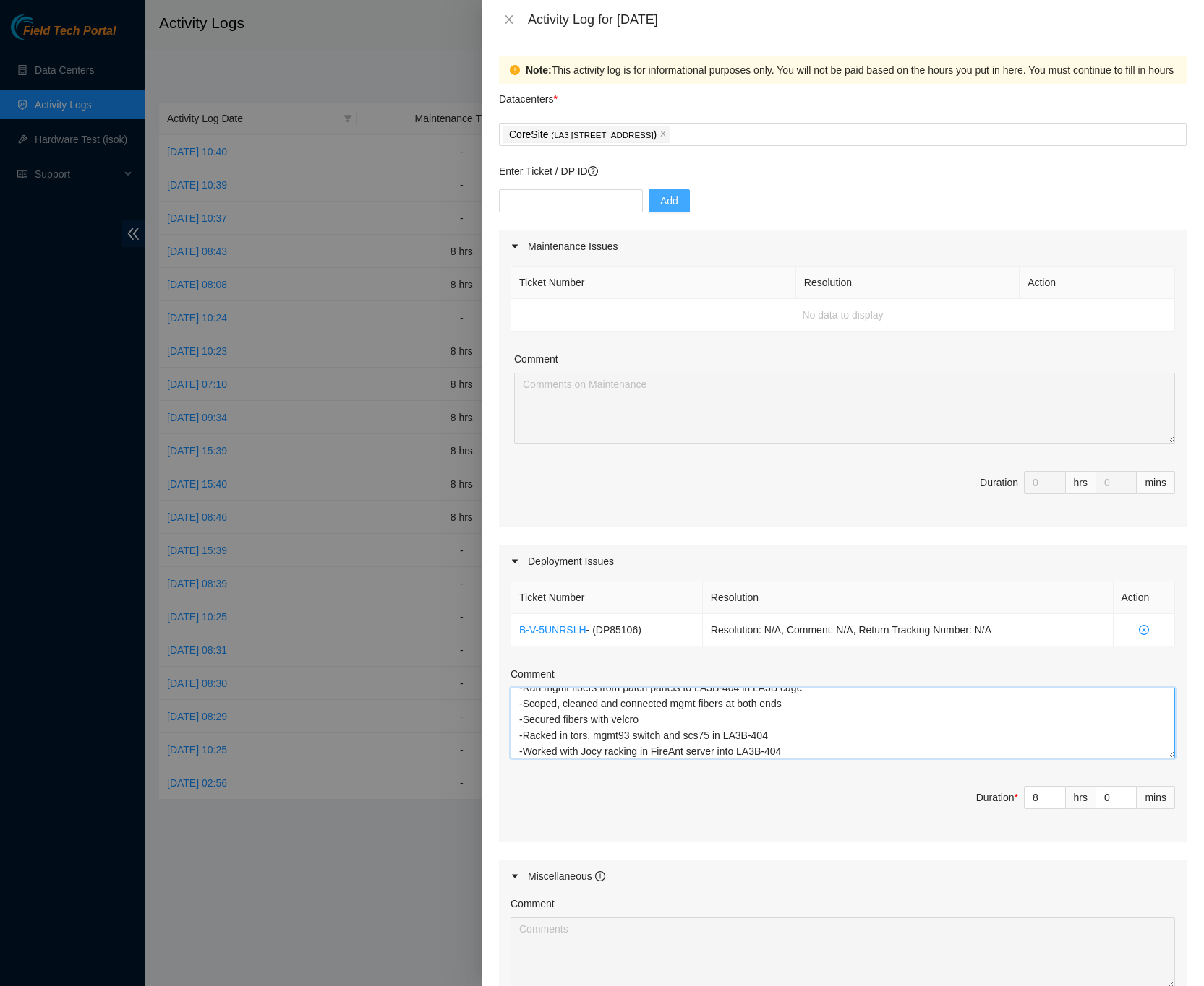
type textarea "DP85106 FireAnt Deployment -Ran mgmt fibers from patch panels to mgmt switchs i…"
click at [1176, 573] on div "Note: This activity log is for informational purposes only. You will not be pai…" at bounding box center [843, 512] width 722 height 947
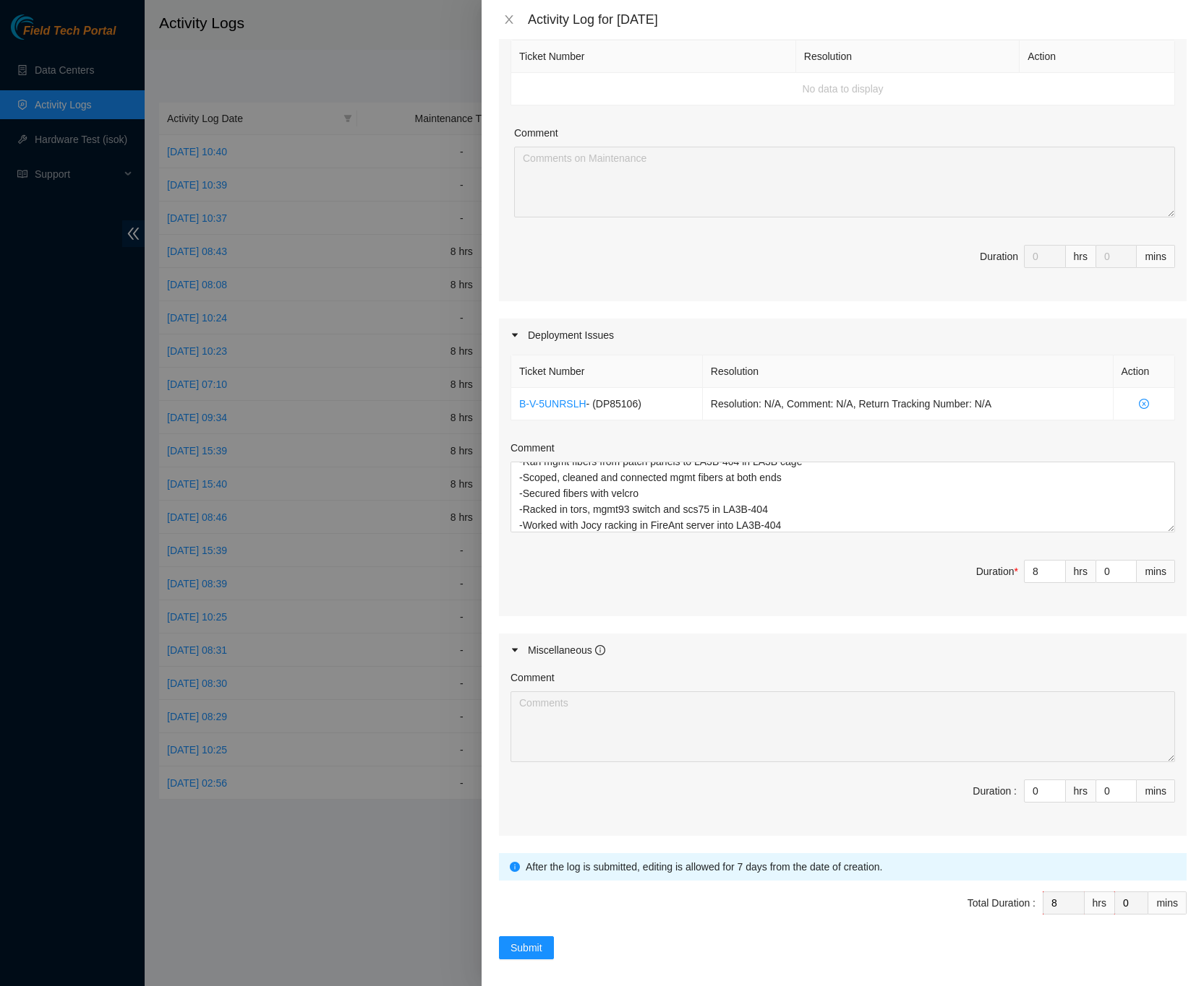
scroll to position [240, 0]
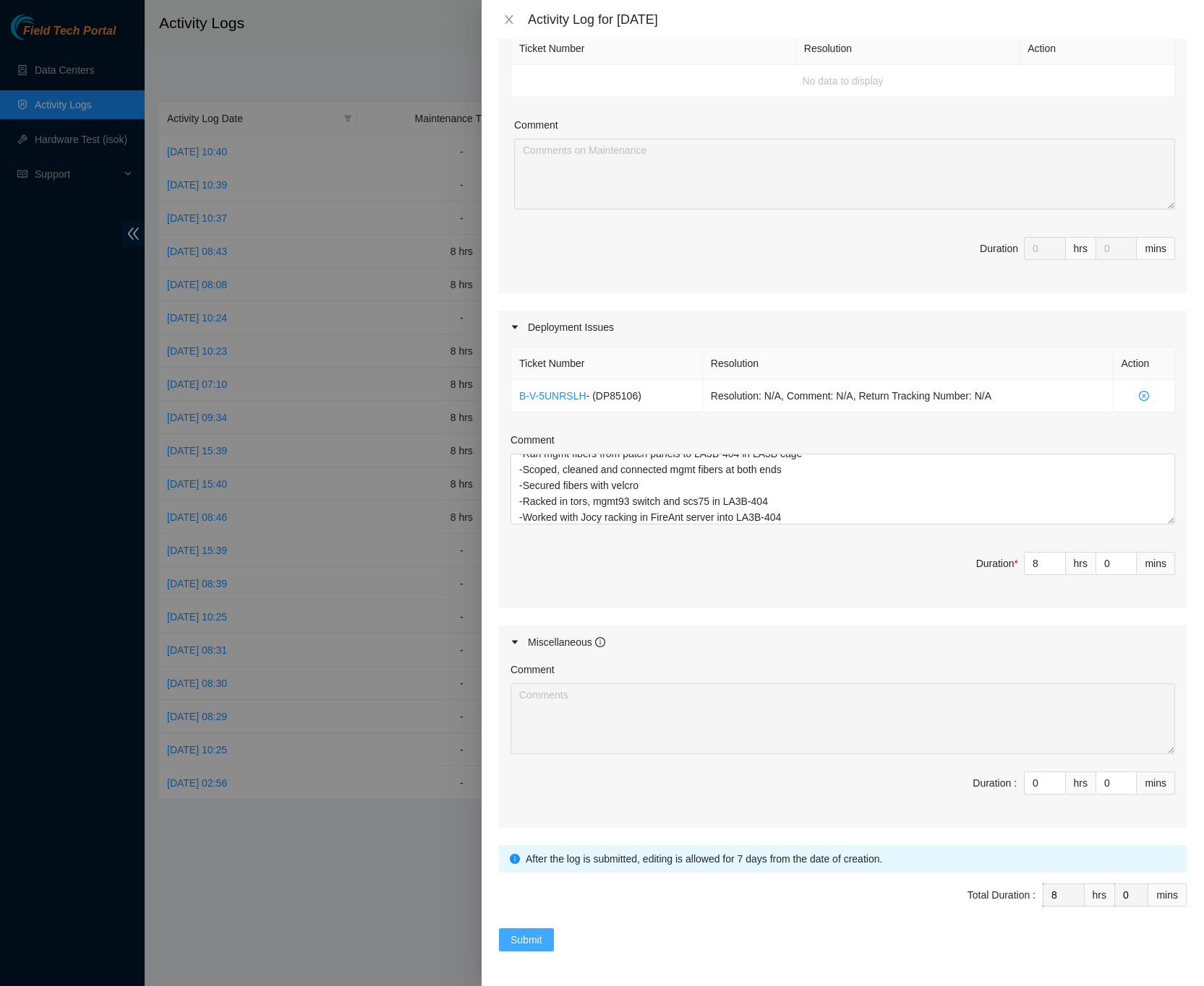
click at [525, 930] on button "Submit" at bounding box center [526, 940] width 55 height 23
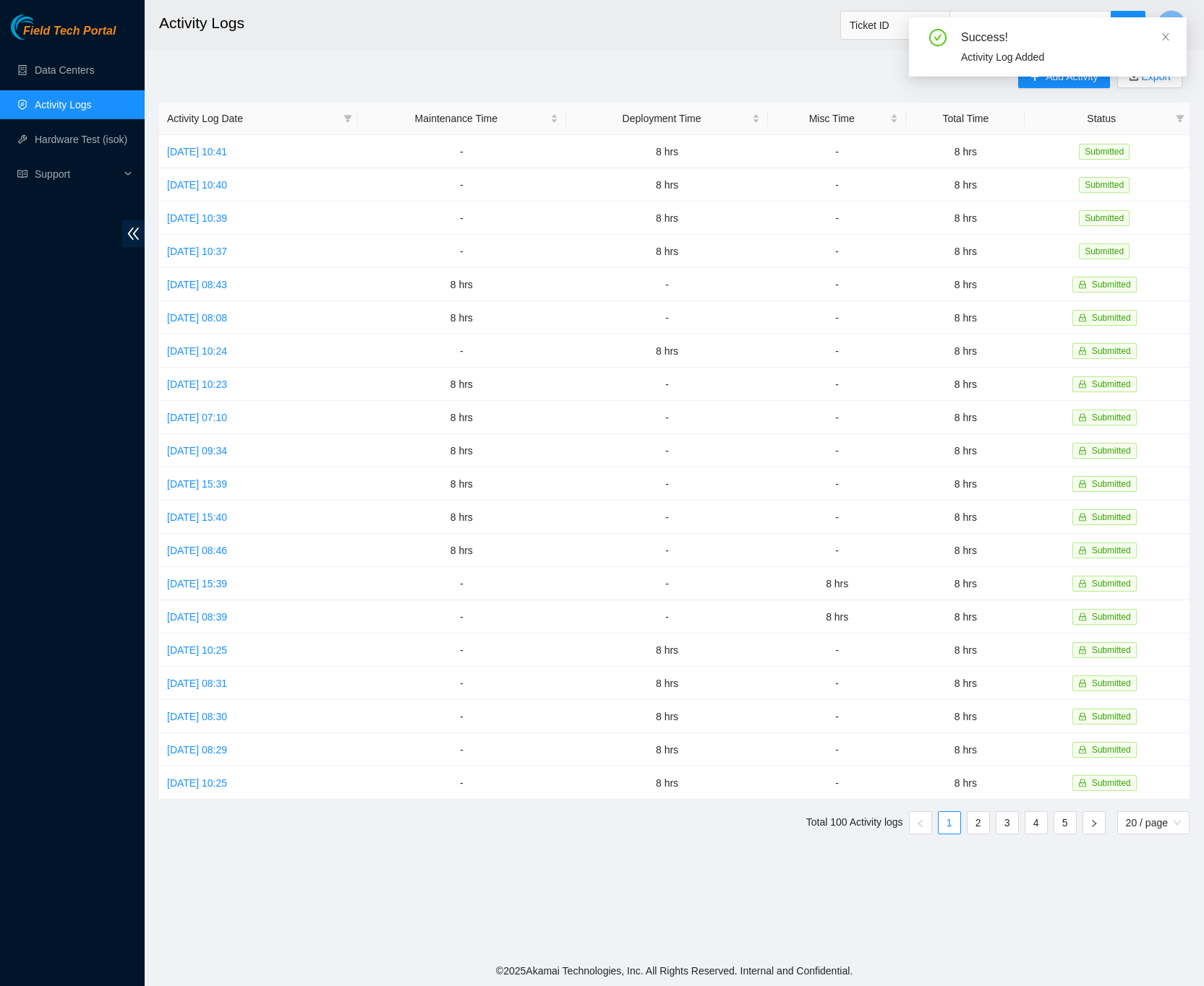
click at [646, 73] on div "Add Activity Export Activity Log Date Maintenance Time Deployment Time Misc Tim…" at bounding box center [673, 455] width 1030 height 781
click at [1026, 80] on button "Add Activity" at bounding box center [1063, 76] width 91 height 23
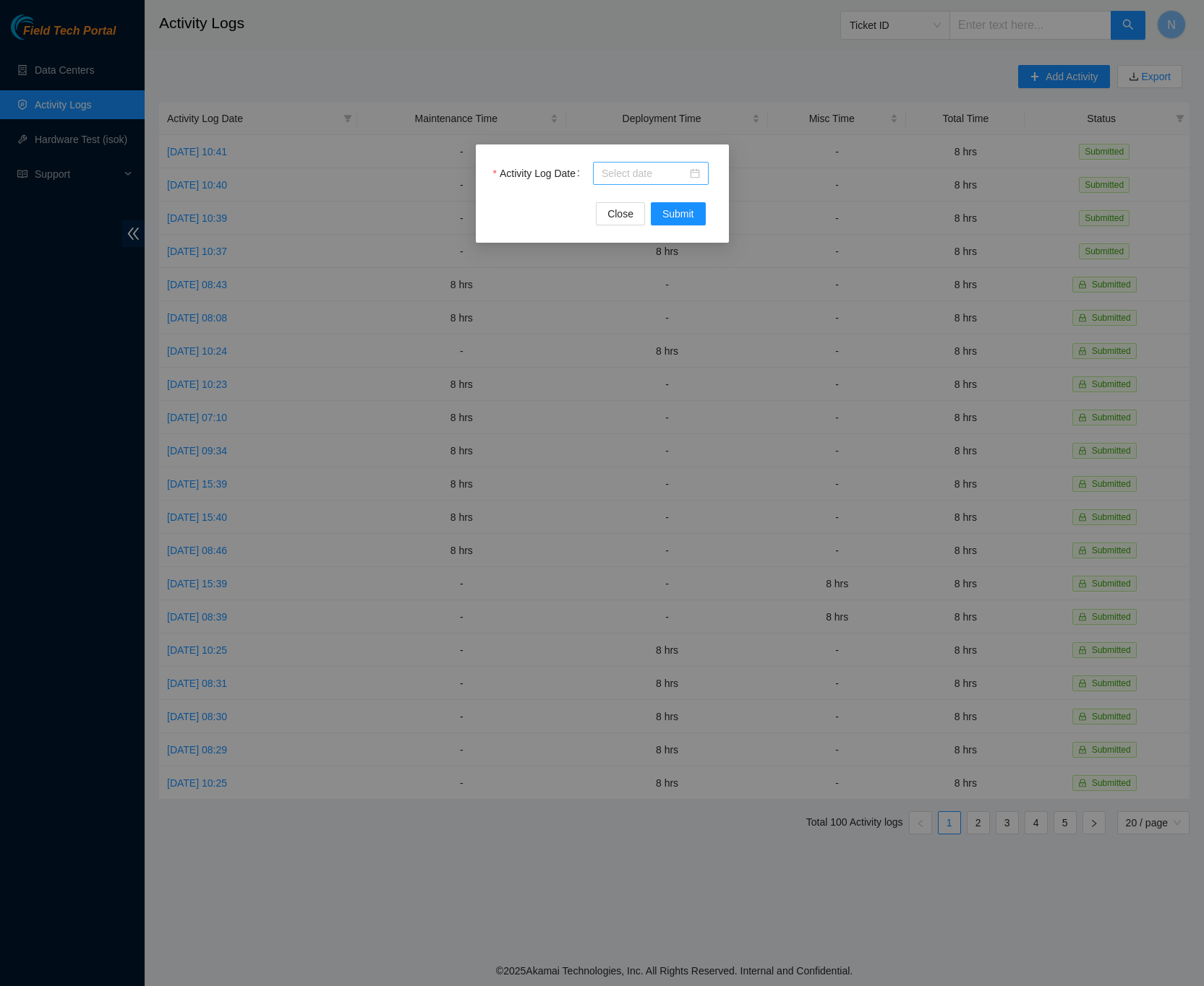
click at [693, 169] on div at bounding box center [651, 173] width 99 height 16
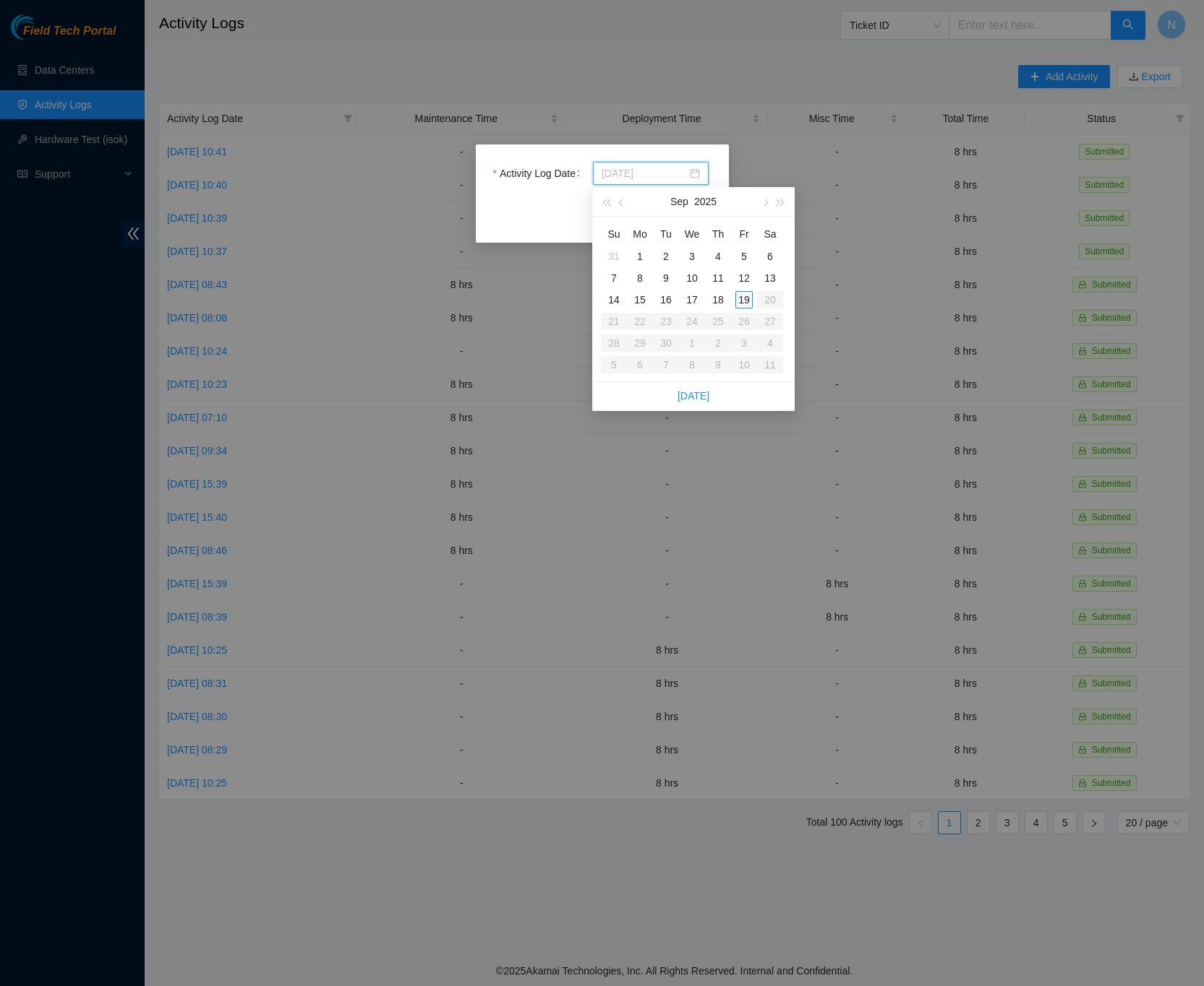
type input "2025-09-19"
click at [744, 300] on div "19" at bounding box center [743, 299] width 18 height 18
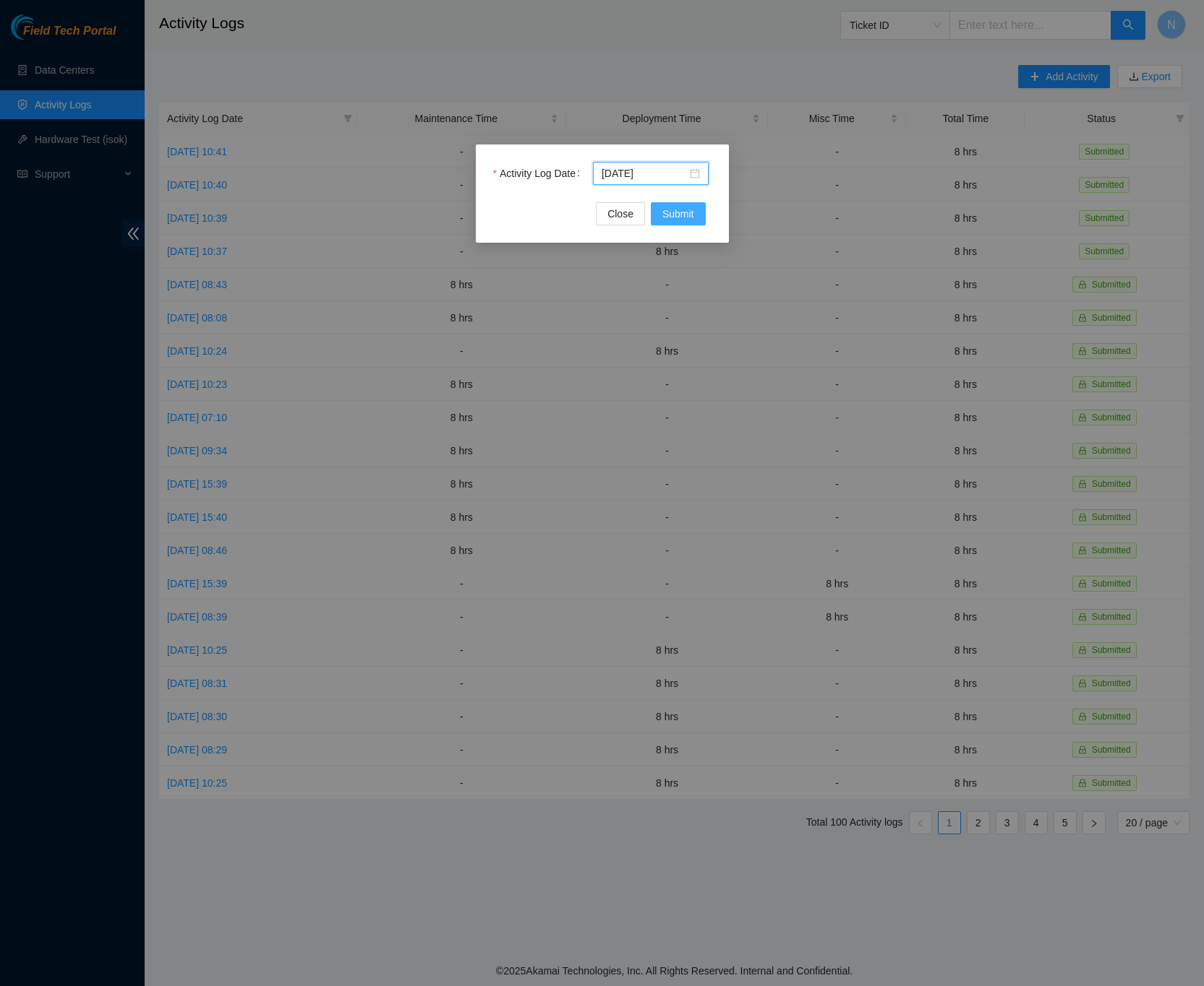
click at [688, 211] on span "Submit" at bounding box center [678, 213] width 32 height 16
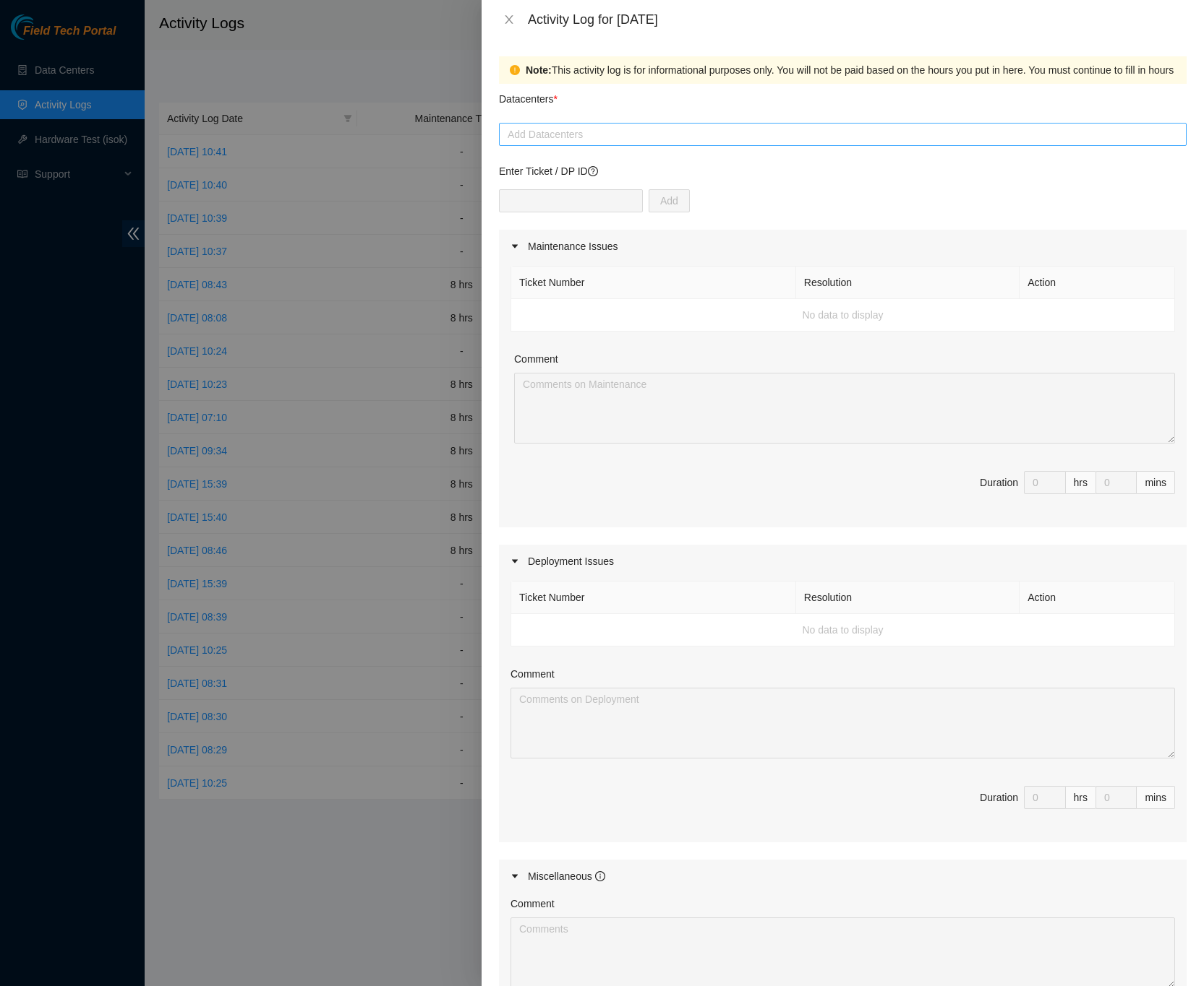
click at [579, 133] on div at bounding box center [842, 134] width 680 height 18
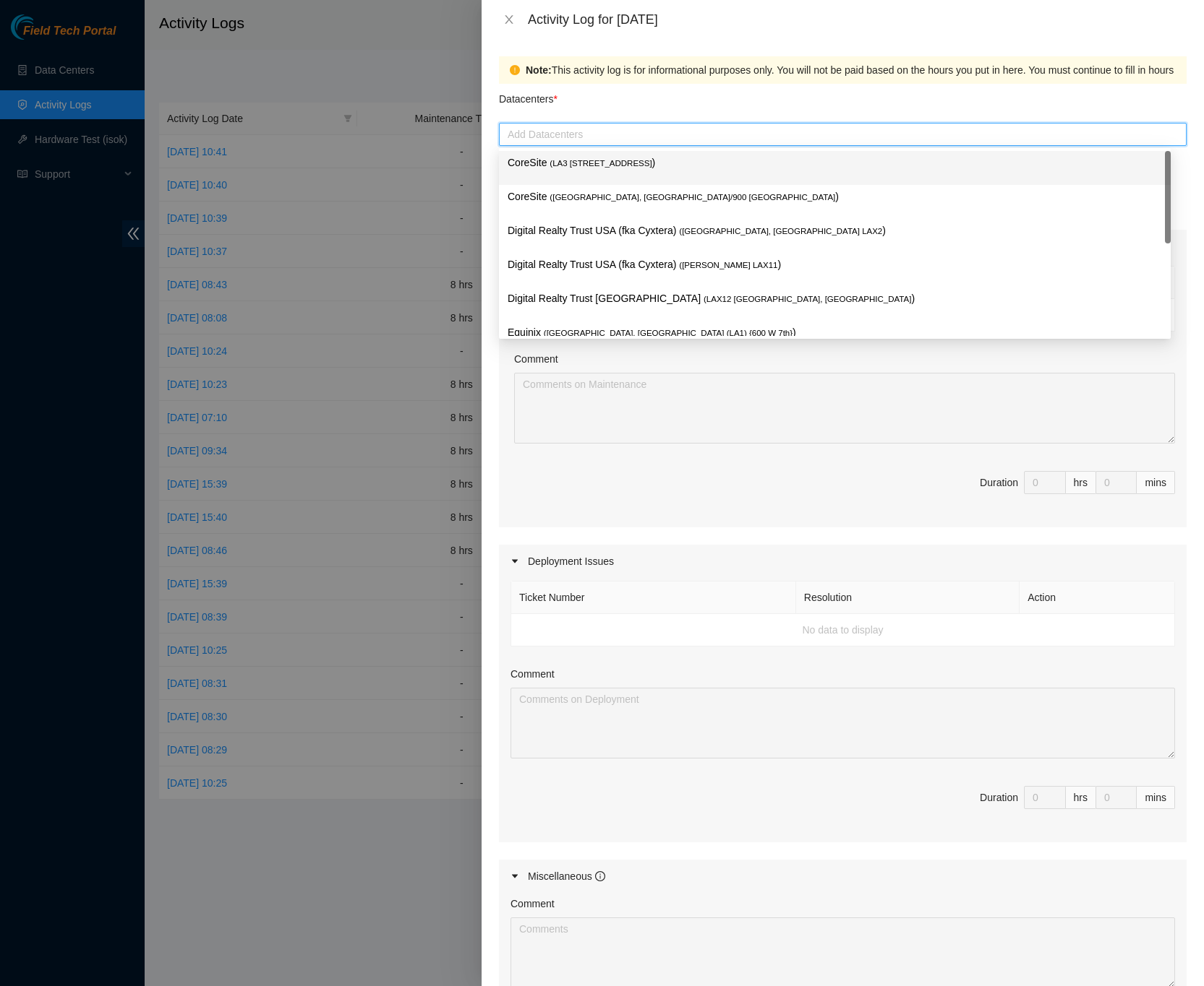
click at [609, 163] on span "( LA3 200 Bauchet St" at bounding box center [600, 163] width 102 height 8
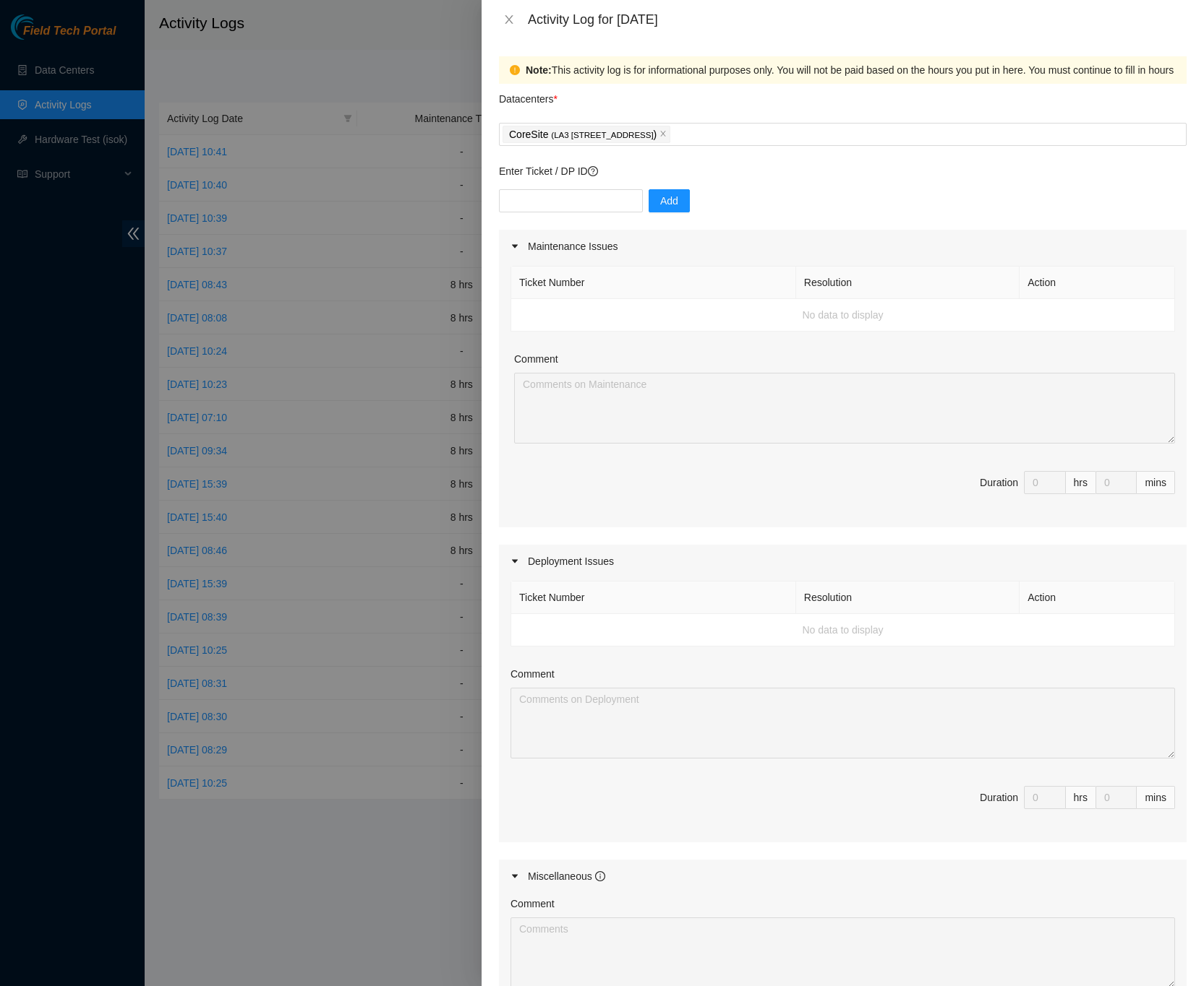
click at [1178, 425] on div "Note: This activity log is for informational purposes only. You will not be pai…" at bounding box center [843, 512] width 722 height 947
click at [603, 202] on input "text" at bounding box center [570, 200] width 143 height 23
type input "DP85106"
click at [590, 202] on input "text" at bounding box center [570, 200] width 143 height 23
type input "DP85106"
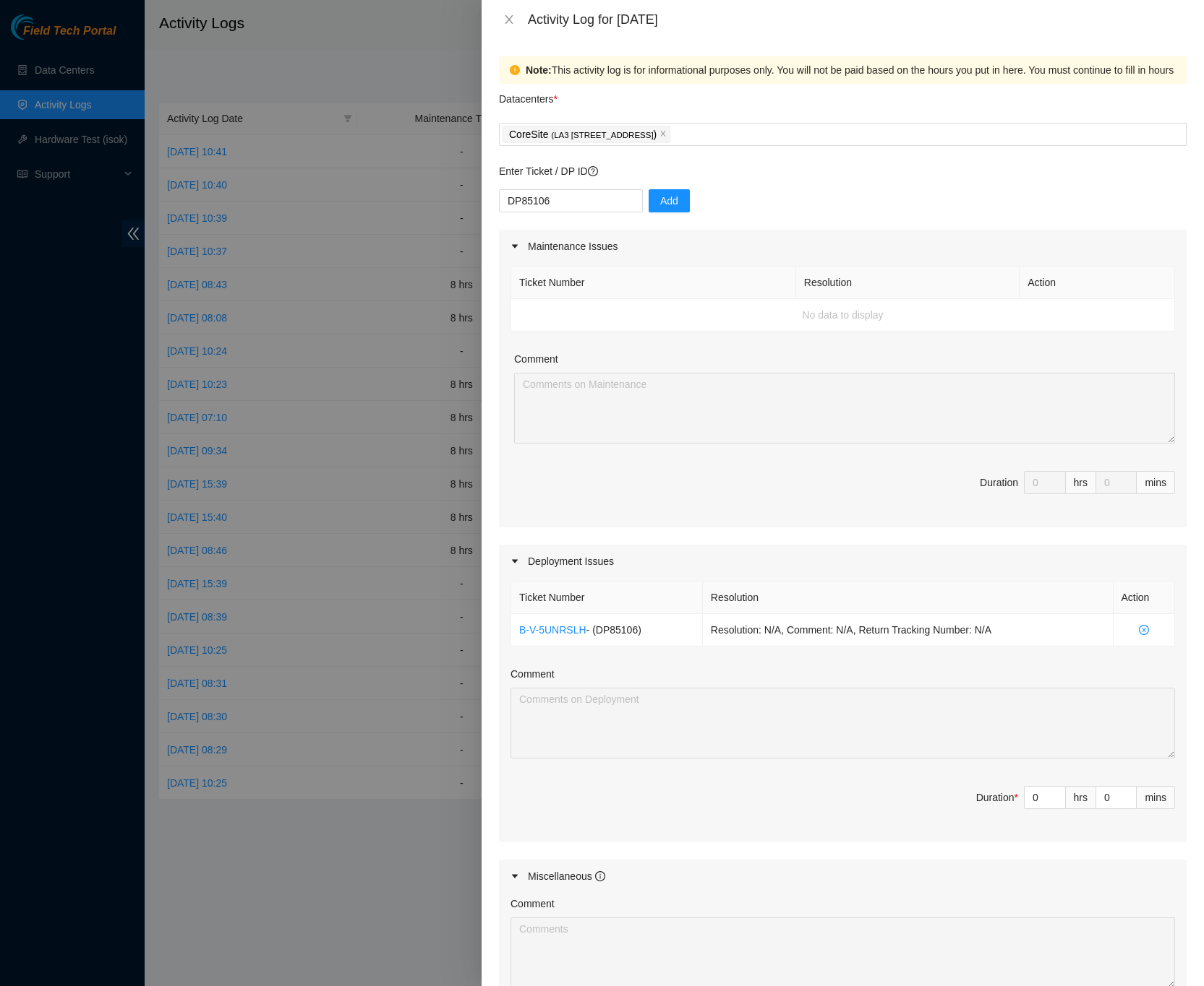
click at [724, 207] on div "DP85106 Add" at bounding box center [842, 209] width 688 height 40
drag, startPoint x: 573, startPoint y: 202, endPoint x: 462, endPoint y: 204, distance: 111.0
click at [462, 204] on div "Activity Log for 19-09-2025 Note: This activity log is for informational purpos…" at bounding box center [602, 493] width 1204 height 986
click at [1024, 799] on input "0" at bounding box center [1045, 798] width 40 height 22
type input "8"
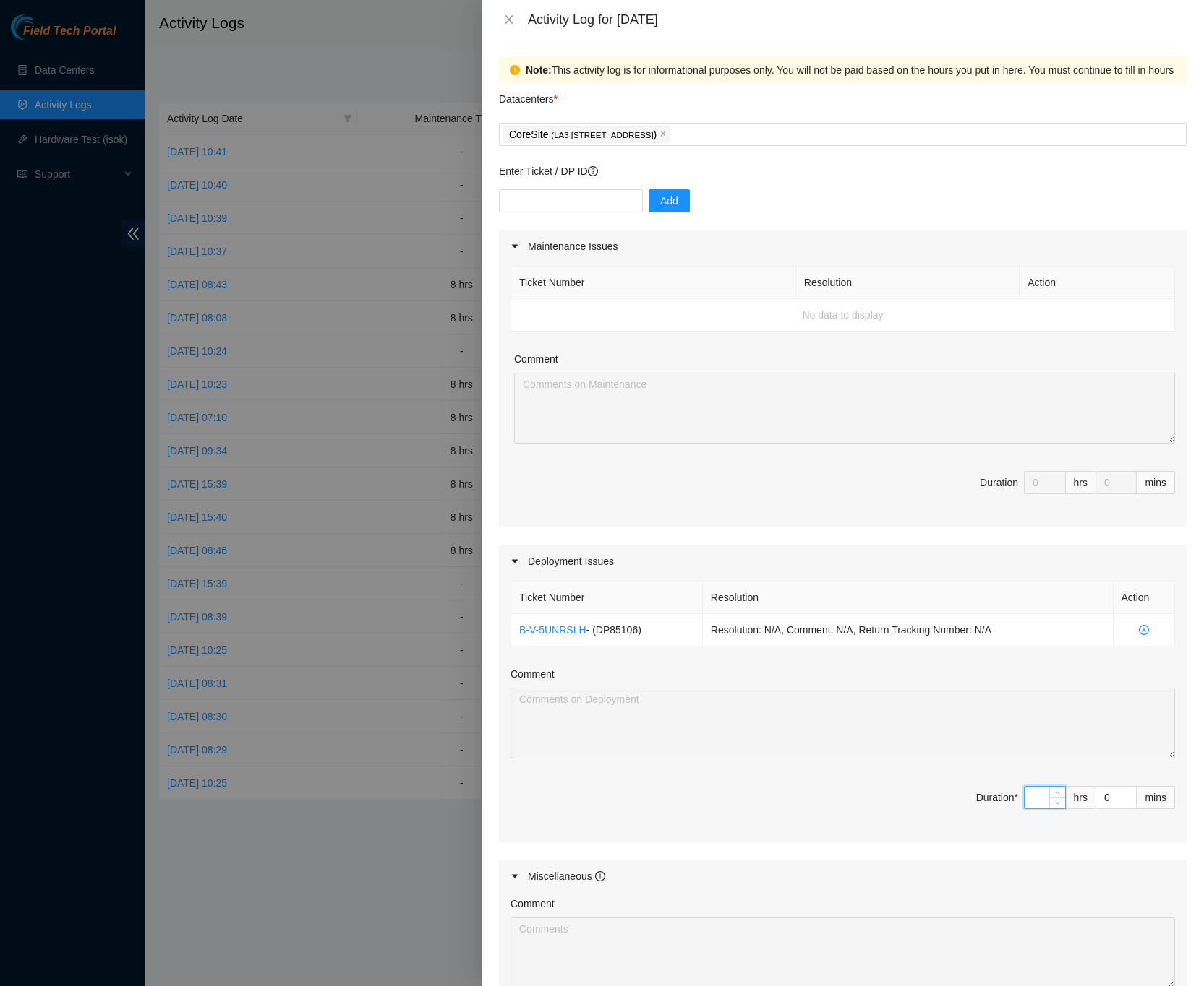
type input "8"
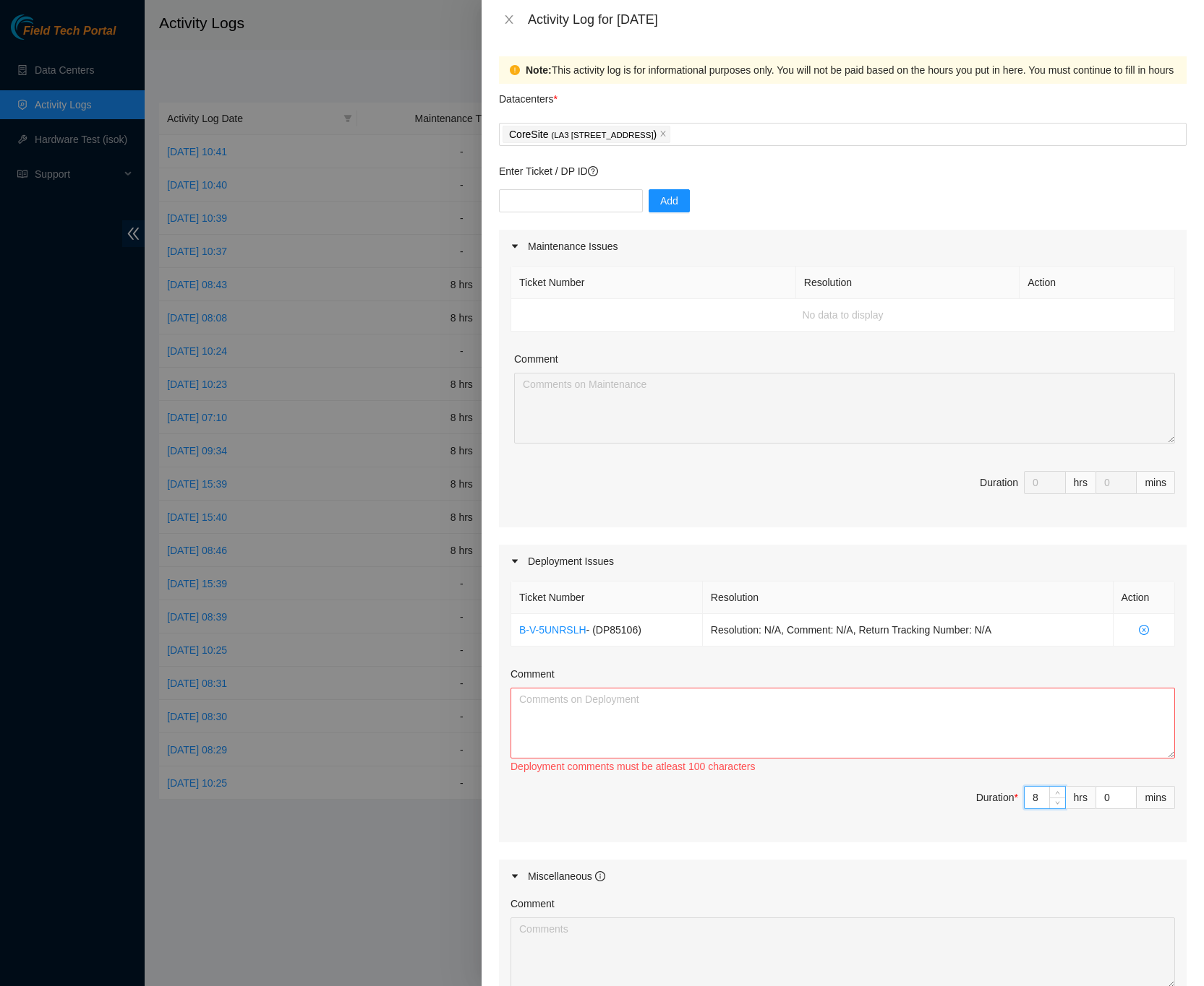
type input "8"
click at [890, 740] on textarea "Comment" at bounding box center [842, 724] width 664 height 71
paste textarea "DP85106 FireAnt Deployment -Configured both servers in LA3B-404 -Fixed fibers t…"
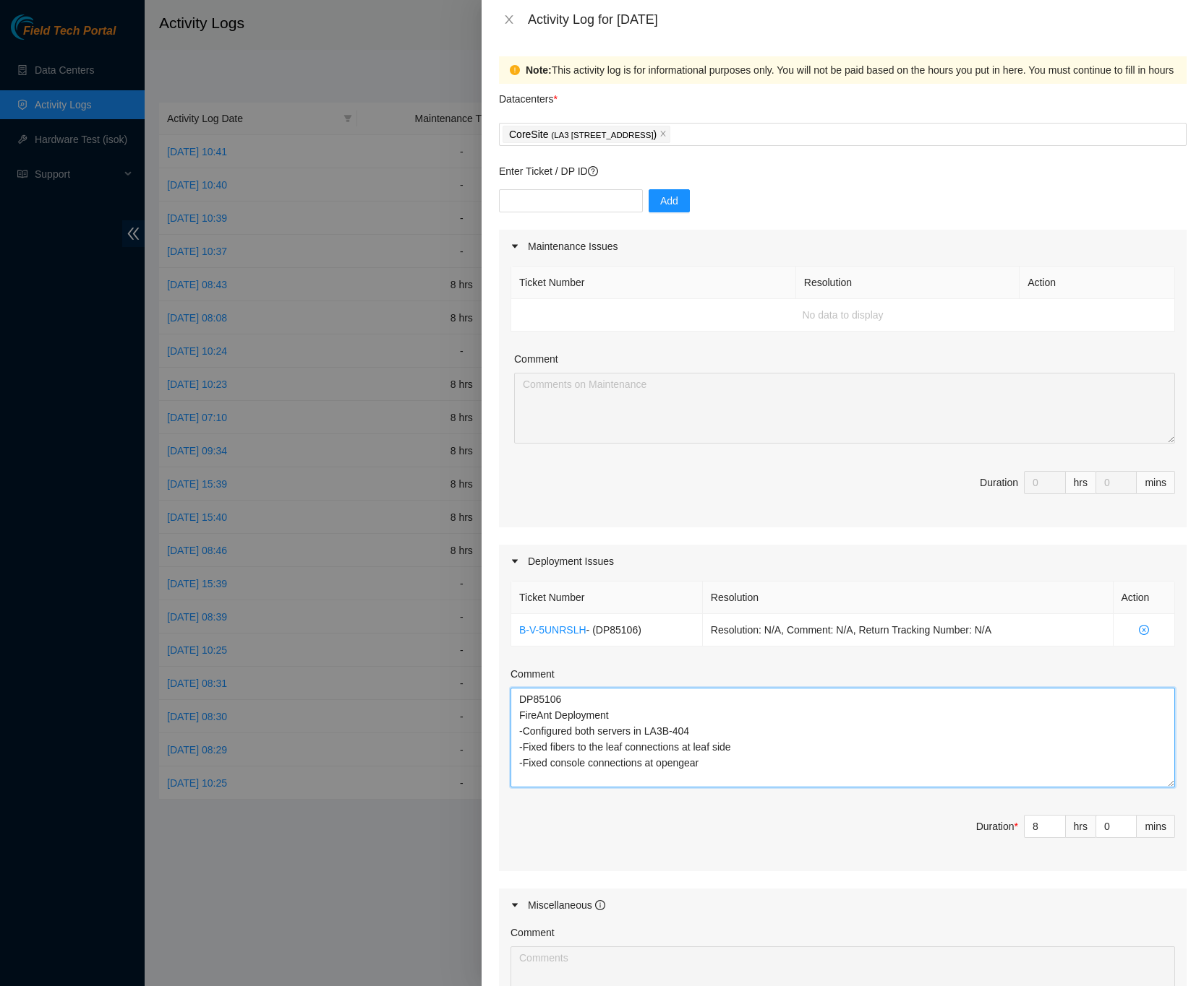
scroll to position [0, 0]
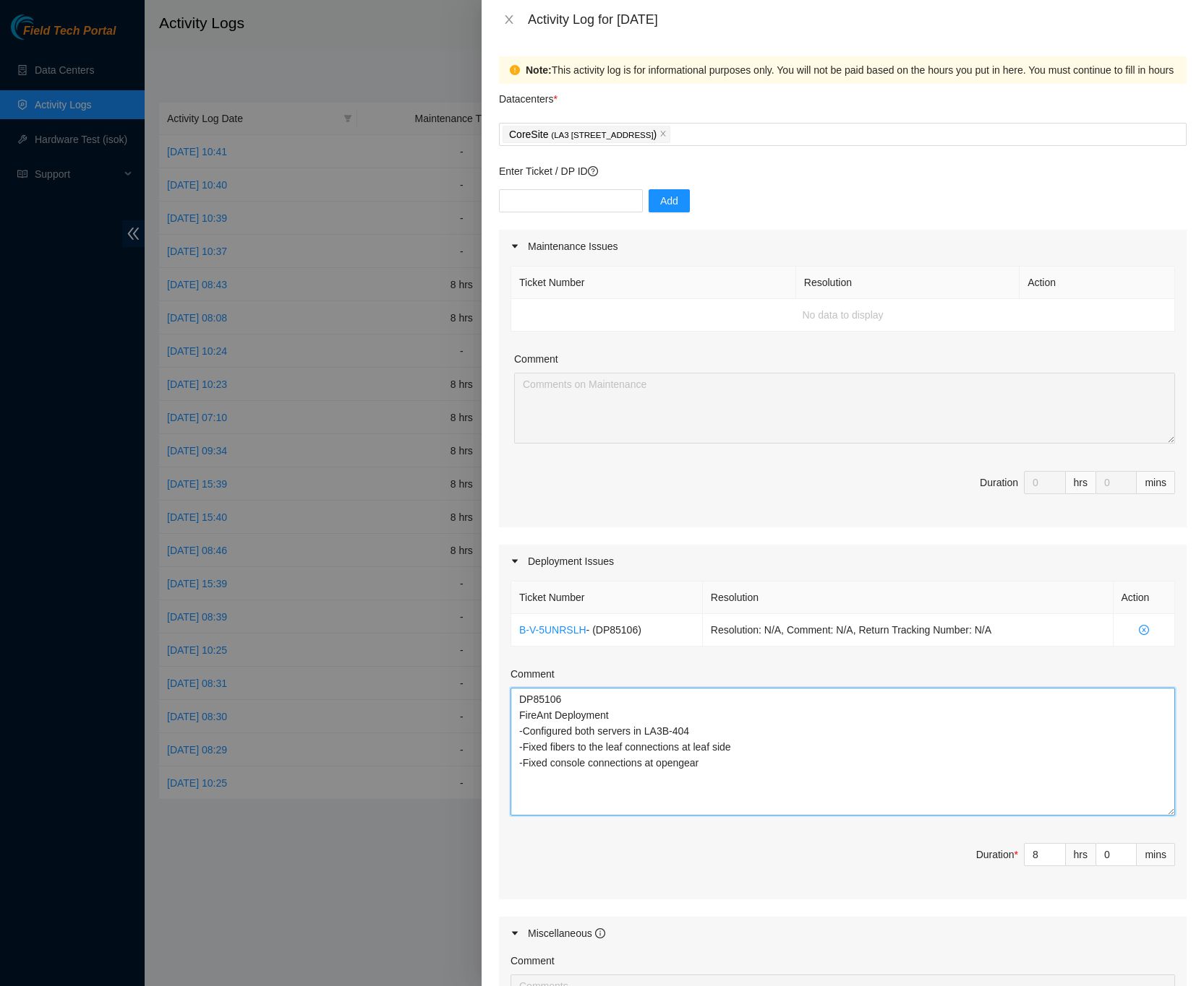
drag, startPoint x: 1146, startPoint y: 769, endPoint x: 1142, endPoint y: 817, distance: 48.2
click at [1143, 816] on textarea "DP85106 FireAnt Deployment -Configured both servers in LA3B-404 -Fixed fibers t…" at bounding box center [842, 752] width 664 height 128
click at [697, 737] on textarea "DP85106 FireAnt Deployment -Configured both servers in LA3B-404 -Fixed fibers t…" at bounding box center [842, 752] width 664 height 128
click at [638, 752] on textarea "DP85106 FireAnt Deployment -Configured both servers in LA3B-404 -Worked with Mi…" at bounding box center [842, 752] width 664 height 128
click at [612, 754] on textarea "DP85106 FireAnt Deployment -Configured both servers in LA3B-404 -Worked with Mi…" at bounding box center [842, 752] width 664 height 128
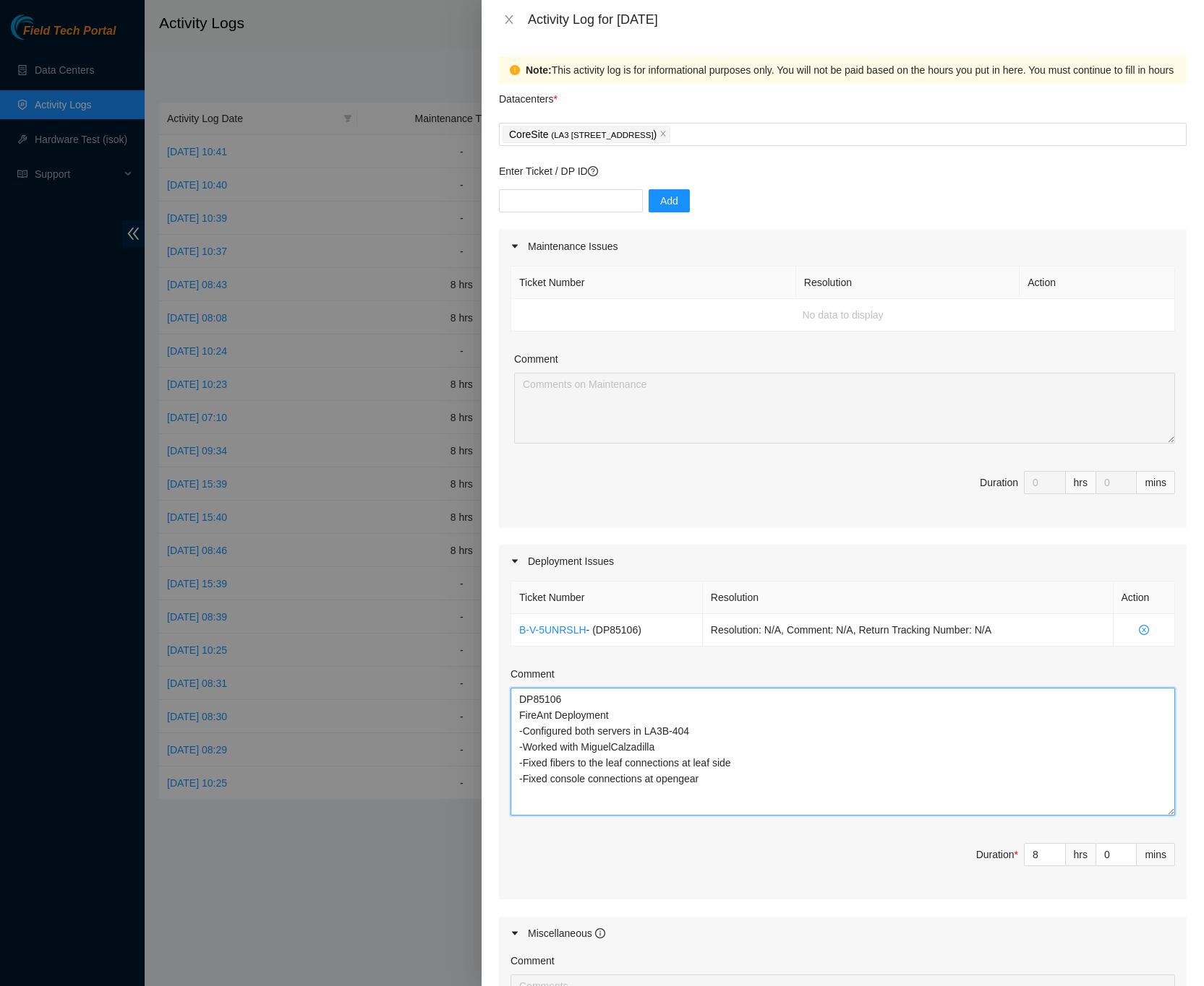
click at [614, 754] on textarea "DP85106 FireAnt Deployment -Configured both servers in LA3B-404 -Worked with Mi…" at bounding box center [842, 752] width 664 height 128
click at [679, 752] on textarea "DP85106 FireAnt Deployment -Configured both servers in LA3B-404 -Worked with Mi…" at bounding box center [842, 752] width 664 height 128
drag, startPoint x: 775, startPoint y: 752, endPoint x: 517, endPoint y: 752, distance: 258.0
click at [517, 752] on textarea "DP85106 FireAnt Deployment -Configured both servers in LA3B-404 -Worked with Mi…" at bounding box center [842, 752] width 664 height 128
type textarea "DP85106 FireAnt Deployment -Configured both servers in LA3B-404 -Worked with Mi…"
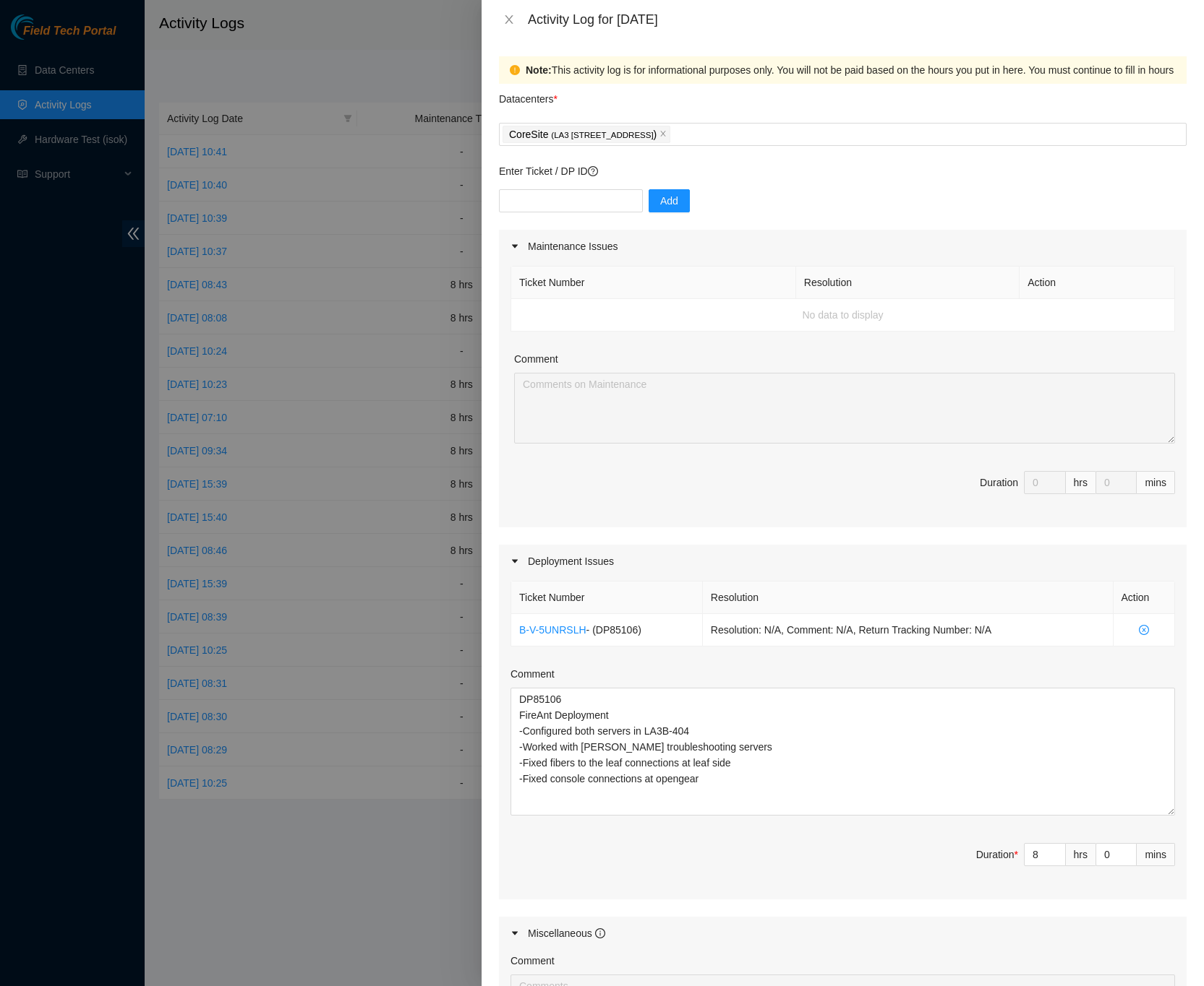
click at [1164, 781] on div "Ticket Number Resolution Action B-V-5UNRSLH - ( DP85106 ) Resolution: N/A, Comm…" at bounding box center [842, 738] width 688 height 321
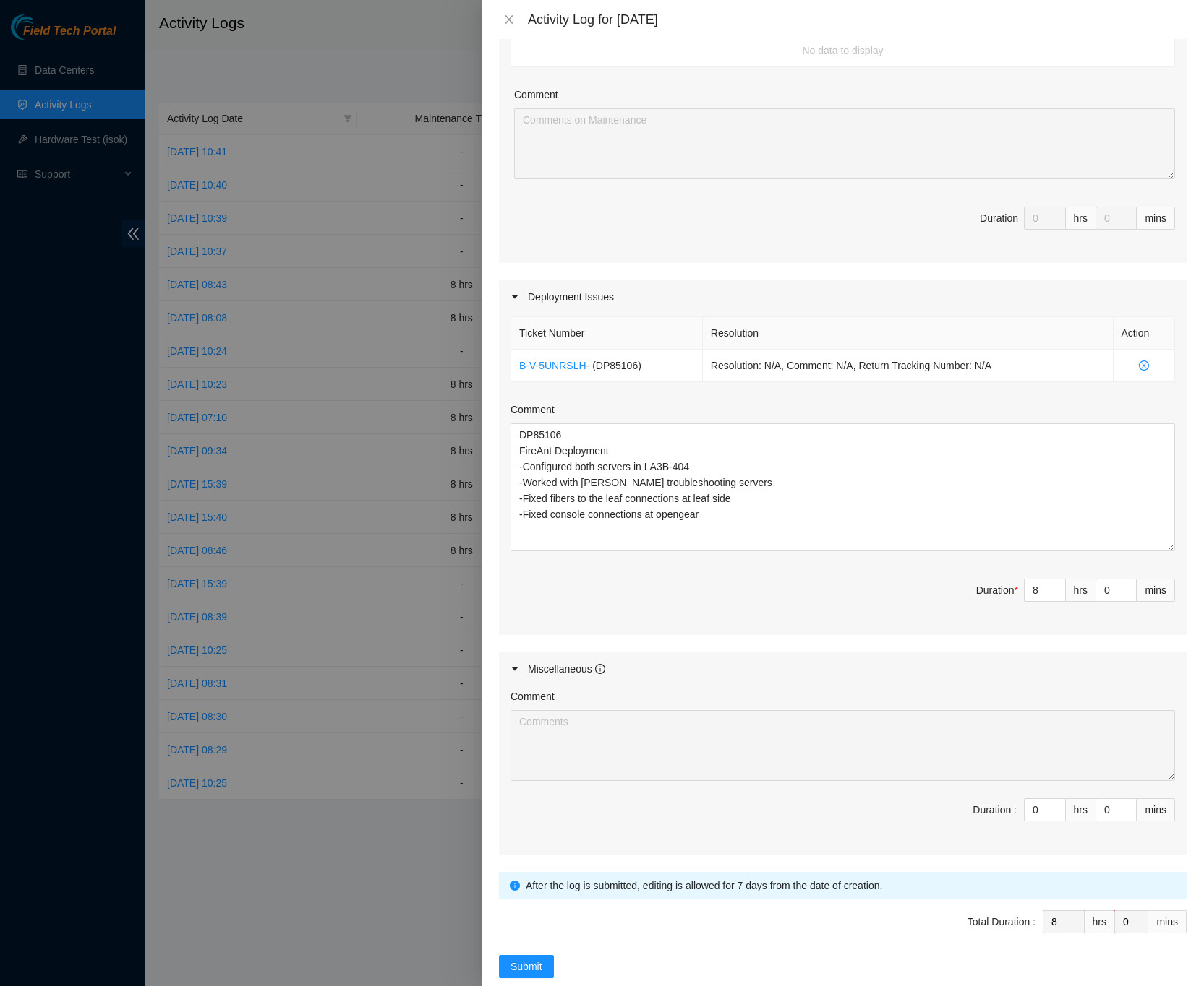
scroll to position [297, 0]
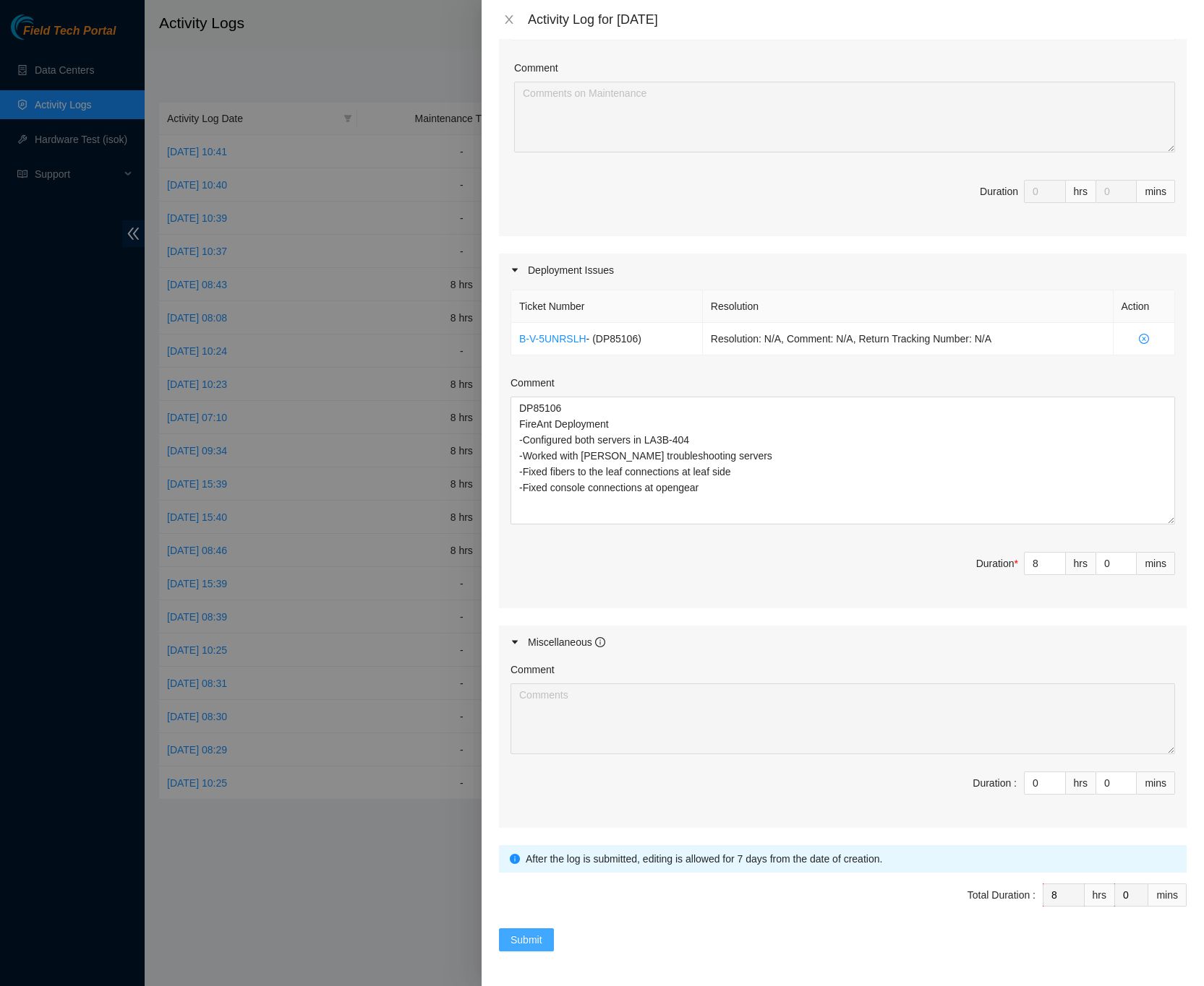
click at [537, 940] on span "Submit" at bounding box center [526, 940] width 32 height 16
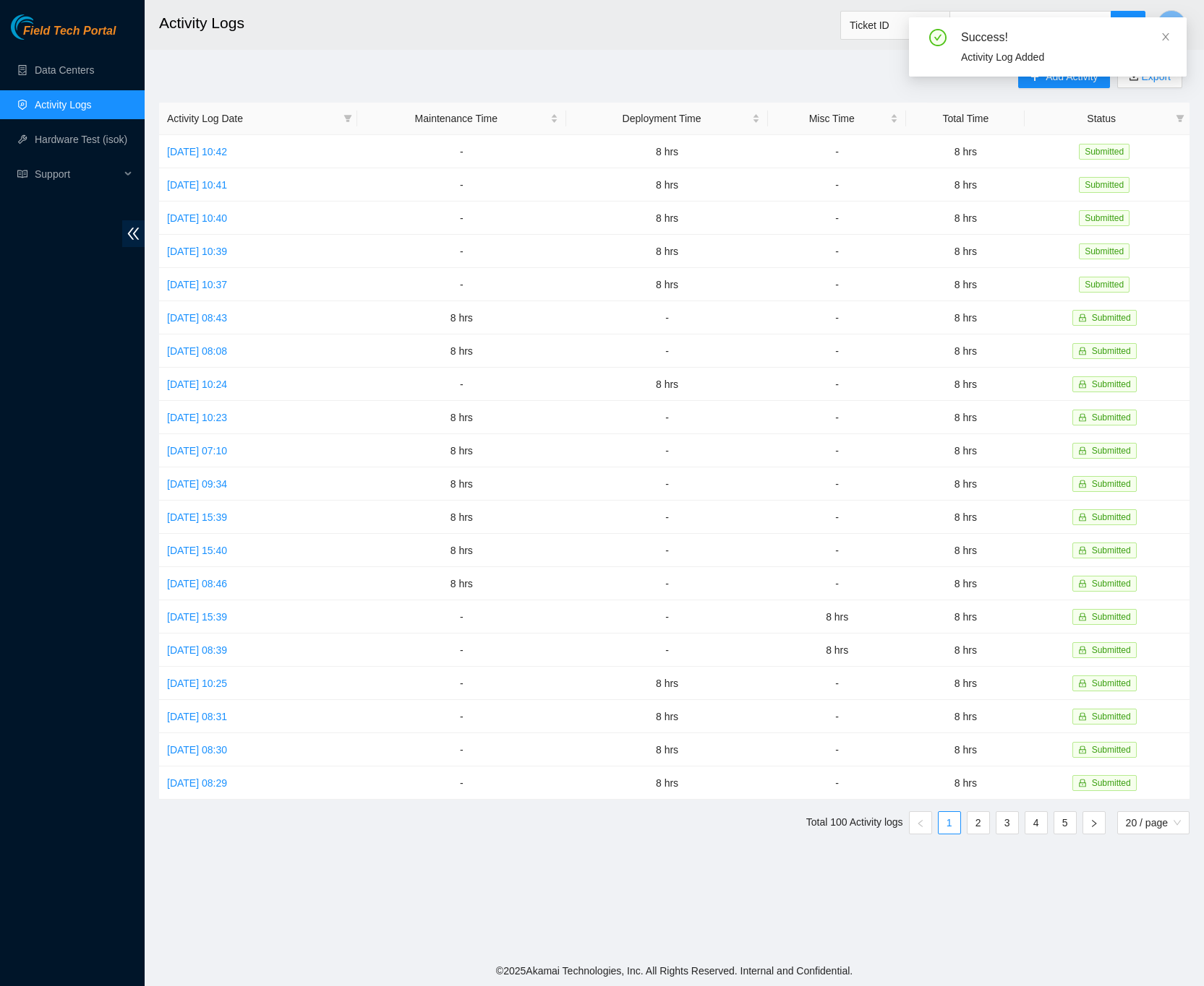
click at [753, 55] on main "Activity Logs Ticket ID N Add Activity Export Activity Log Date Maintenance Tim…" at bounding box center [673, 477] width 1059 height 956
click at [831, 74] on div "Add Activity Export Activity Log Date Maintenance Time Deployment Time Misc Tim…" at bounding box center [673, 455] width 1030 height 781
click at [55, 69] on link "Data Centers" at bounding box center [64, 70] width 59 height 12
